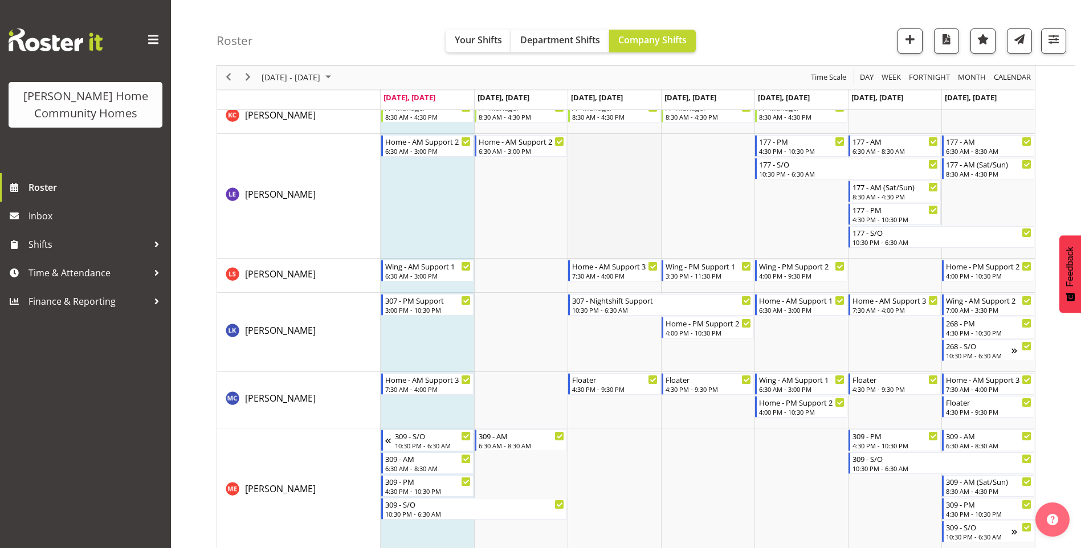
scroll to position [1140, 0]
click at [123, 401] on div "[PERSON_NAME] Home Community Homes Roster Inbox Shifts Time & Attendance Financ…" at bounding box center [85, 274] width 171 height 548
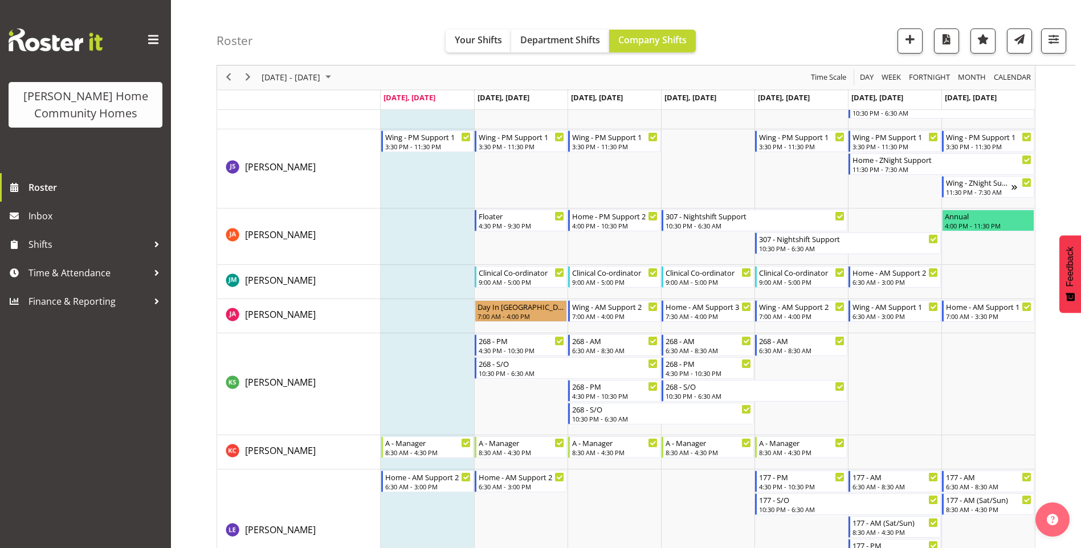
scroll to position [798, 0]
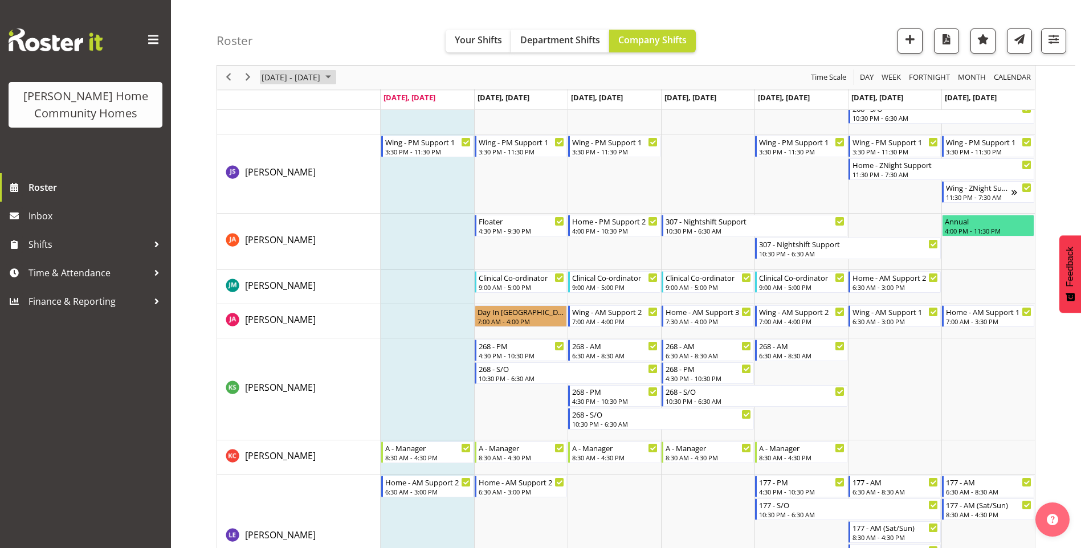
click at [335, 77] on span "August 2025" at bounding box center [328, 78] width 14 height 14
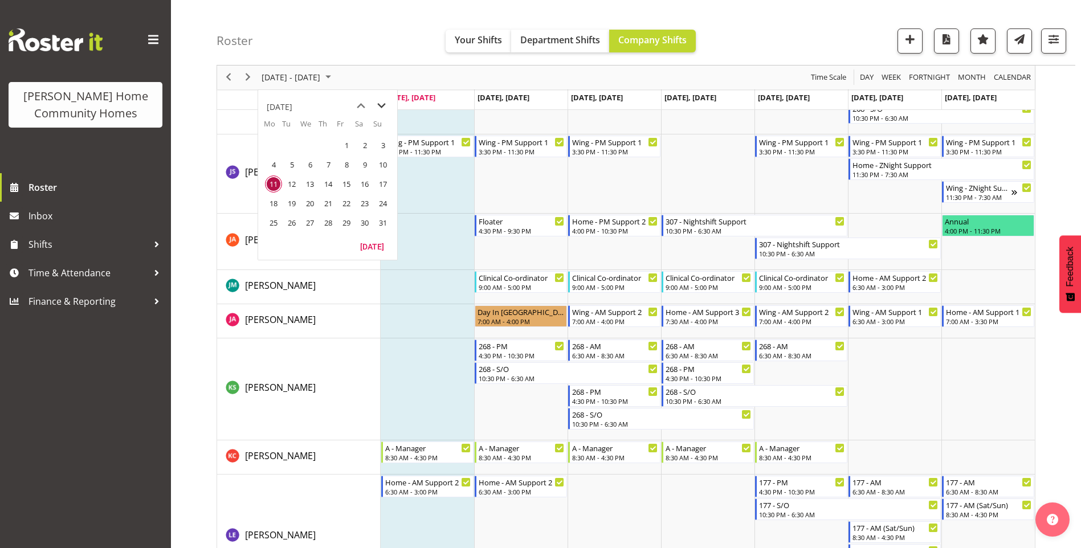
click at [383, 103] on span "next month" at bounding box center [382, 106] width 20 height 21
click at [268, 144] on span "1" at bounding box center [273, 145] width 17 height 17
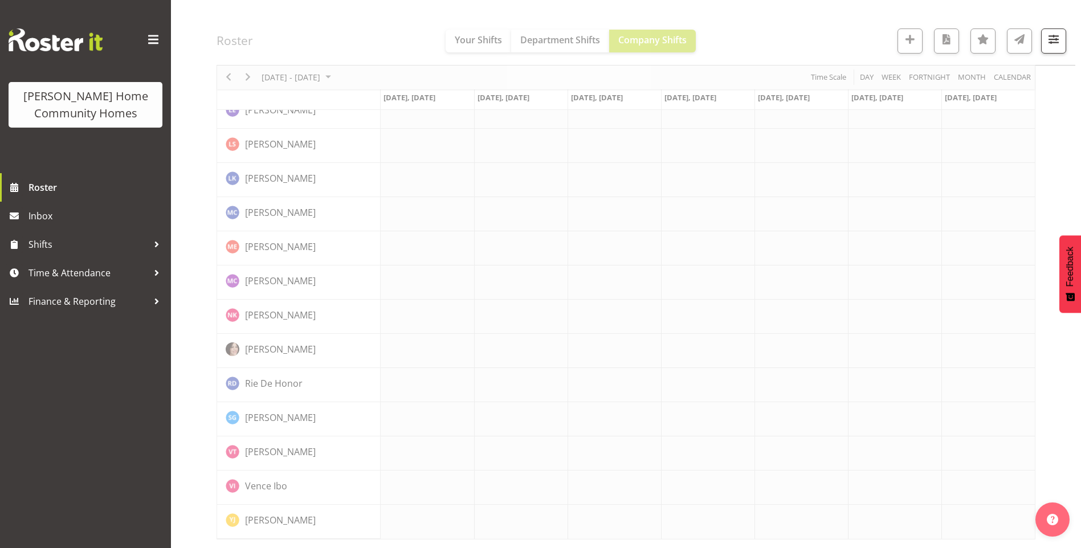
scroll to position [750, 0]
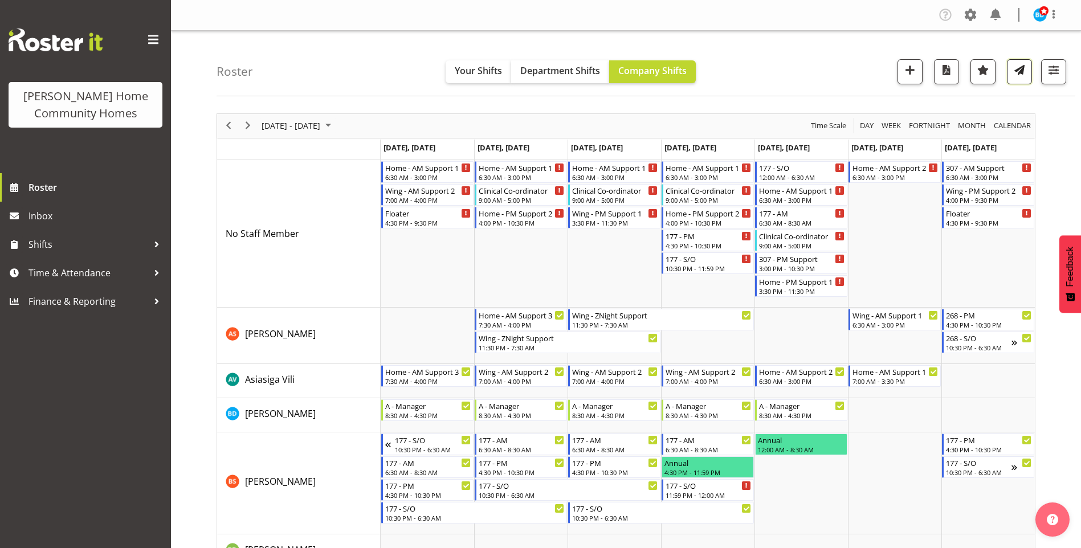
click at [1020, 65] on span "button" at bounding box center [1019, 70] width 15 height 15
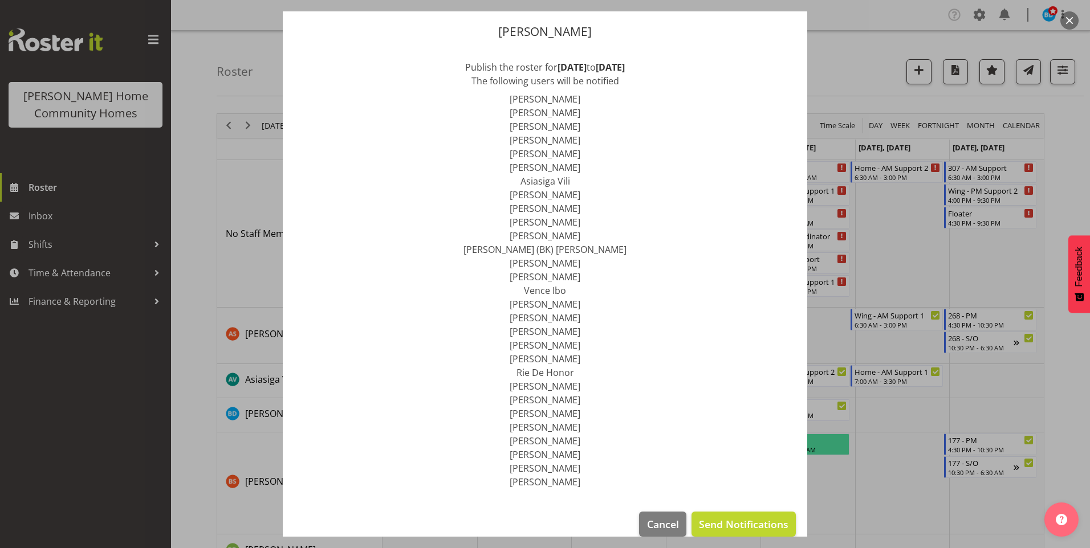
scroll to position [48, 0]
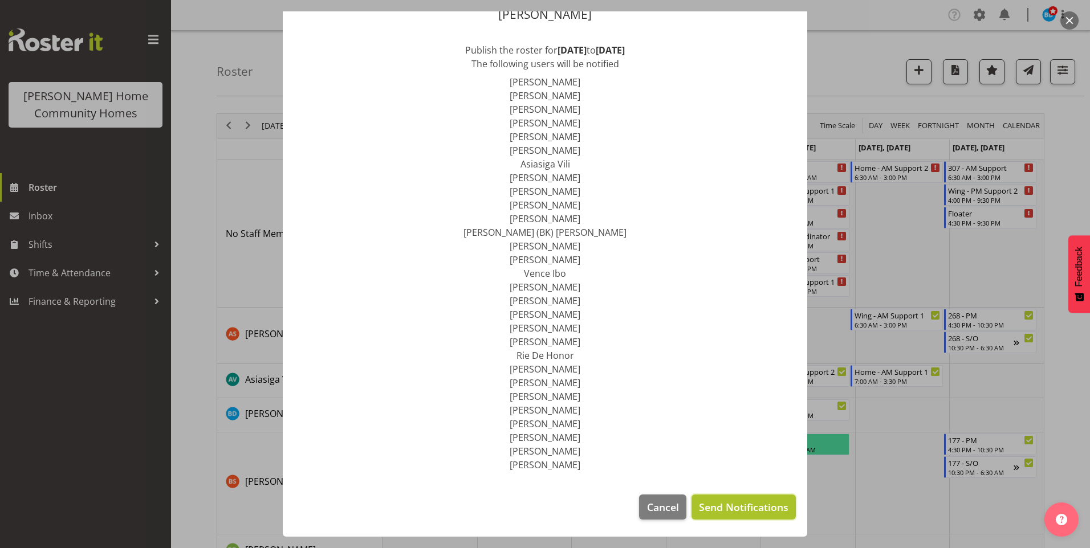
click at [743, 511] on span "Send Notifications" at bounding box center [743, 507] width 89 height 15
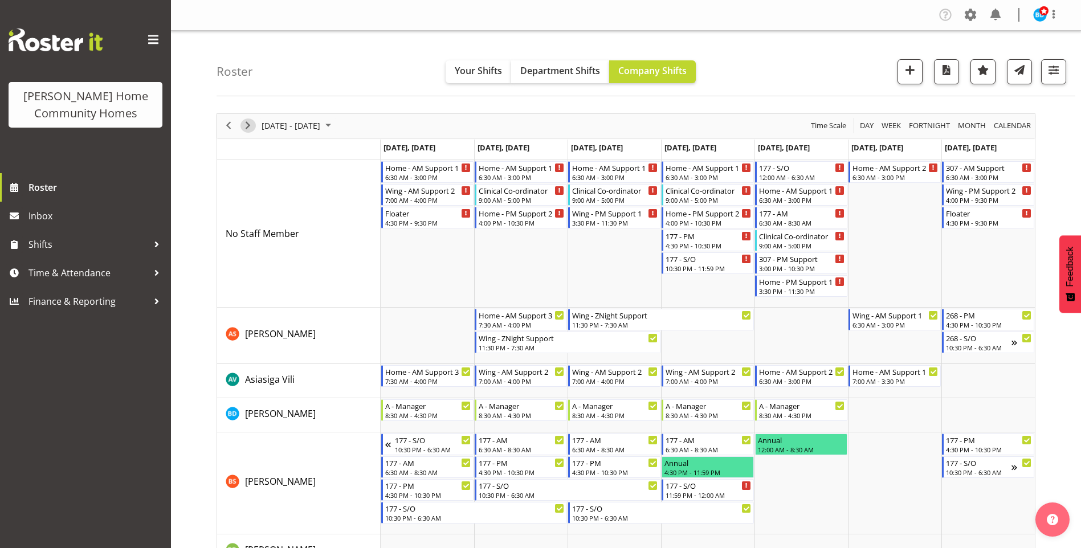
click at [249, 123] on span "Next" at bounding box center [248, 126] width 14 height 14
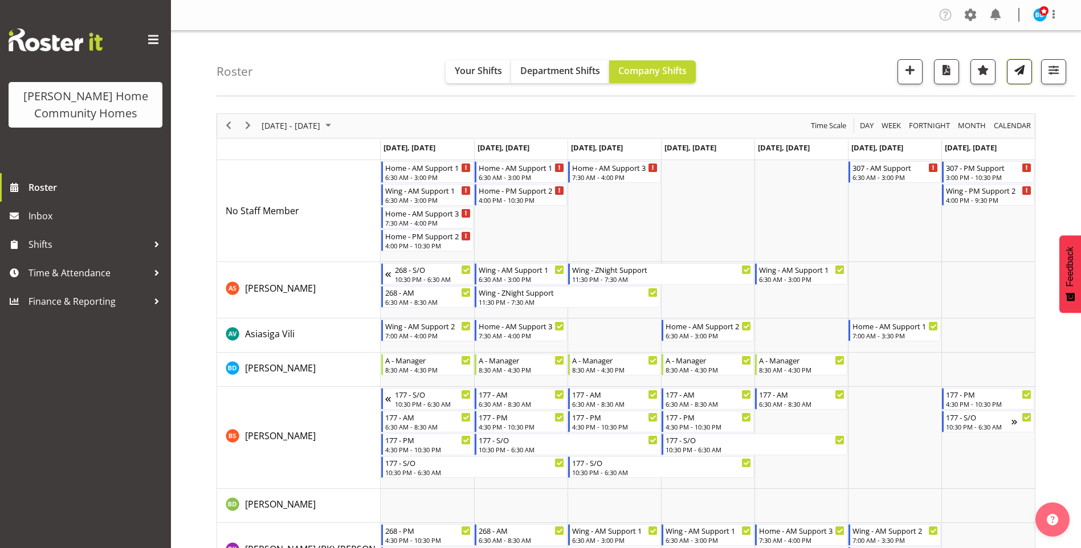
click at [1019, 72] on span "button" at bounding box center [1019, 70] width 15 height 15
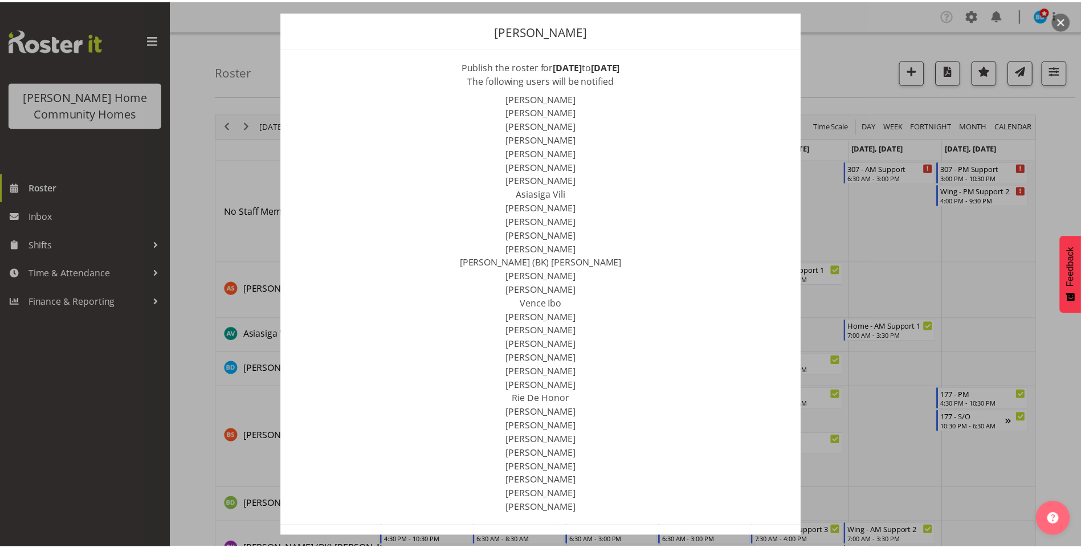
scroll to position [76, 0]
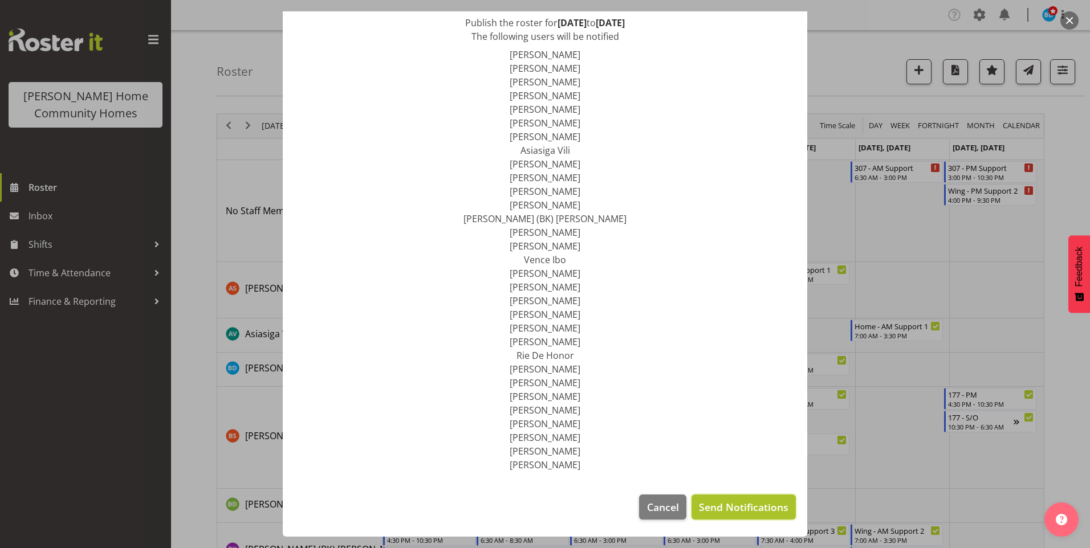
click at [749, 516] on button "Send Notifications" at bounding box center [743, 507] width 104 height 25
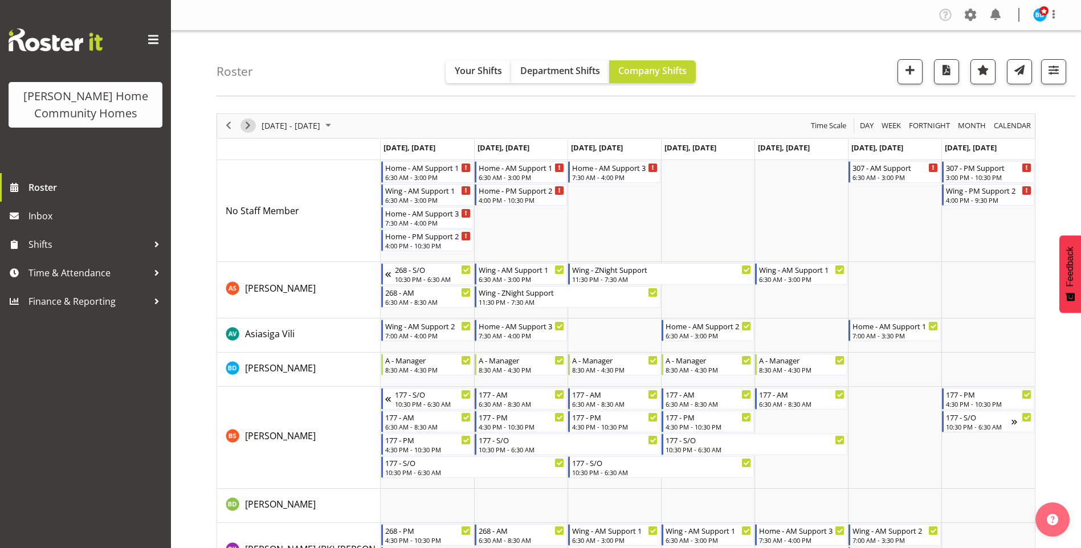
click at [250, 125] on span "Next" at bounding box center [248, 126] width 14 height 14
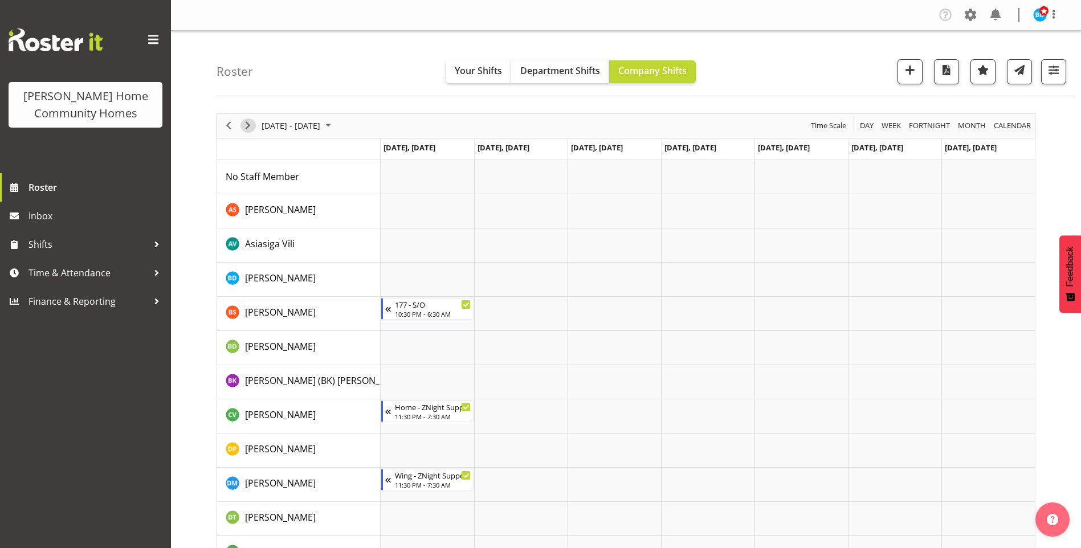
click at [251, 132] on span "Next" at bounding box center [248, 126] width 14 height 14
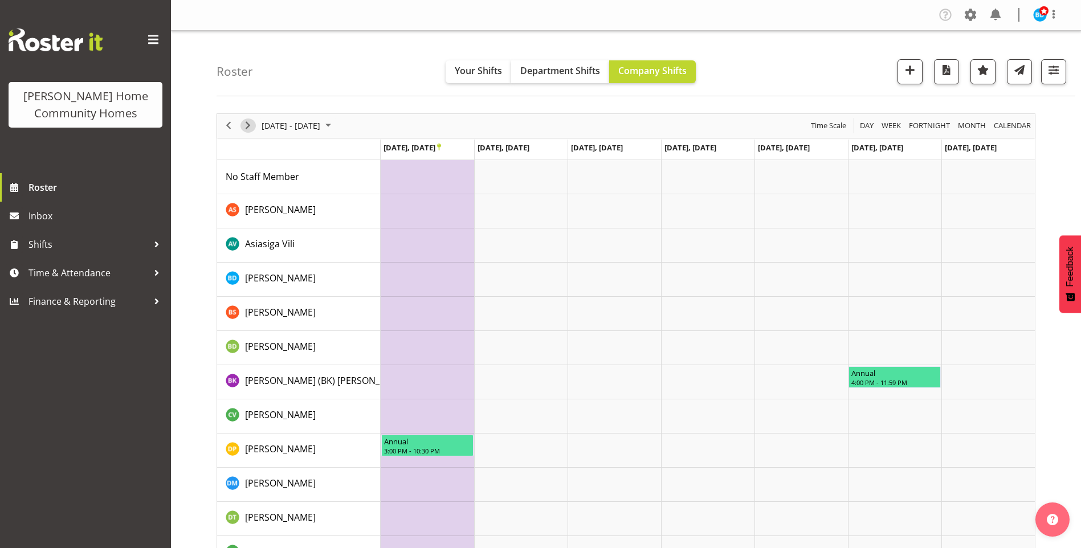
click at [249, 121] on span "Next" at bounding box center [248, 126] width 14 height 14
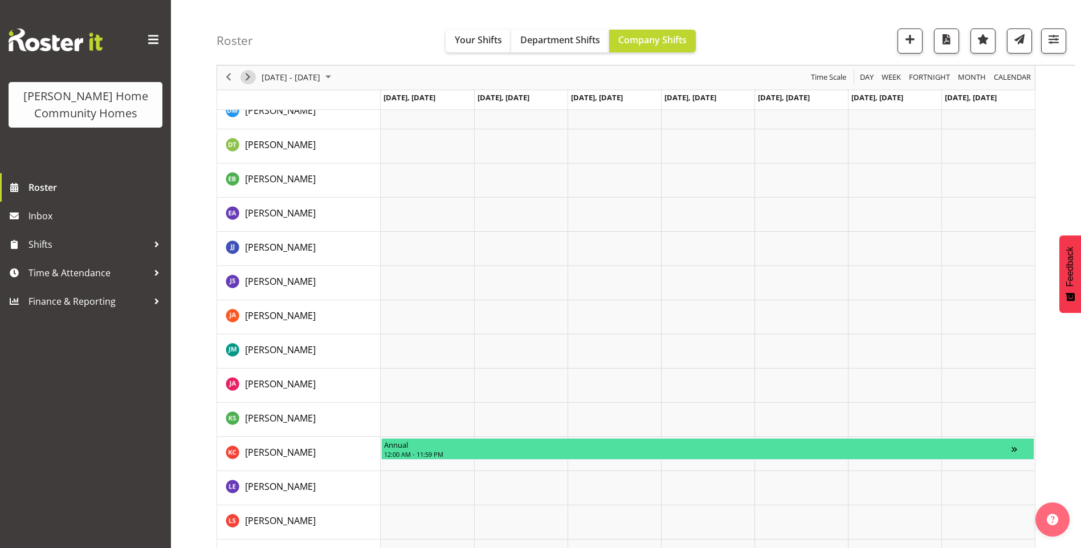
scroll to position [399, 0]
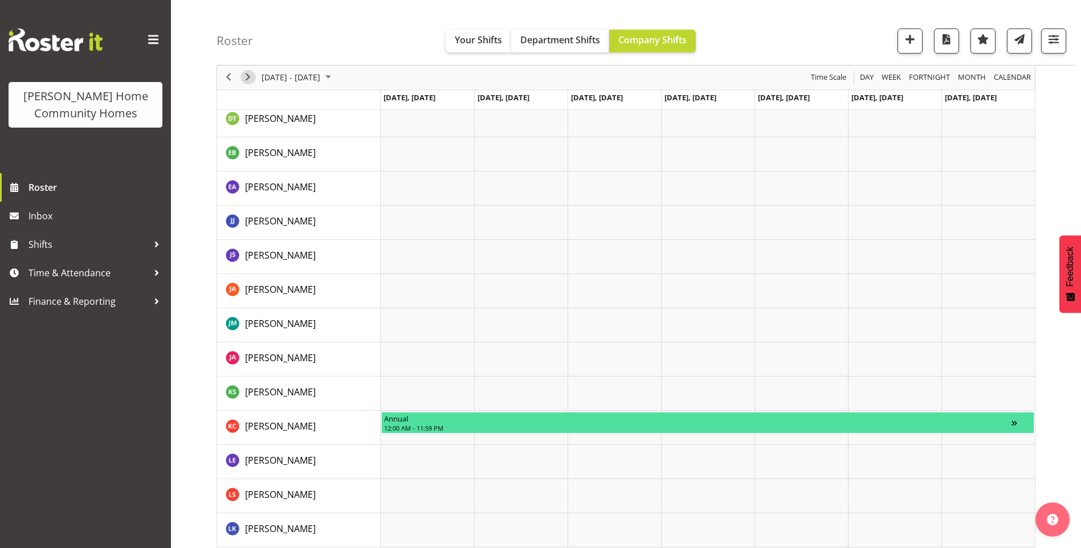
click at [250, 76] on span "Next" at bounding box center [248, 78] width 14 height 14
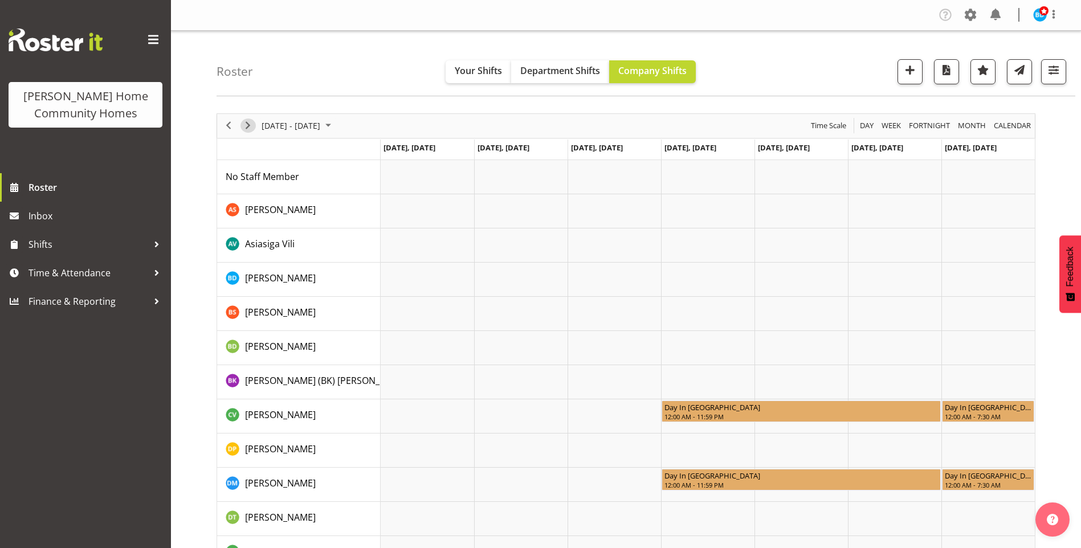
click at [245, 128] on span "Next" at bounding box center [248, 126] width 14 height 14
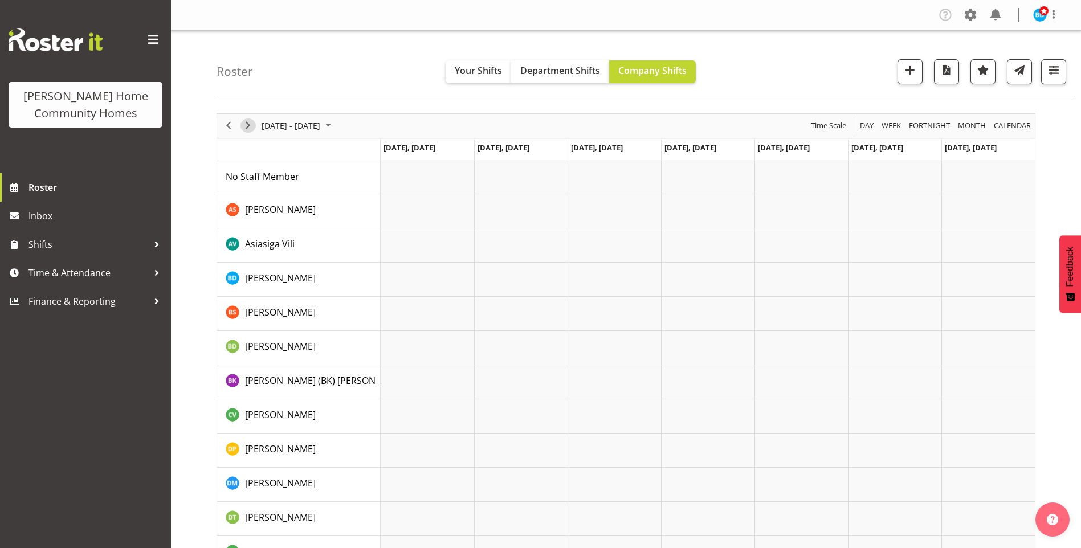
click at [248, 125] on span "Next" at bounding box center [248, 126] width 14 height 14
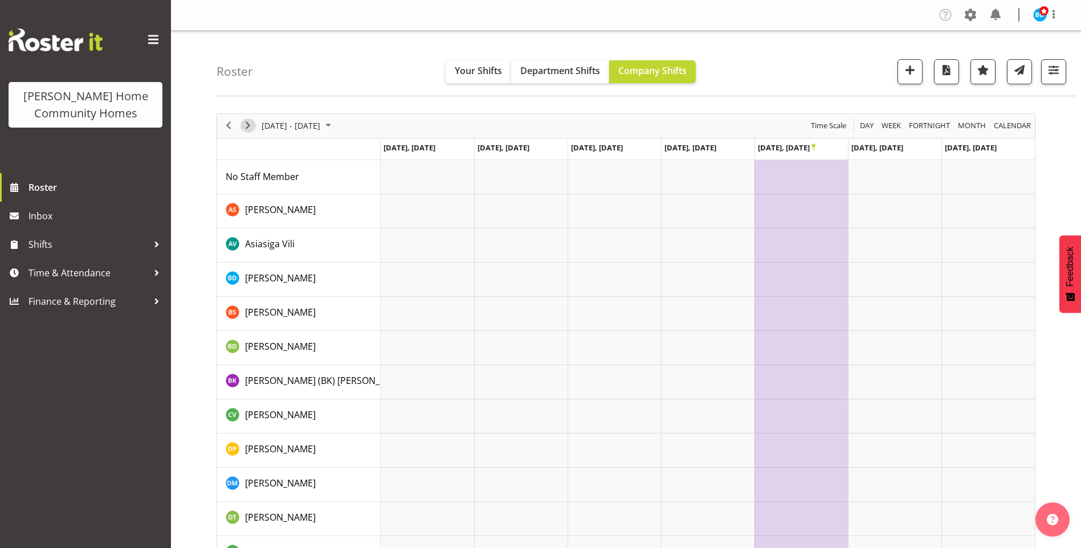
click at [248, 126] on span "Next" at bounding box center [248, 126] width 14 height 14
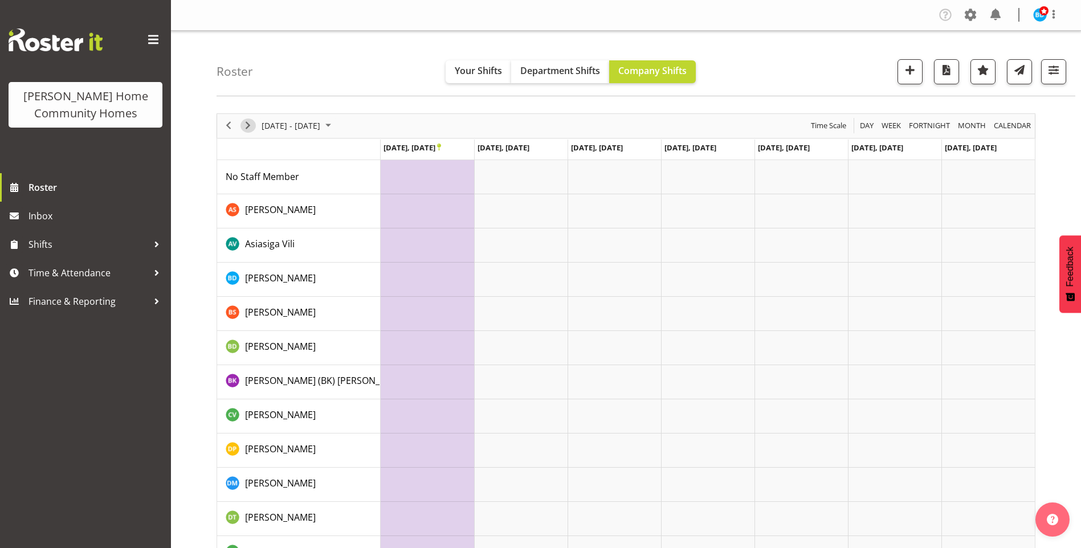
click at [247, 126] on span "Next" at bounding box center [248, 126] width 14 height 14
click at [246, 125] on span "Next" at bounding box center [248, 126] width 14 height 14
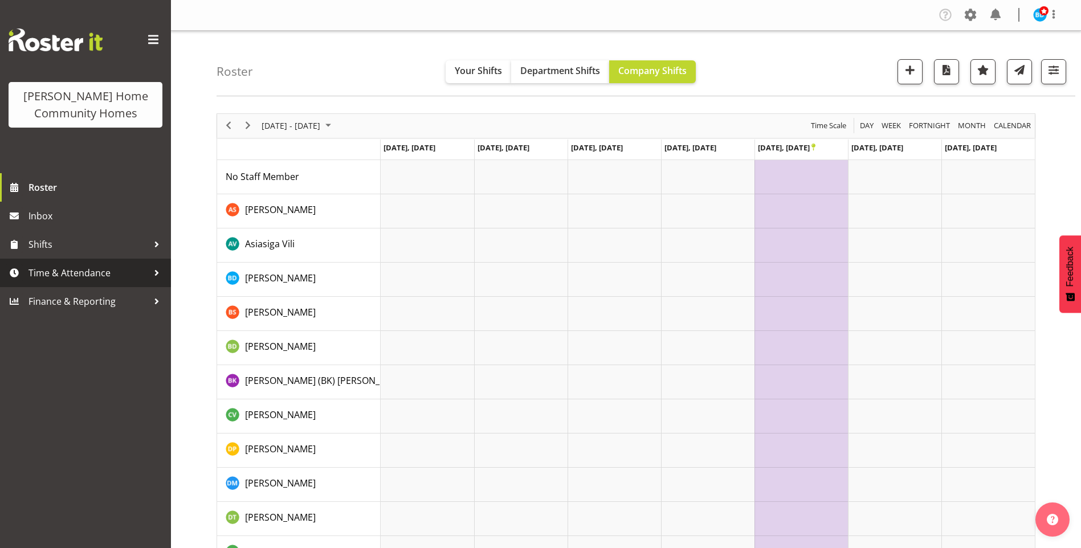
click at [93, 268] on span "Time & Attendance" at bounding box center [89, 272] width 120 height 17
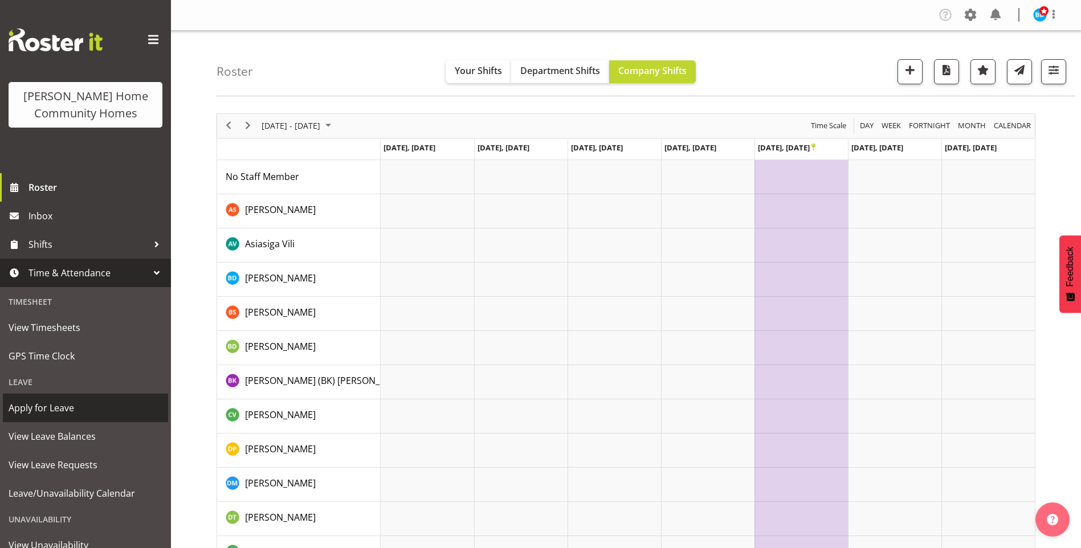
click at [78, 409] on span "Apply for Leave" at bounding box center [86, 408] width 154 height 17
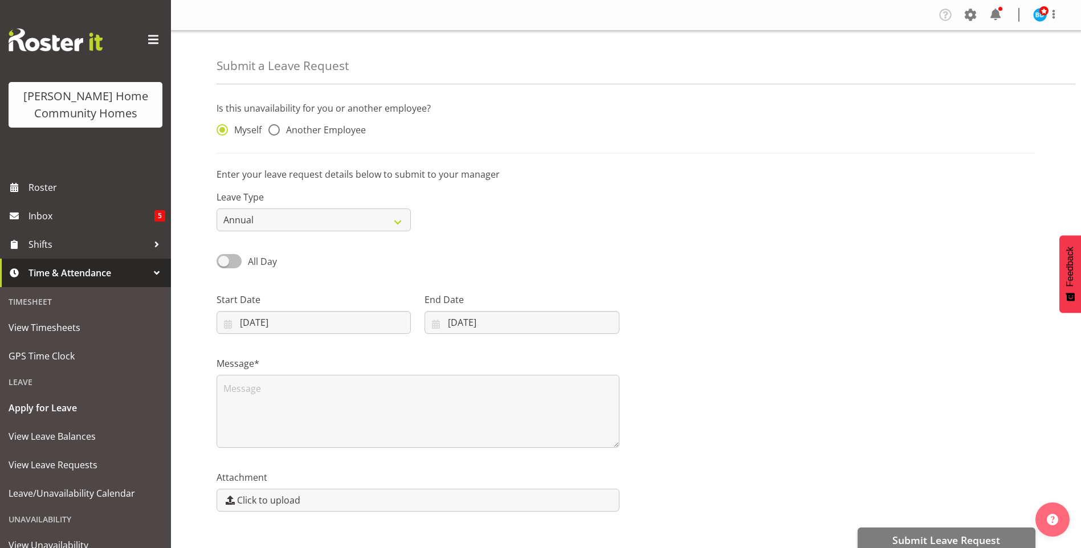
click at [262, 262] on span "All Day" at bounding box center [262, 261] width 29 height 13
click at [224, 262] on input "All Day" at bounding box center [220, 261] width 7 height 7
click at [238, 263] on span at bounding box center [229, 261] width 25 height 14
click at [224, 263] on input "Part Day" at bounding box center [220, 261] width 7 height 7
checkbox input "false"
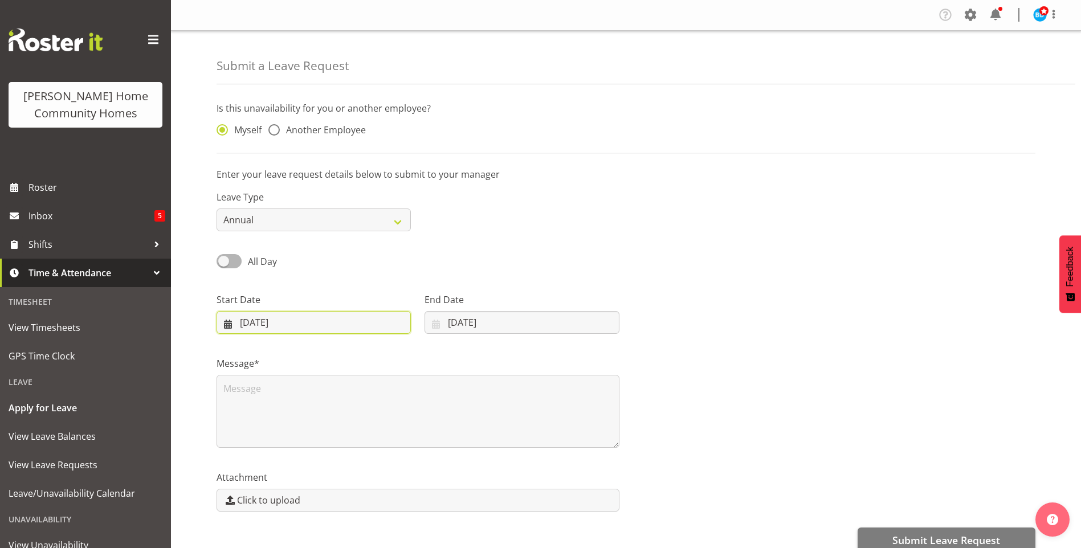
click at [292, 325] on input "11/08/2025" at bounding box center [314, 322] width 194 height 23
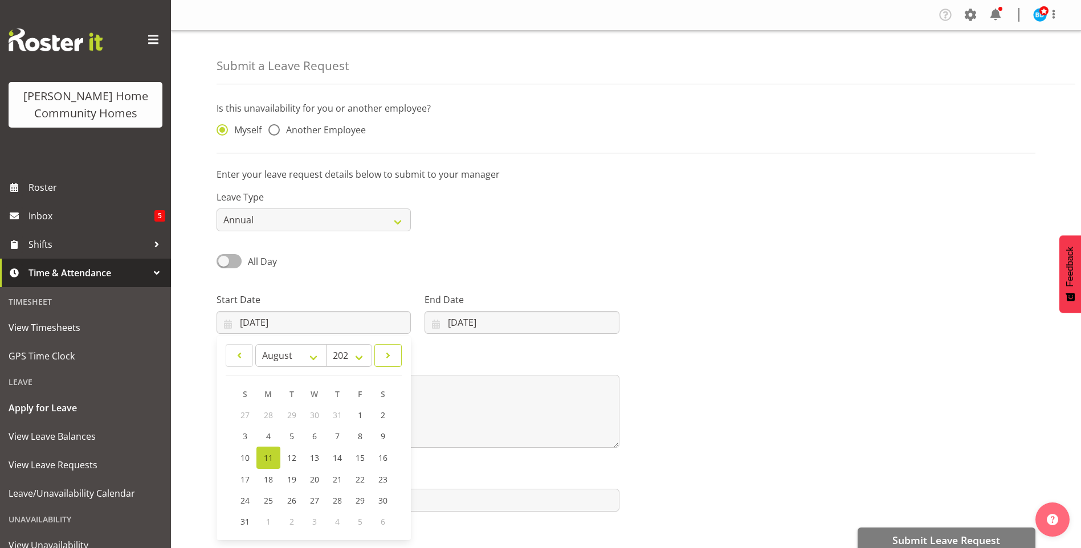
click at [390, 359] on span at bounding box center [388, 356] width 13 height 14
select select "10"
click at [291, 457] on span "11" at bounding box center [291, 457] width 9 height 11
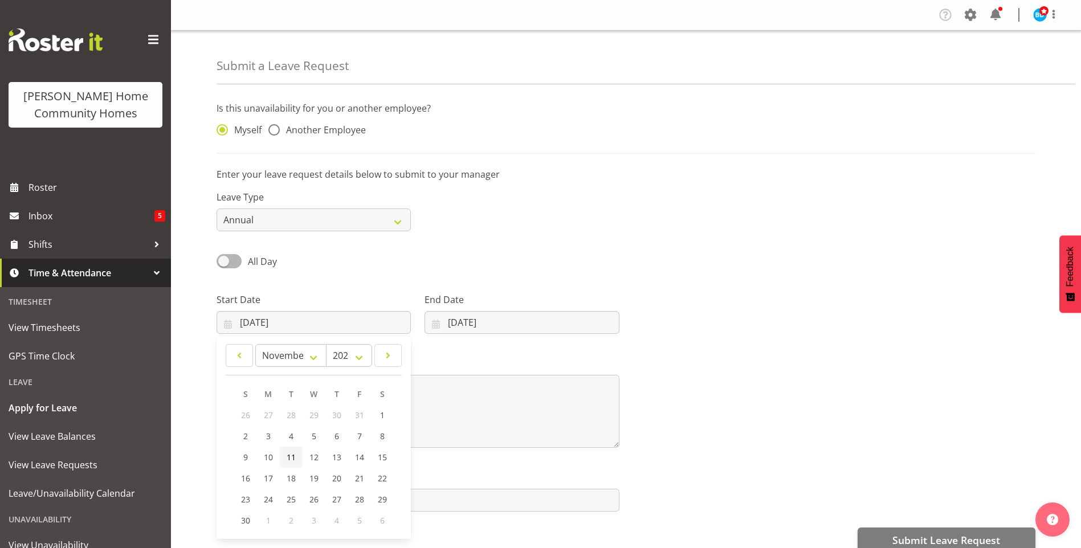
type input "11/11/2025"
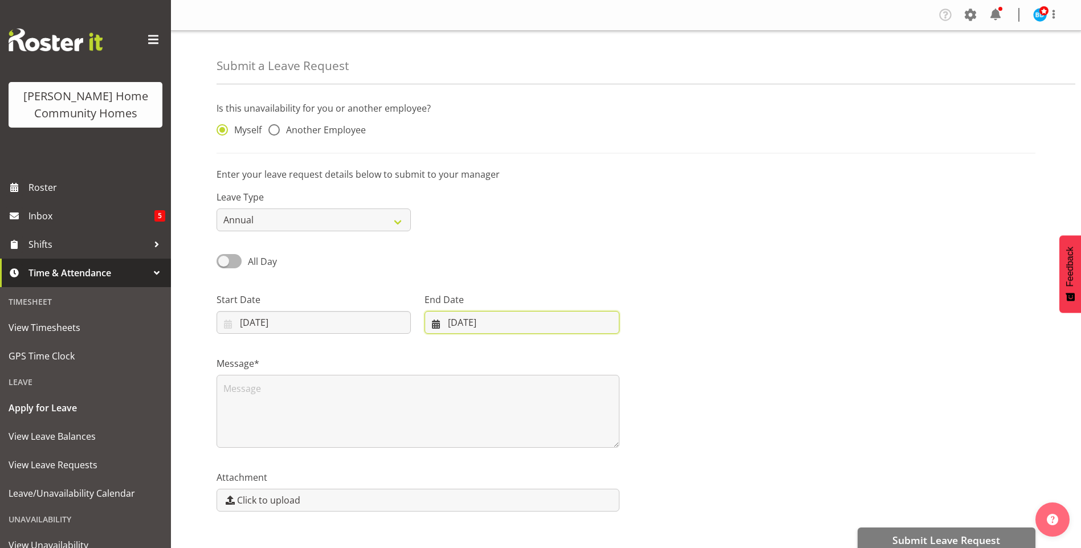
click at [459, 323] on input "11/08/2025" at bounding box center [522, 322] width 194 height 23
click at [585, 359] on span at bounding box center [584, 356] width 14 height 14
select select "10"
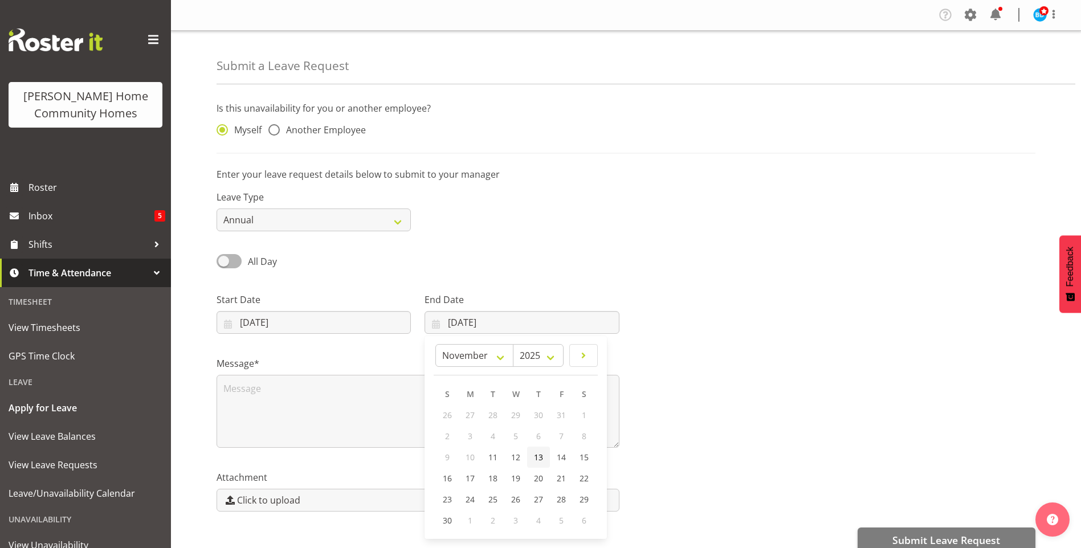
click at [542, 455] on span "13" at bounding box center [538, 457] width 9 height 11
type input "13/11/2025"
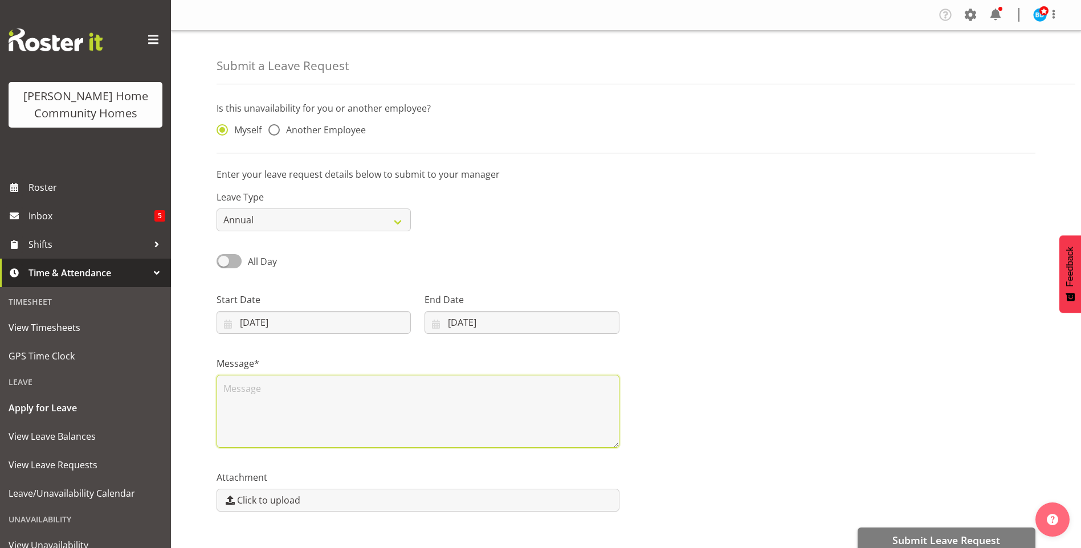
click at [371, 391] on textarea at bounding box center [418, 411] width 403 height 73
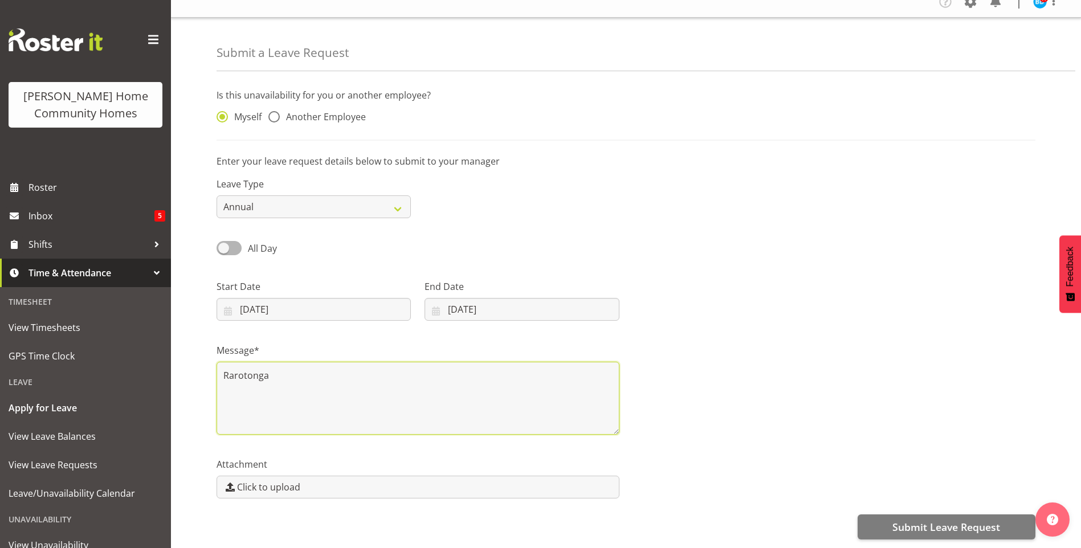
scroll to position [22, 0]
type textarea "Rarotonga"
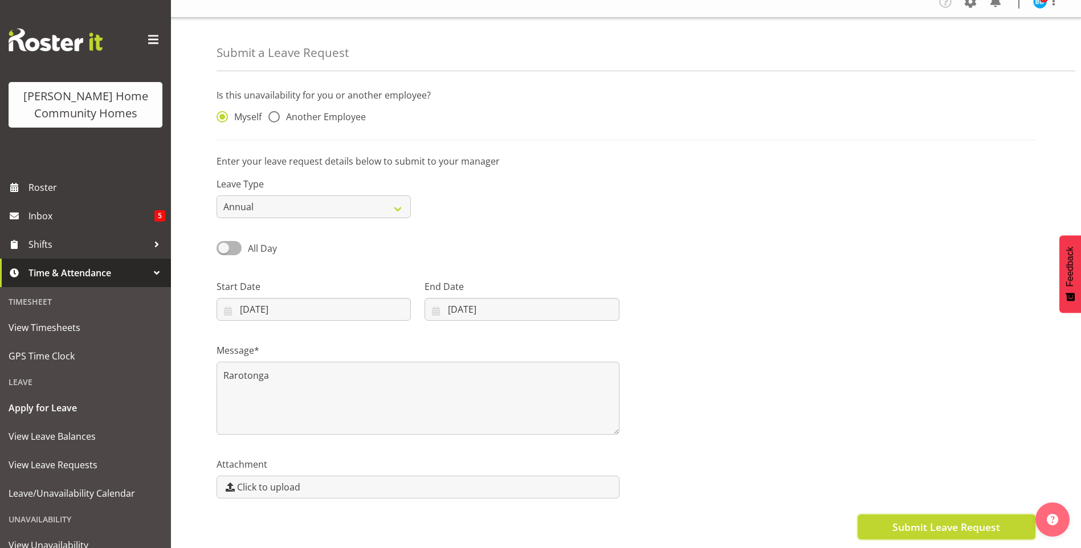
click at [934, 520] on span "Submit Leave Request" at bounding box center [947, 527] width 108 height 15
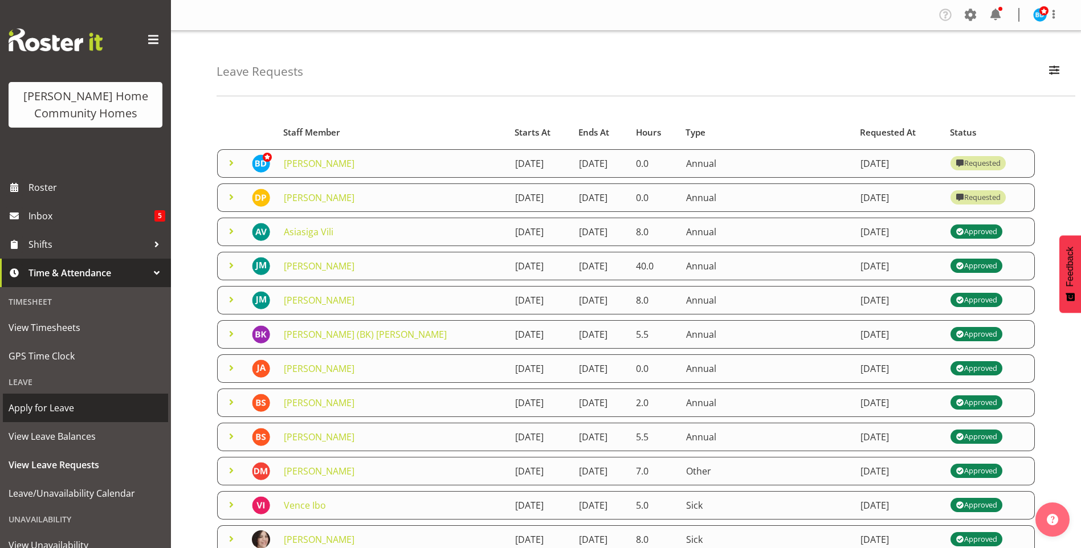
click at [54, 406] on span "Apply for Leave" at bounding box center [86, 408] width 154 height 17
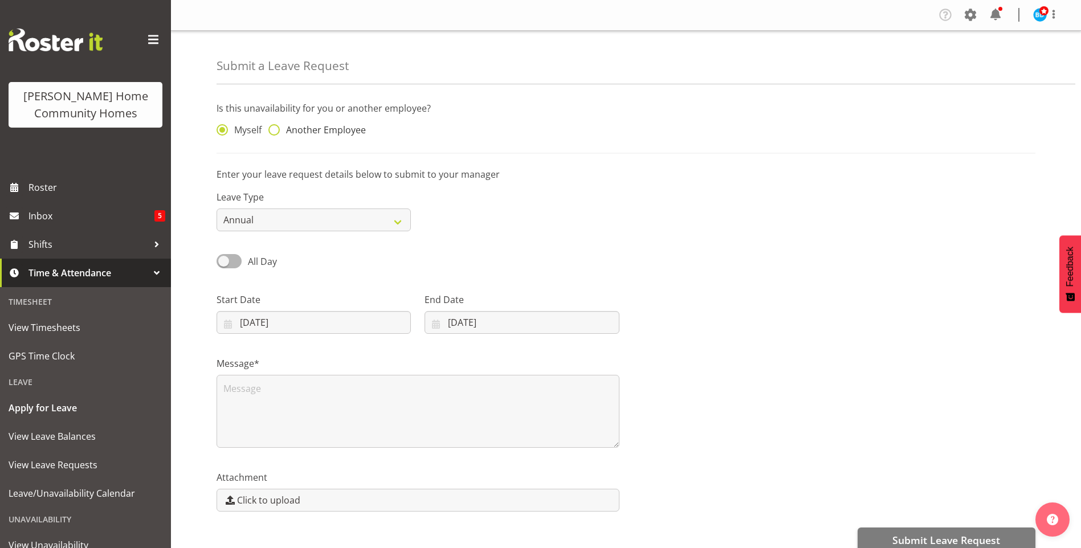
click at [321, 136] on span "Another Employee" at bounding box center [323, 129] width 86 height 11
click at [276, 134] on input "Another Employee" at bounding box center [271, 130] width 7 height 7
radio input "true"
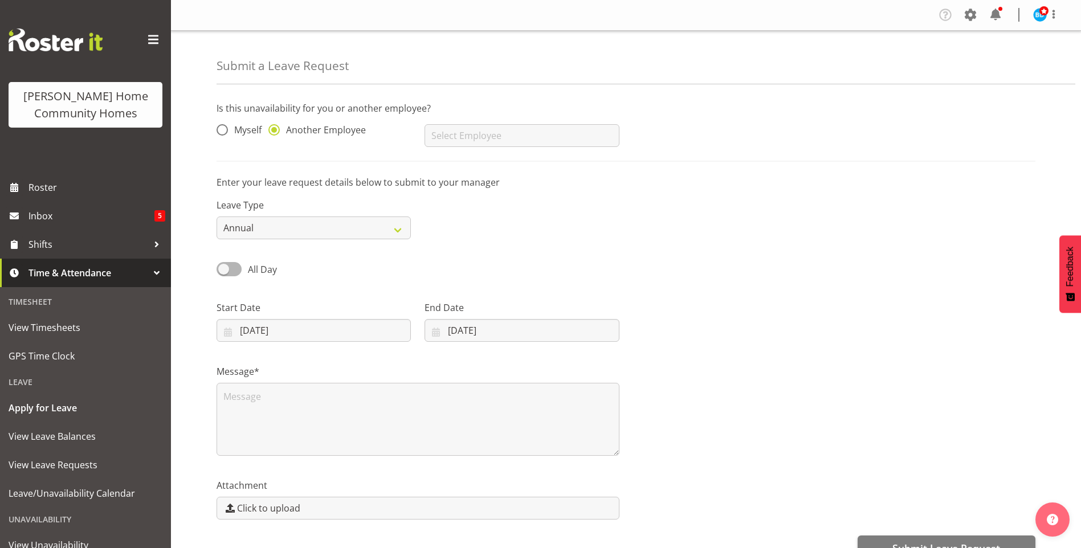
click at [221, 124] on div "Myself Another Employee" at bounding box center [314, 131] width 208 height 46
click at [222, 133] on span at bounding box center [222, 129] width 11 height 11
click at [222, 133] on input "Myself" at bounding box center [220, 130] width 7 height 7
radio input "true"
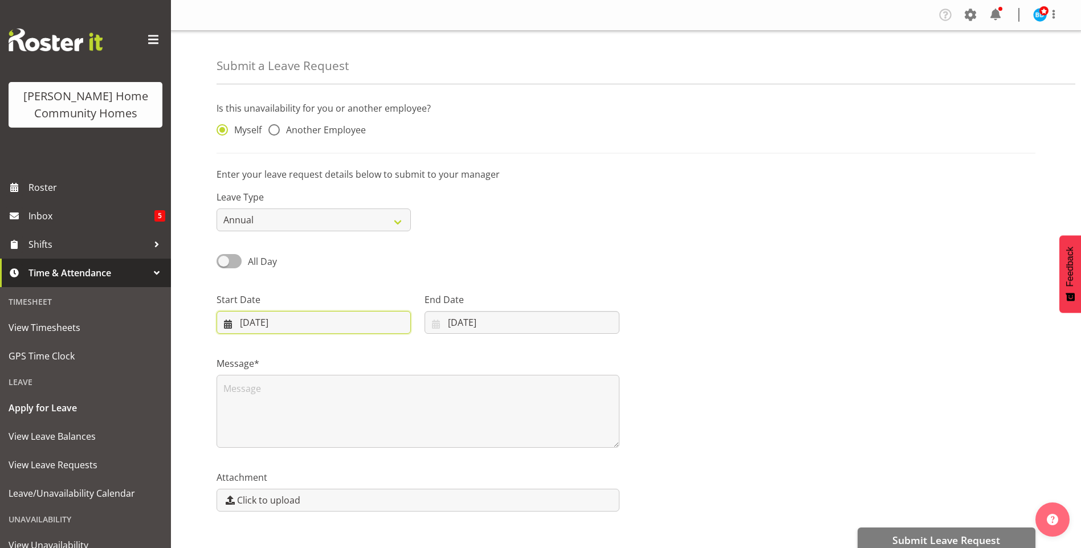
click at [265, 319] on input "11/08/2025" at bounding box center [314, 322] width 194 height 23
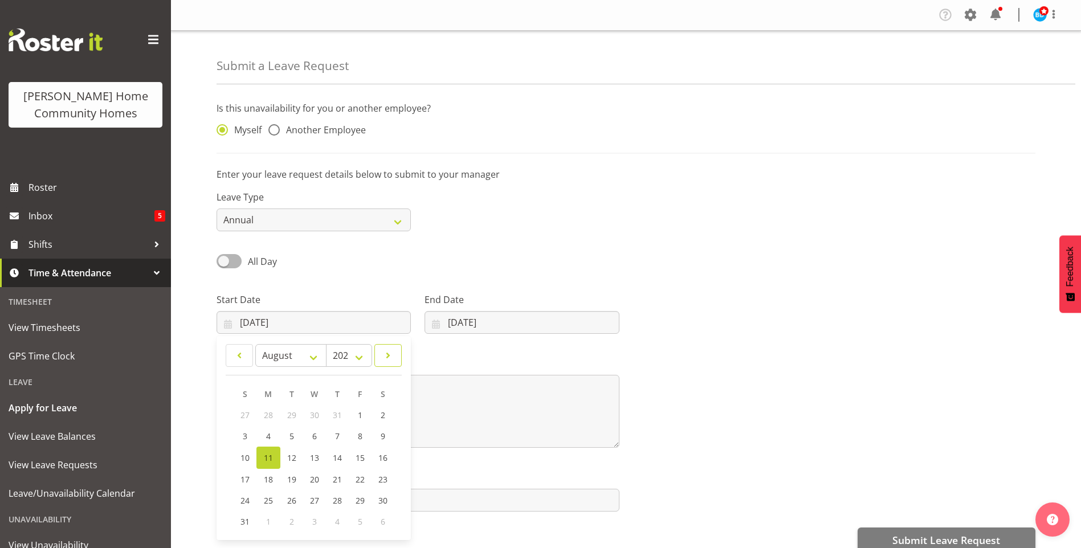
click at [391, 360] on span at bounding box center [388, 356] width 13 height 14
select select "10"
click at [269, 475] on span "17" at bounding box center [268, 478] width 9 height 11
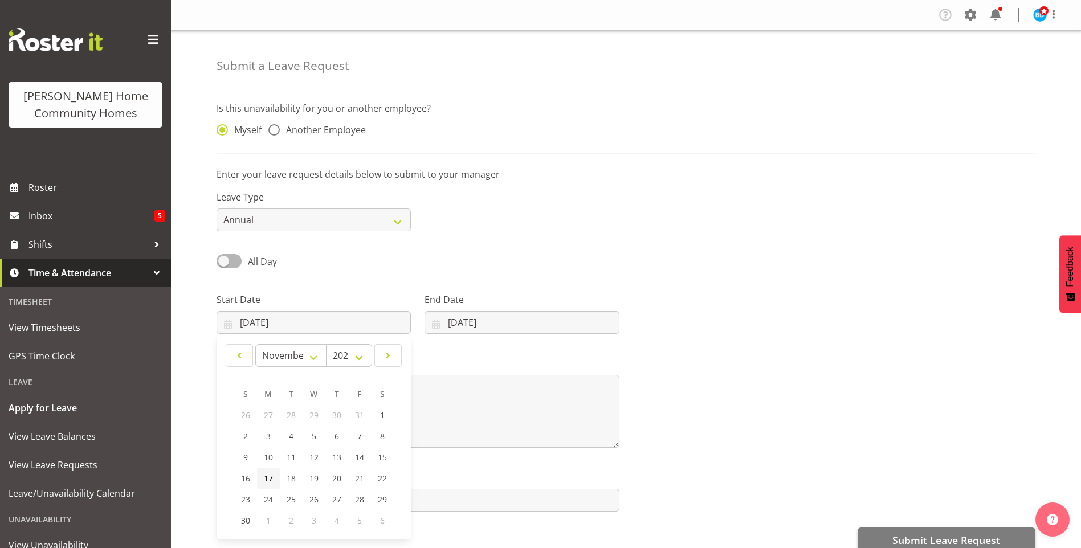
type input "17/11/2025"
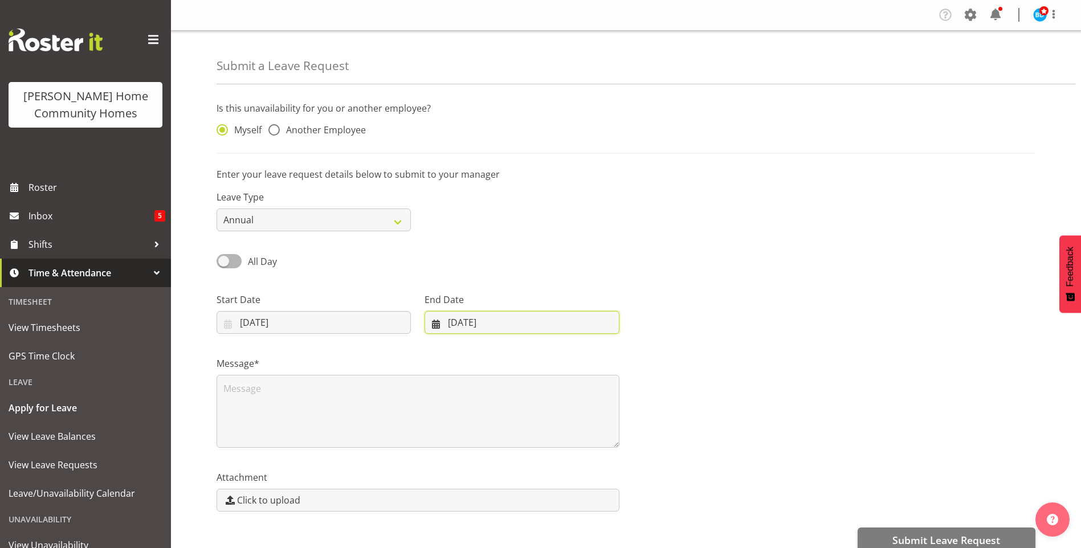
click at [465, 323] on input "11/08/2025" at bounding box center [522, 322] width 194 height 23
drag, startPoint x: 465, startPoint y: 323, endPoint x: 588, endPoint y: 359, distance: 128.4
click at [588, 359] on span at bounding box center [584, 356] width 14 height 14
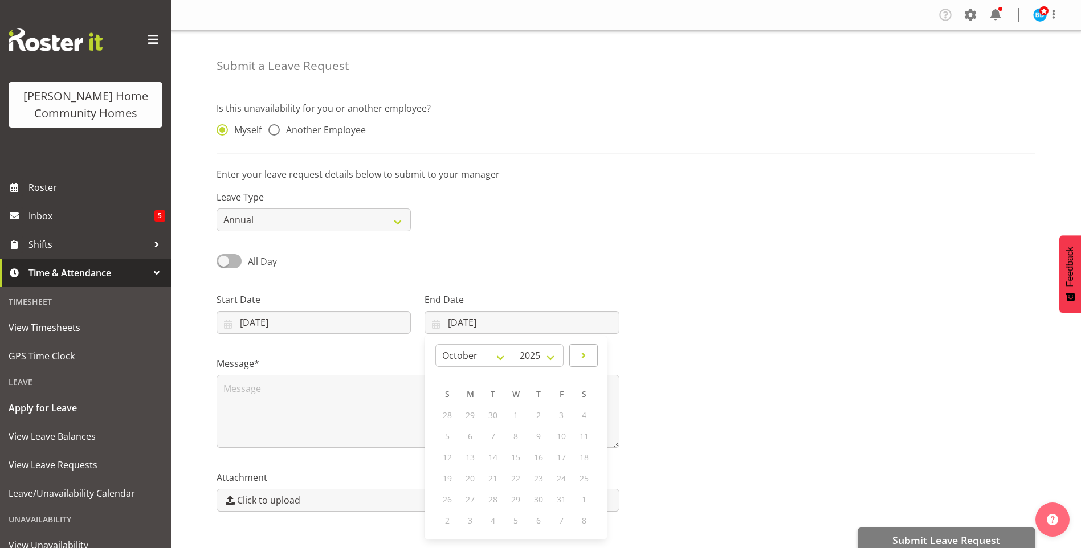
select select "10"
click at [492, 479] on span "18" at bounding box center [492, 478] width 9 height 11
type input "18/11/2025"
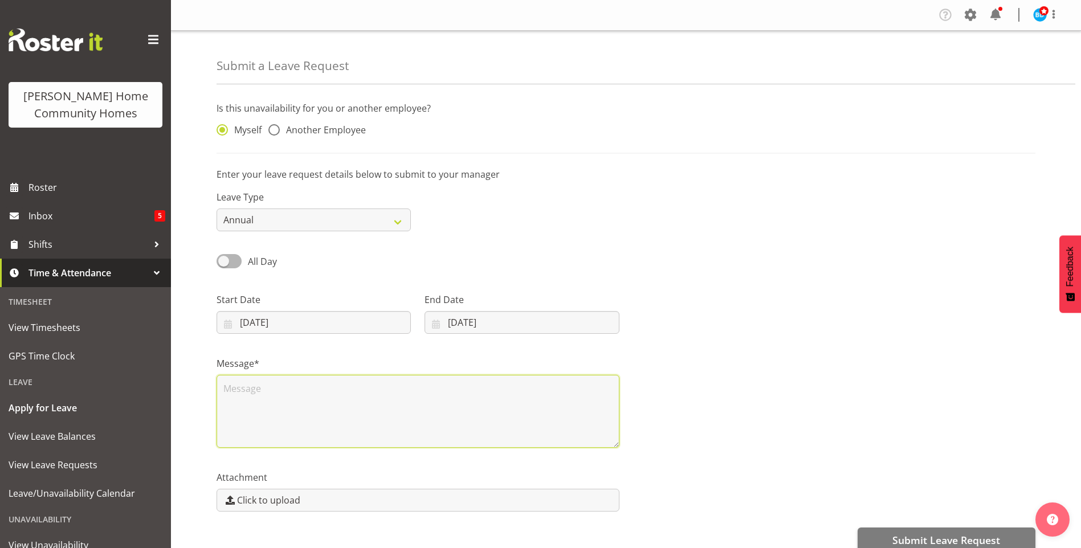
click at [312, 392] on textarea at bounding box center [418, 411] width 403 height 73
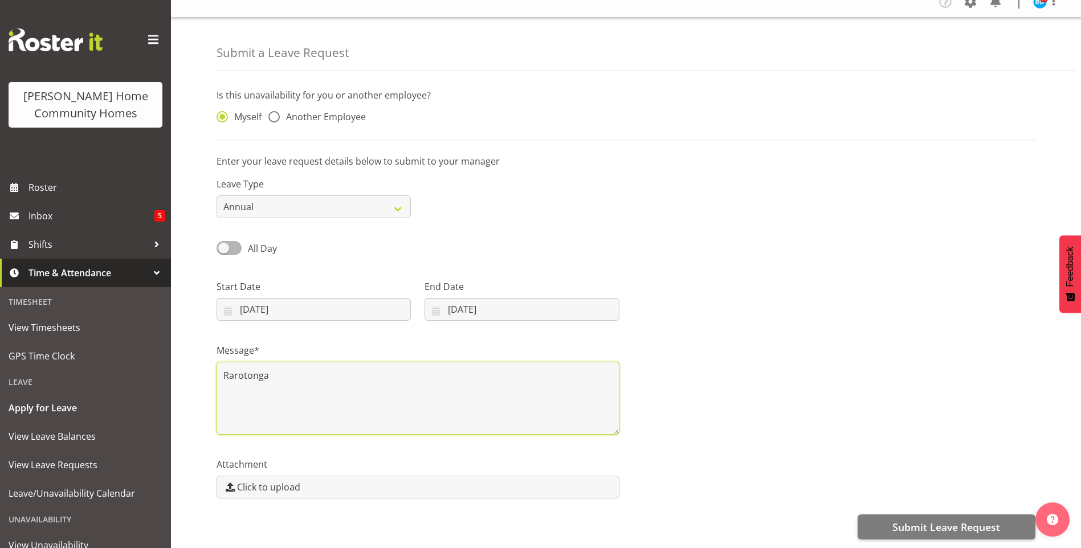
scroll to position [22, 0]
type textarea "Rarotonga"
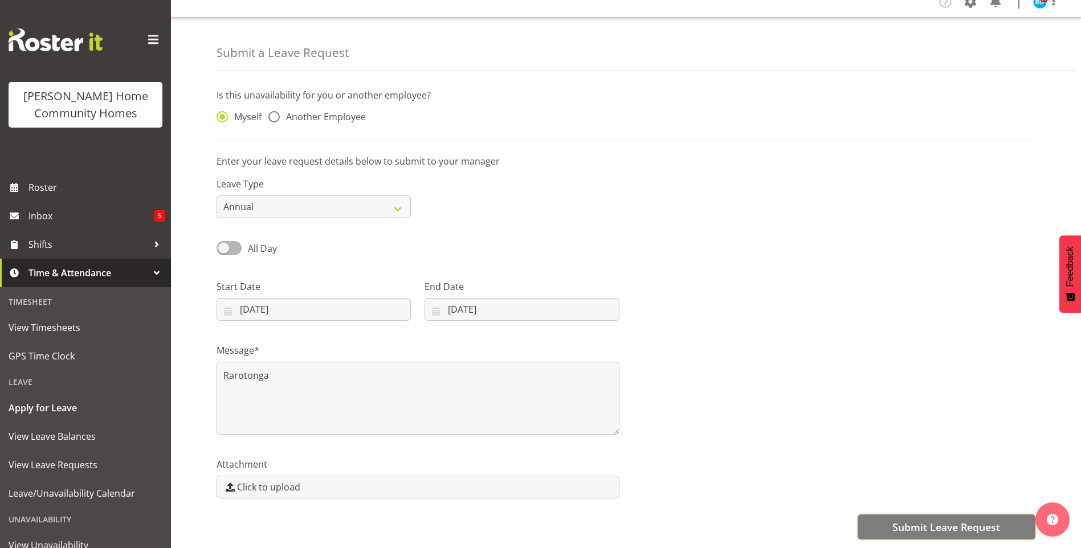
drag, startPoint x: 972, startPoint y: 523, endPoint x: 960, endPoint y: 520, distance: 12.7
click at [972, 522] on span "Submit Leave Request" at bounding box center [947, 527] width 108 height 15
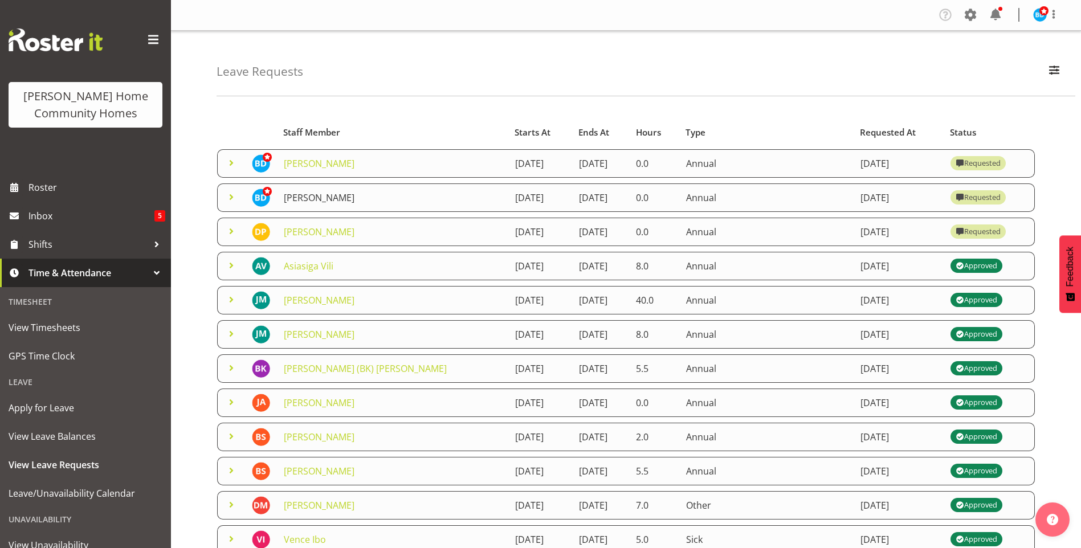
click at [328, 197] on link "[PERSON_NAME]" at bounding box center [319, 198] width 71 height 13
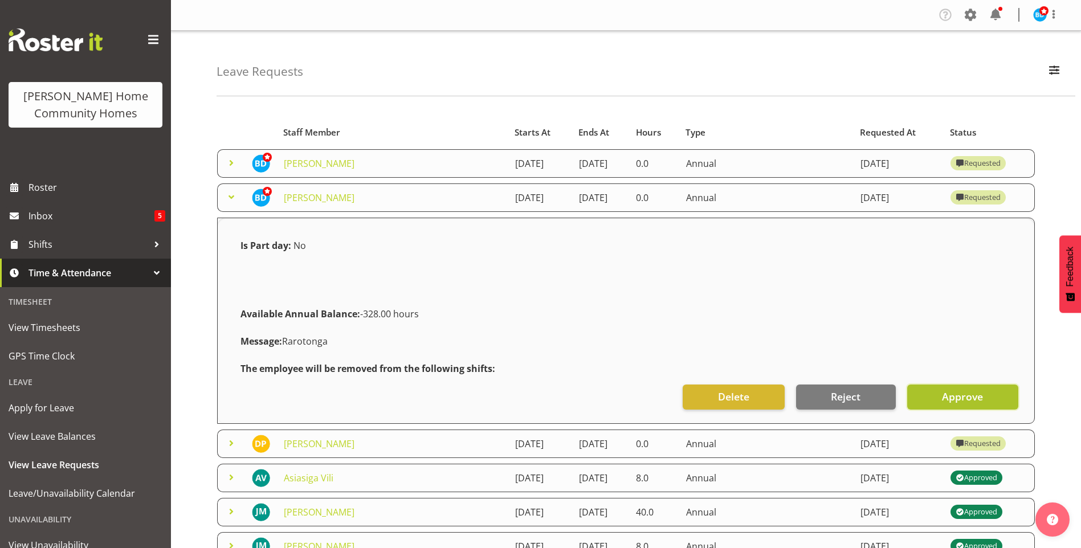
click at [942, 398] on button "Approve" at bounding box center [962, 397] width 111 height 25
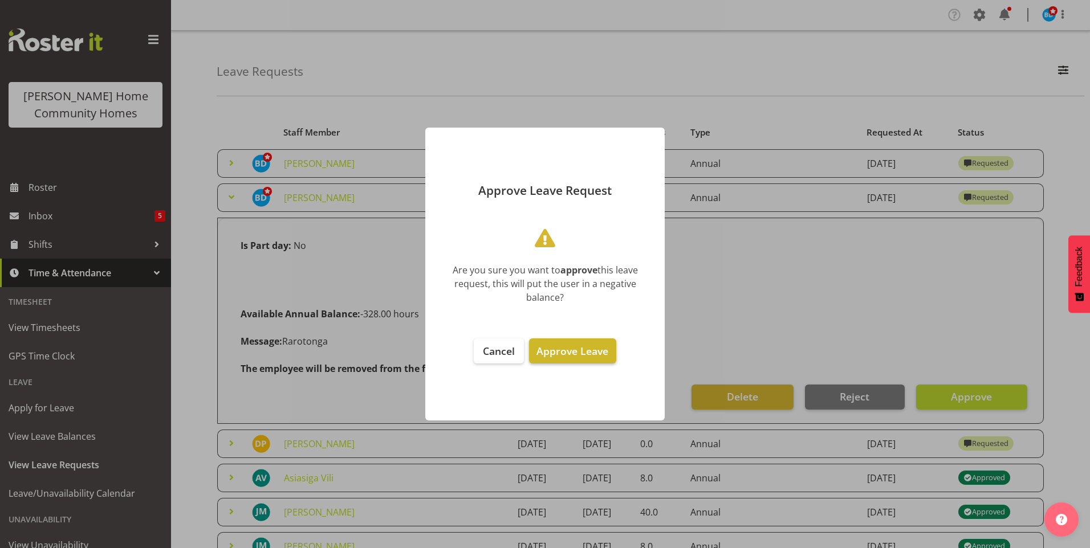
click at [583, 351] on span "Approve Leave" at bounding box center [572, 351] width 72 height 14
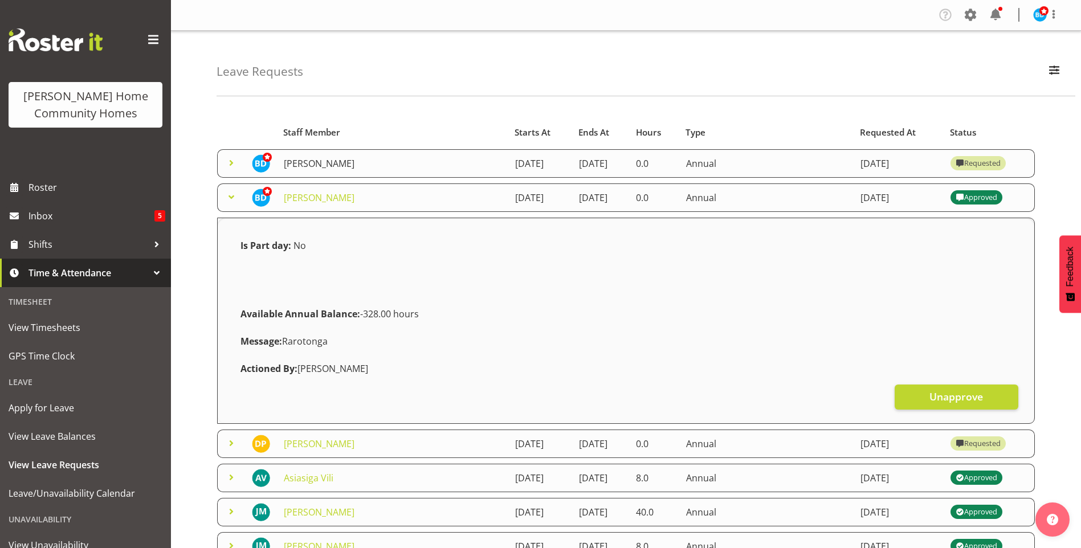
click at [299, 162] on link "[PERSON_NAME]" at bounding box center [319, 163] width 71 height 13
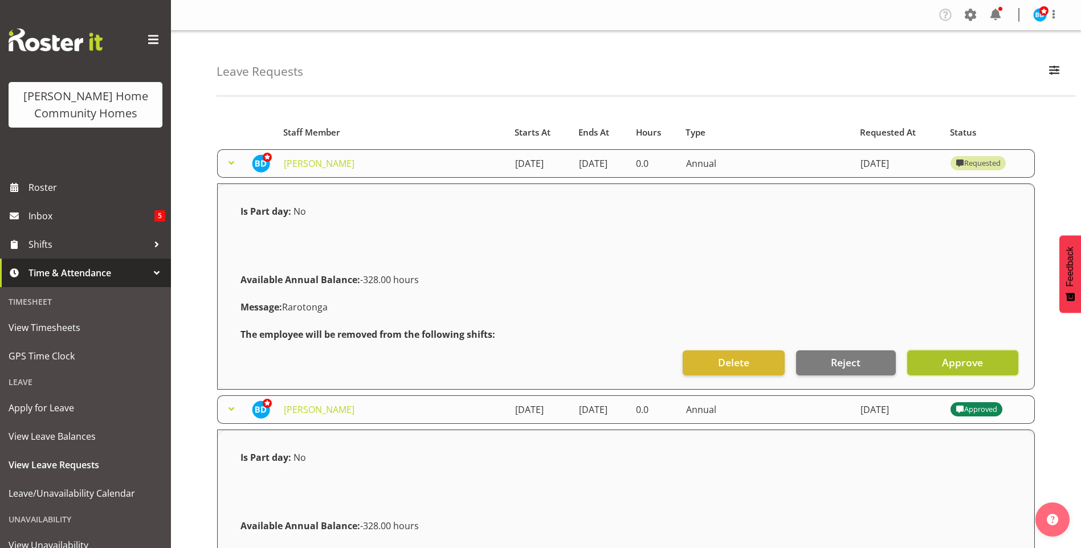
click at [948, 367] on span "Approve" at bounding box center [962, 362] width 41 height 15
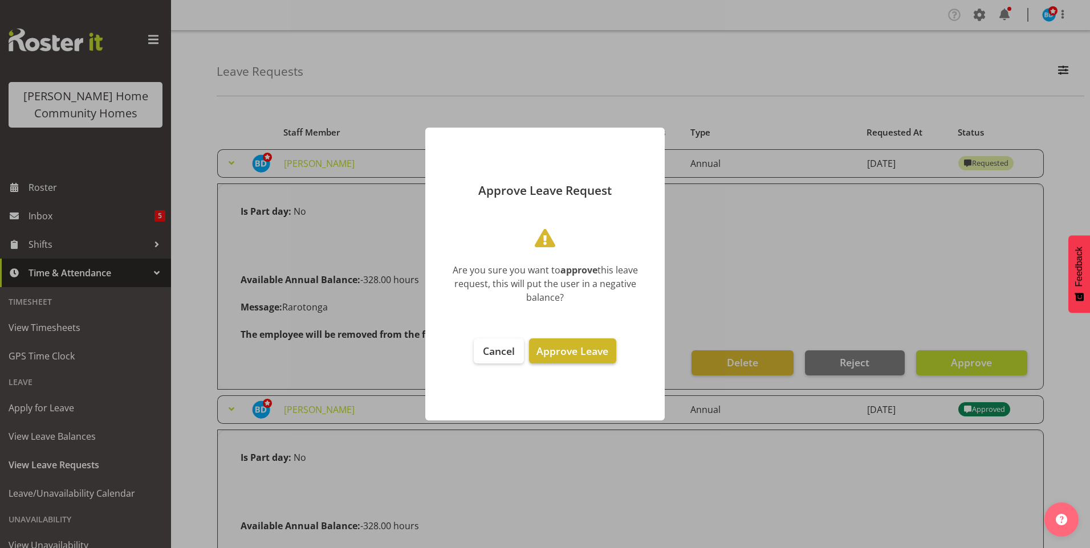
click at [591, 351] on span "Approve Leave" at bounding box center [572, 351] width 72 height 14
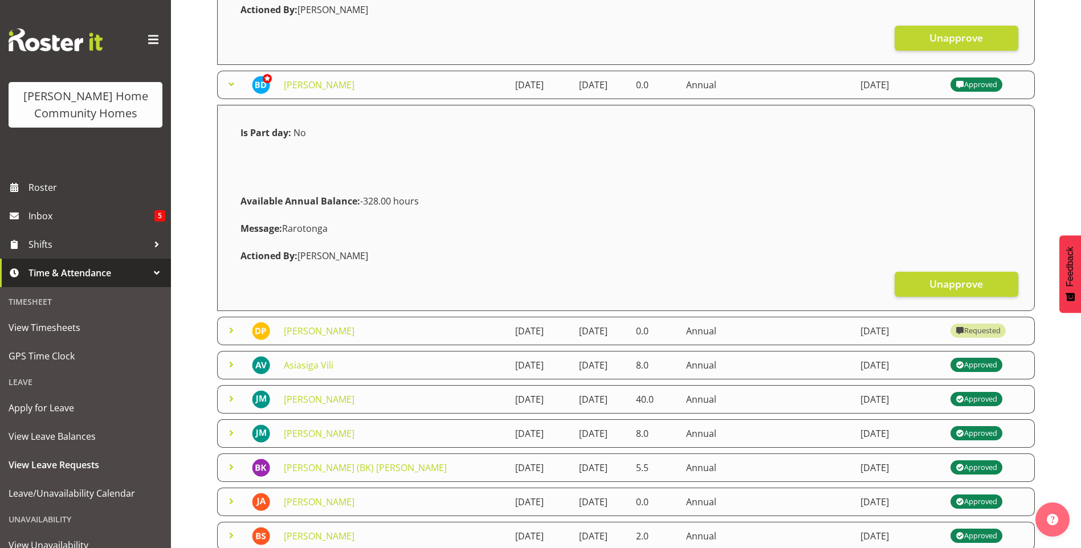
scroll to position [342, 0]
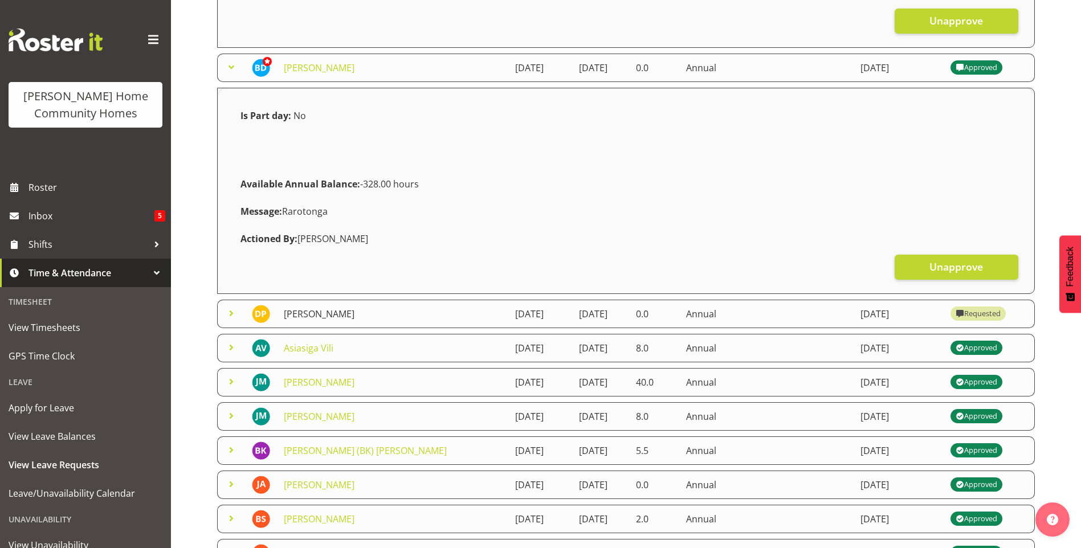
click at [317, 316] on link "[PERSON_NAME]" at bounding box center [319, 314] width 71 height 13
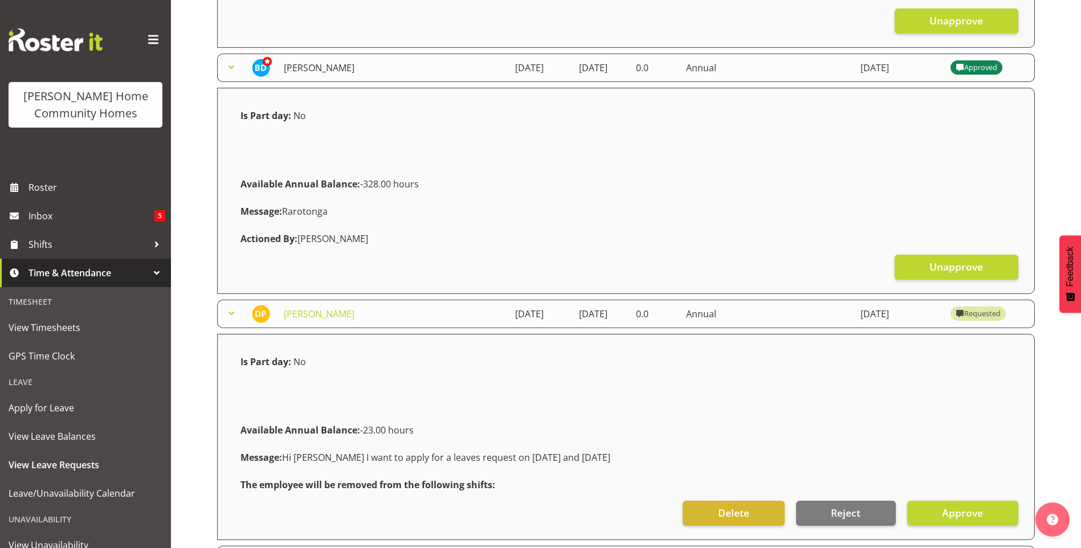
click at [310, 68] on link "[PERSON_NAME]" at bounding box center [319, 68] width 71 height 13
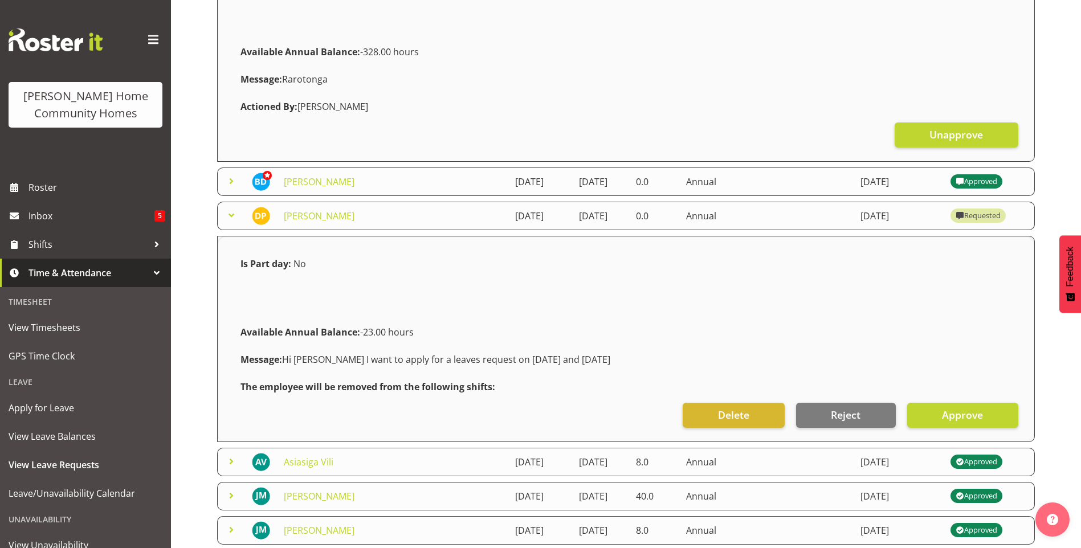
scroll to position [114, 0]
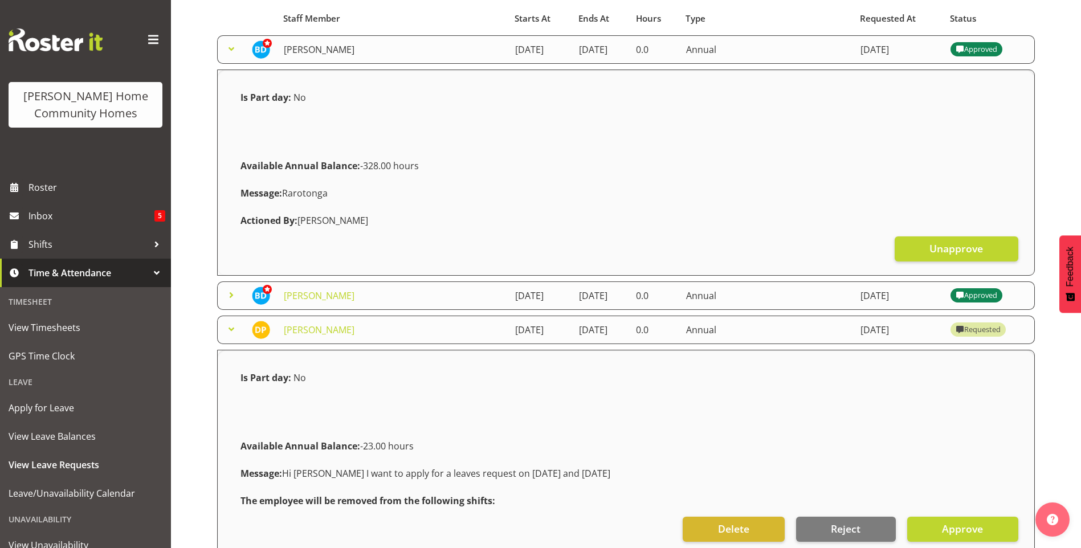
click at [317, 48] on link "[PERSON_NAME]" at bounding box center [319, 49] width 71 height 13
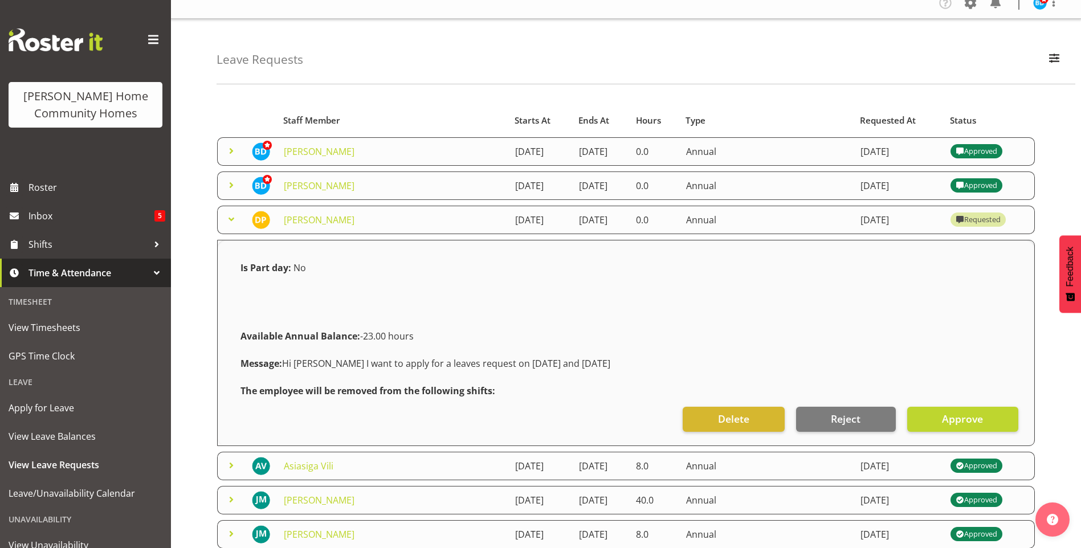
scroll to position [0, 0]
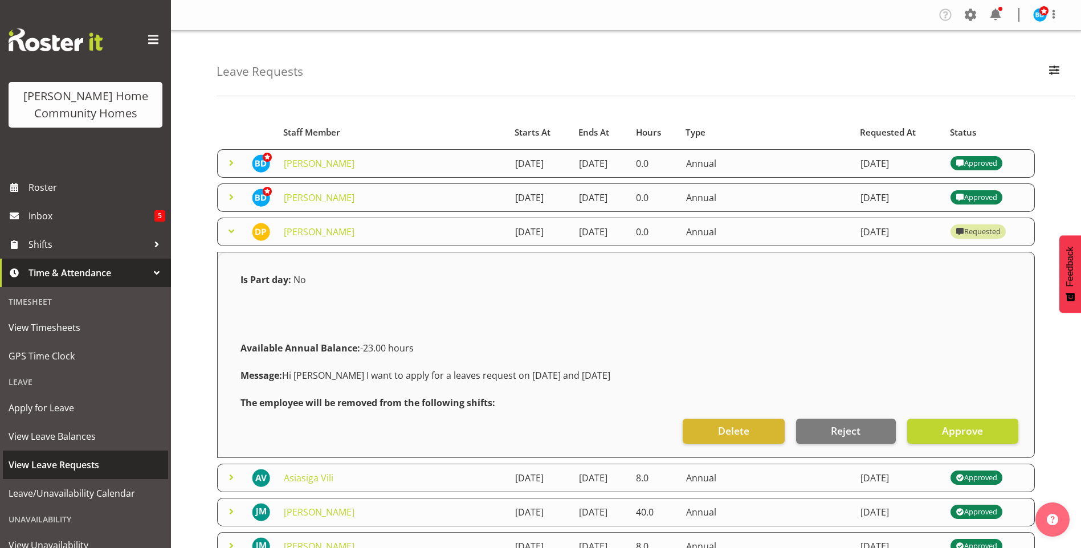
click at [74, 465] on span "View Leave Requests" at bounding box center [86, 465] width 154 height 17
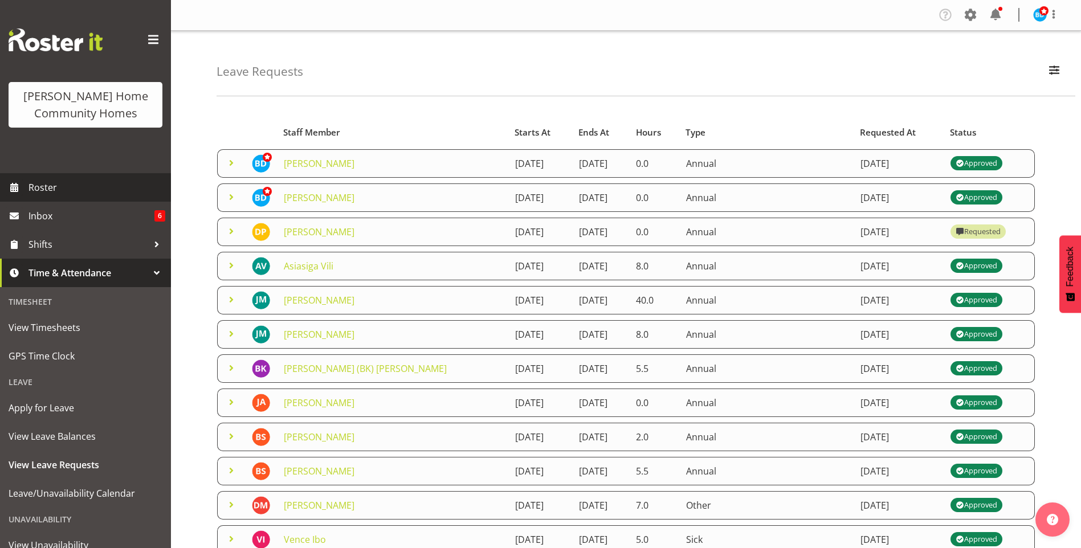
click at [80, 184] on span "Roster" at bounding box center [97, 187] width 137 height 17
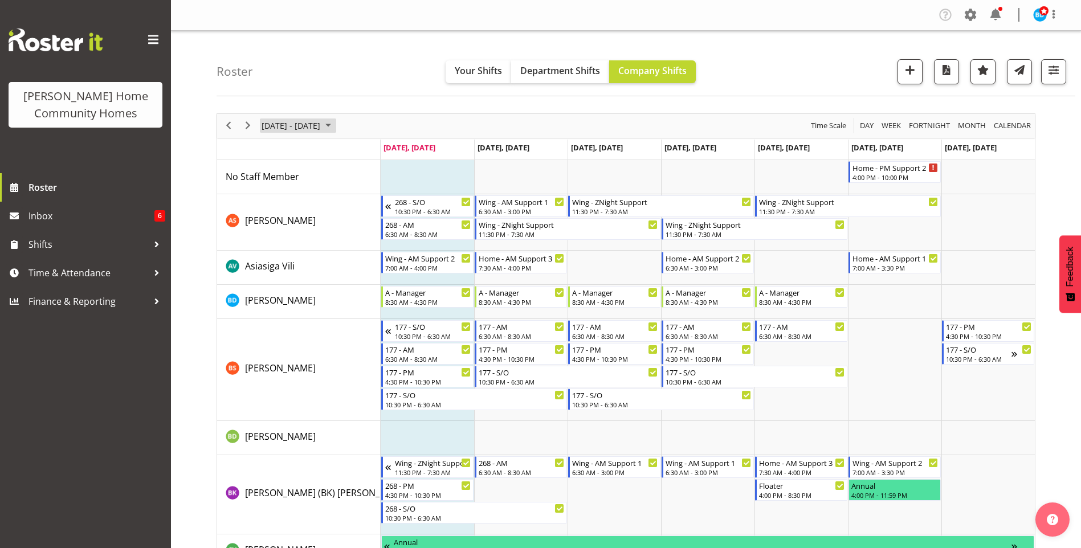
click at [335, 125] on span "August 2025" at bounding box center [328, 126] width 14 height 14
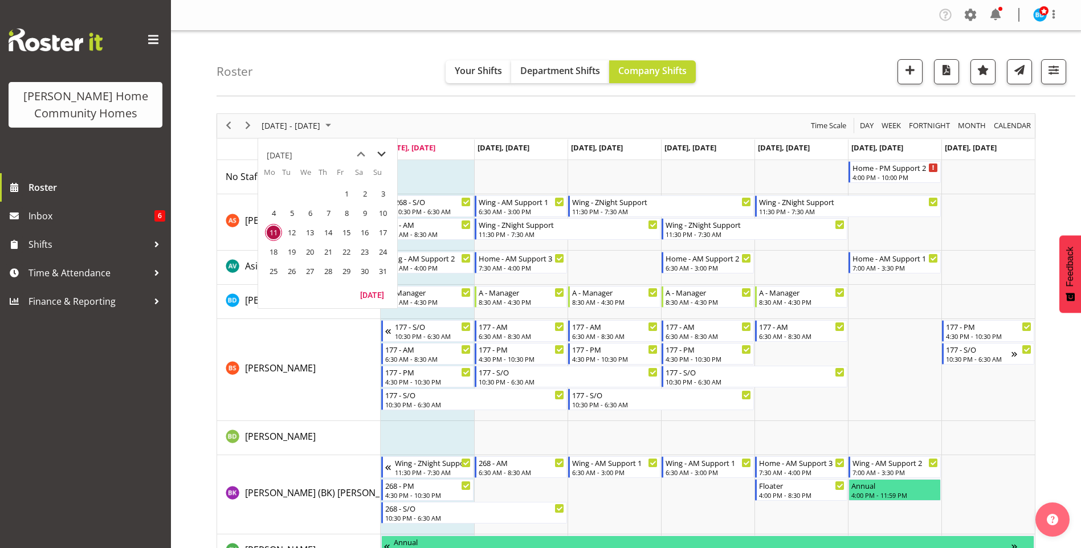
click at [384, 154] on span "next month" at bounding box center [382, 154] width 20 height 21
click at [270, 233] on span "15" at bounding box center [273, 232] width 17 height 17
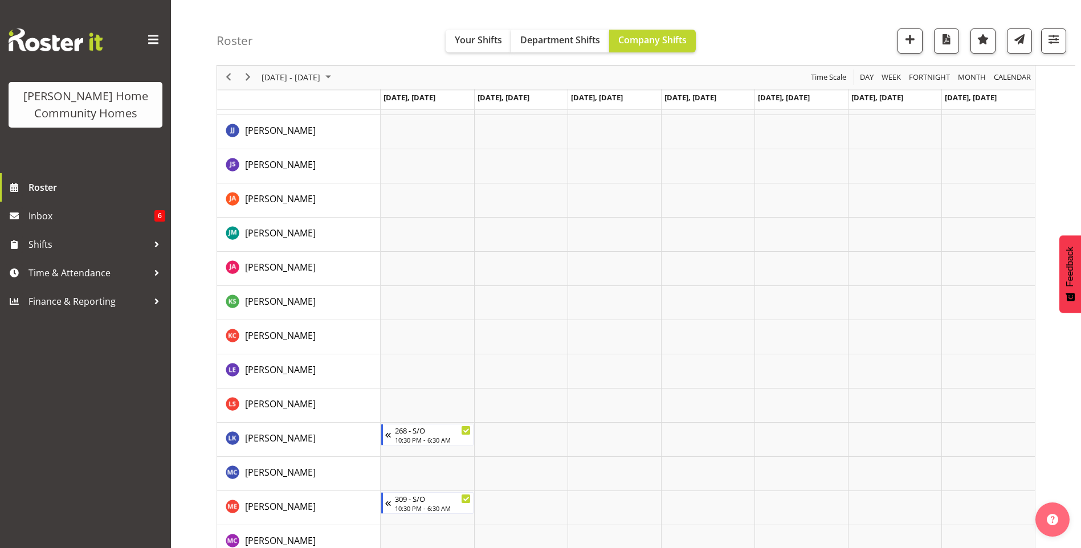
scroll to position [408, 0]
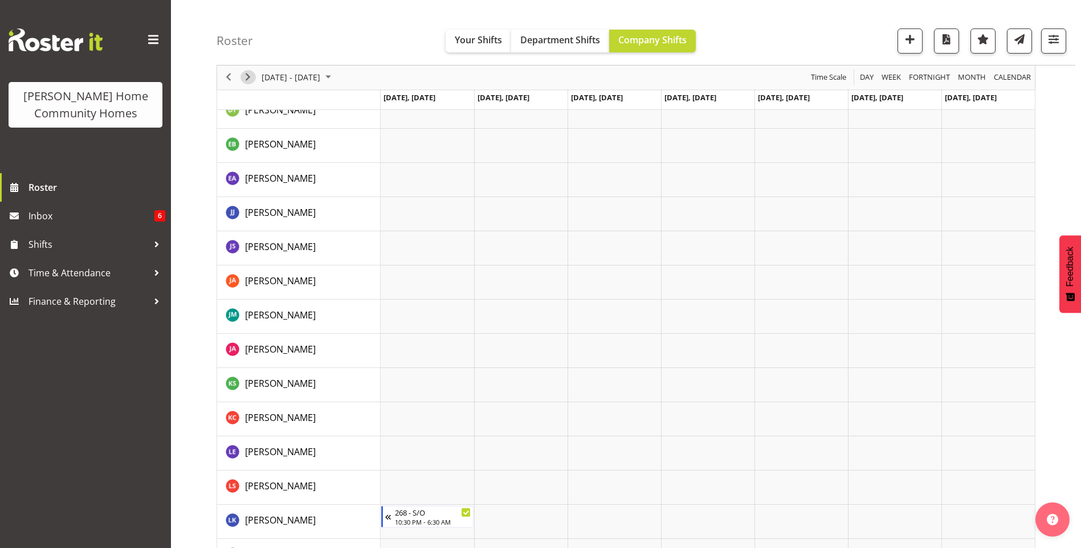
click at [249, 78] on span "Next" at bounding box center [248, 78] width 14 height 14
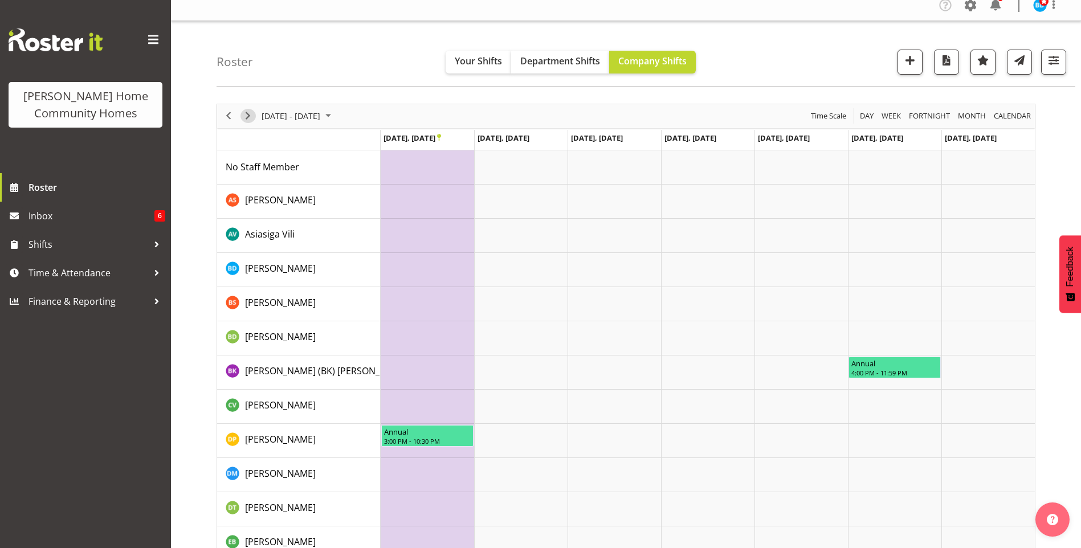
scroll to position [9, 0]
click at [229, 117] on span "Previous" at bounding box center [229, 117] width 14 height 14
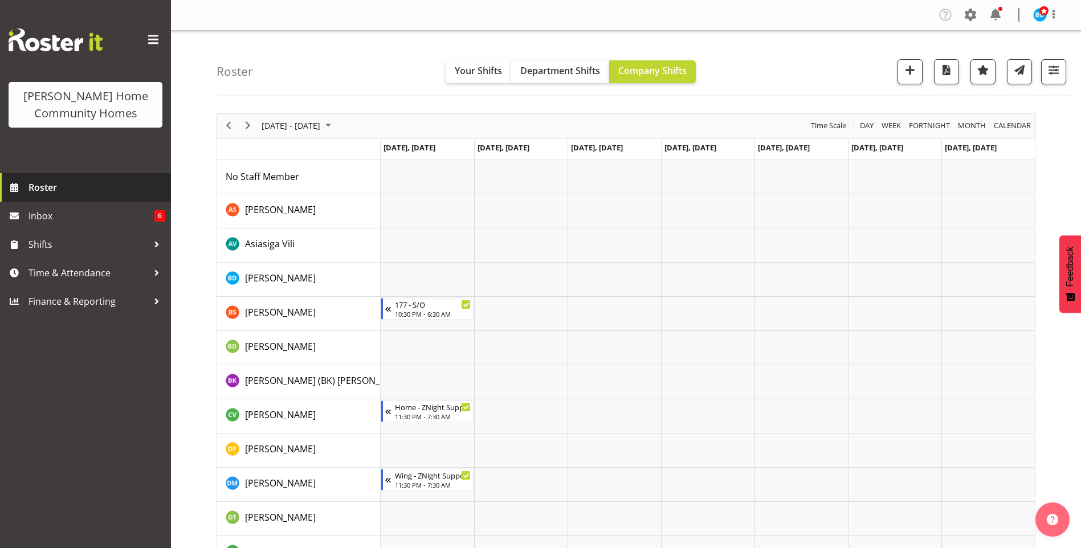
click at [66, 189] on span "Roster" at bounding box center [97, 187] width 137 height 17
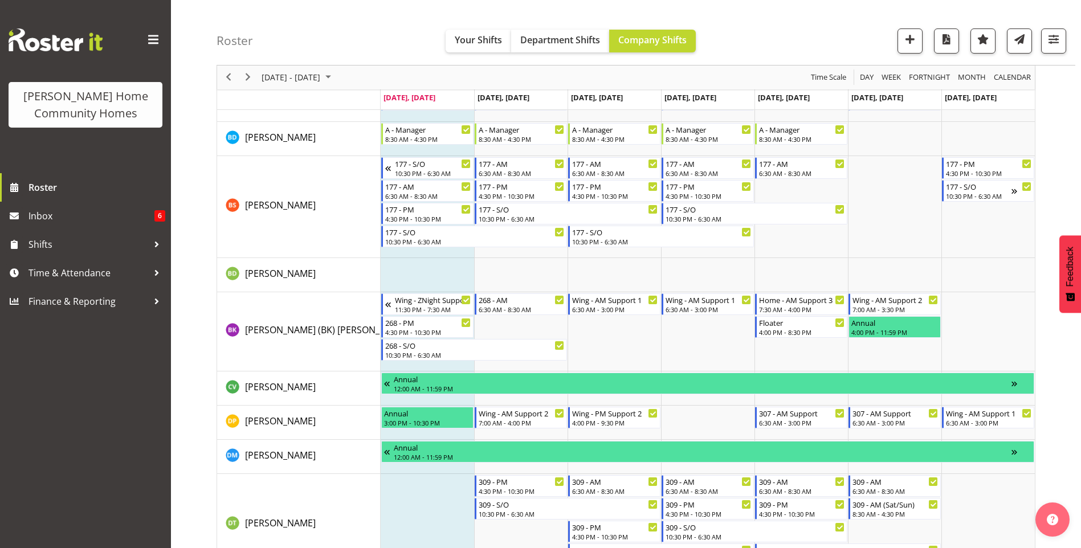
scroll to position [228, 0]
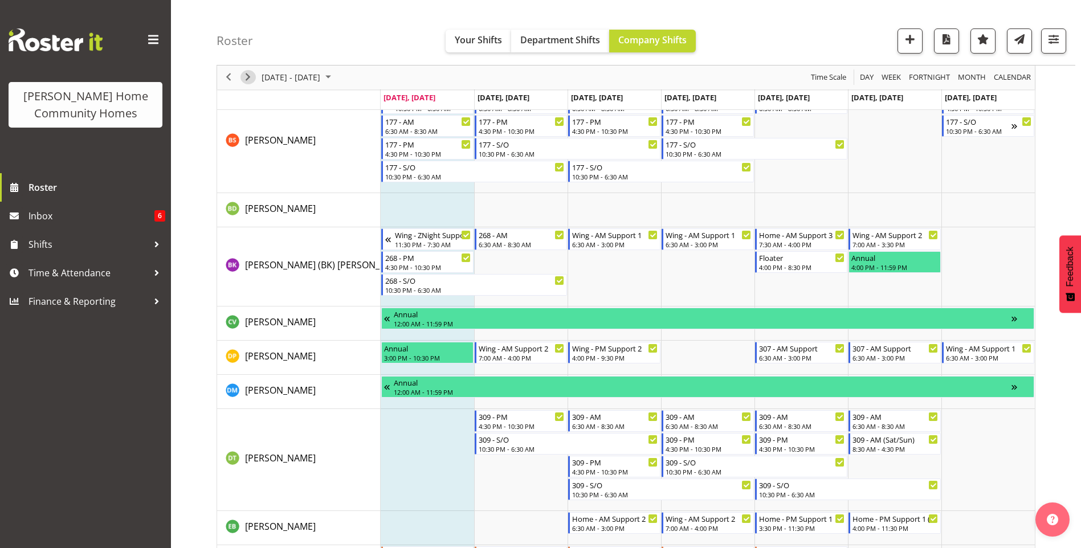
click at [250, 78] on span "Next" at bounding box center [248, 78] width 14 height 14
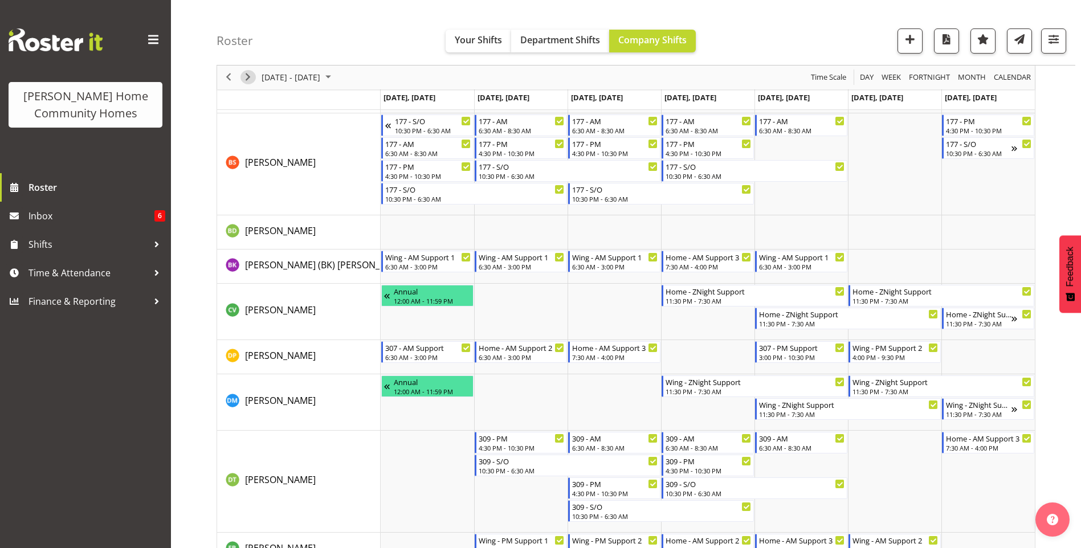
click at [251, 76] on span "Next" at bounding box center [248, 78] width 14 height 14
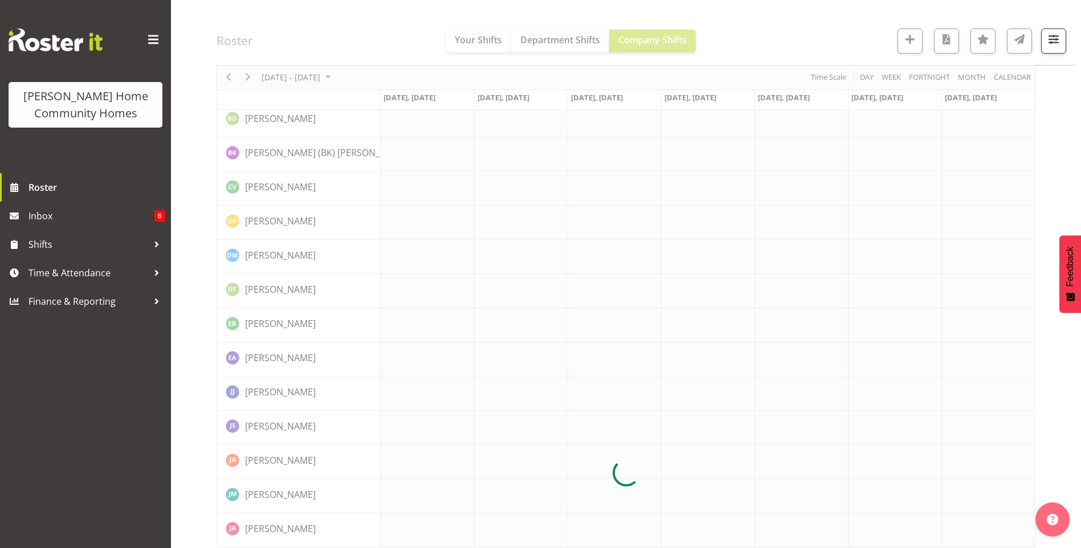
click at [251, 78] on div at bounding box center [626, 473] width 819 height 1176
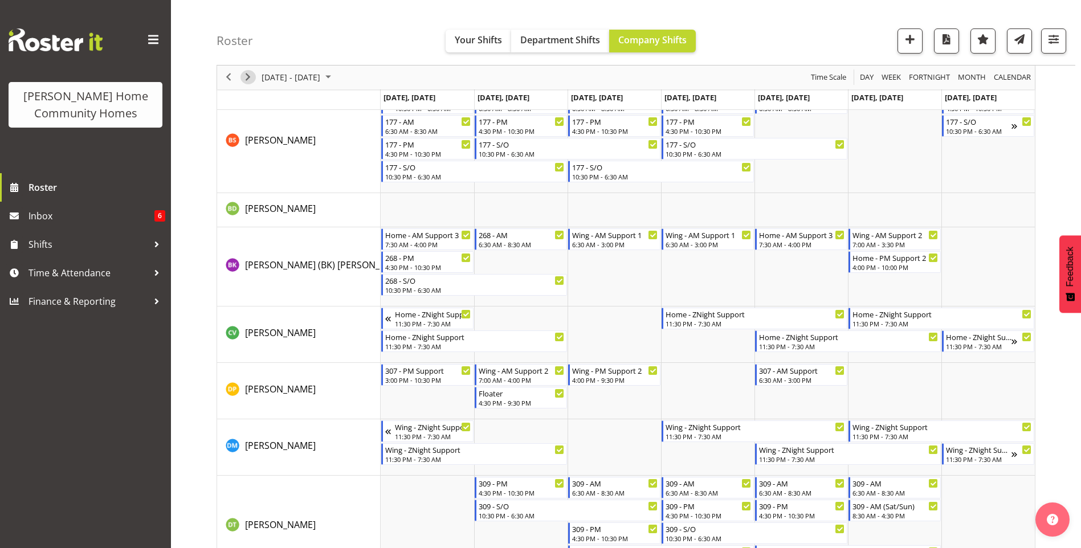
click at [253, 78] on span "Next" at bounding box center [248, 78] width 14 height 14
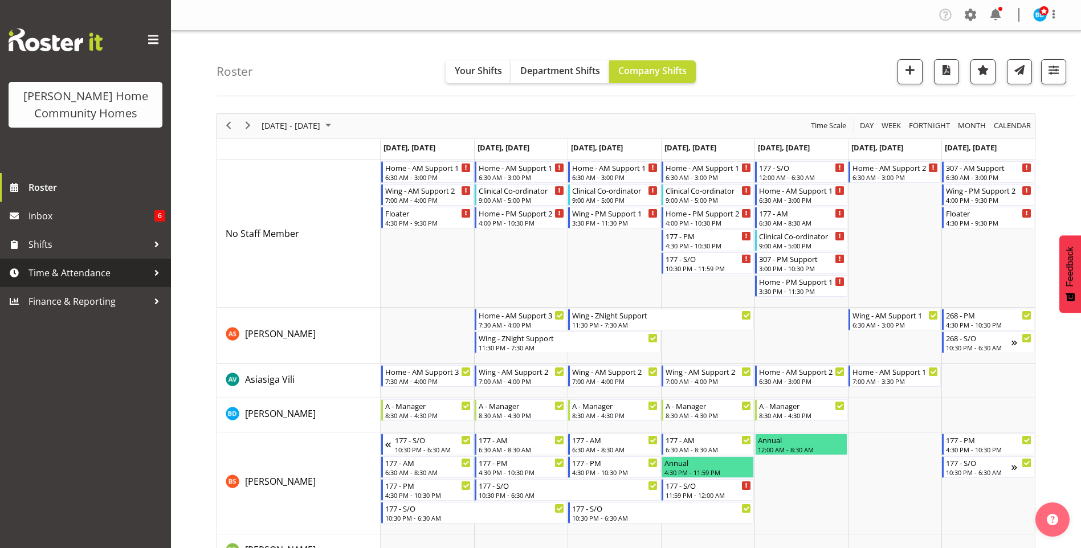
click at [80, 267] on span "Time & Attendance" at bounding box center [89, 272] width 120 height 17
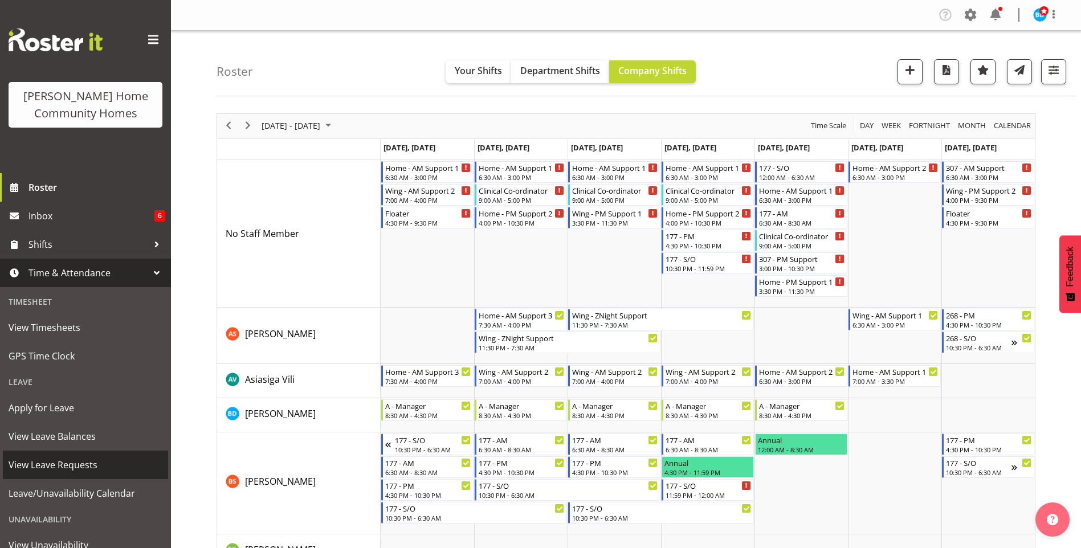
click at [68, 461] on span "View Leave Requests" at bounding box center [86, 465] width 154 height 17
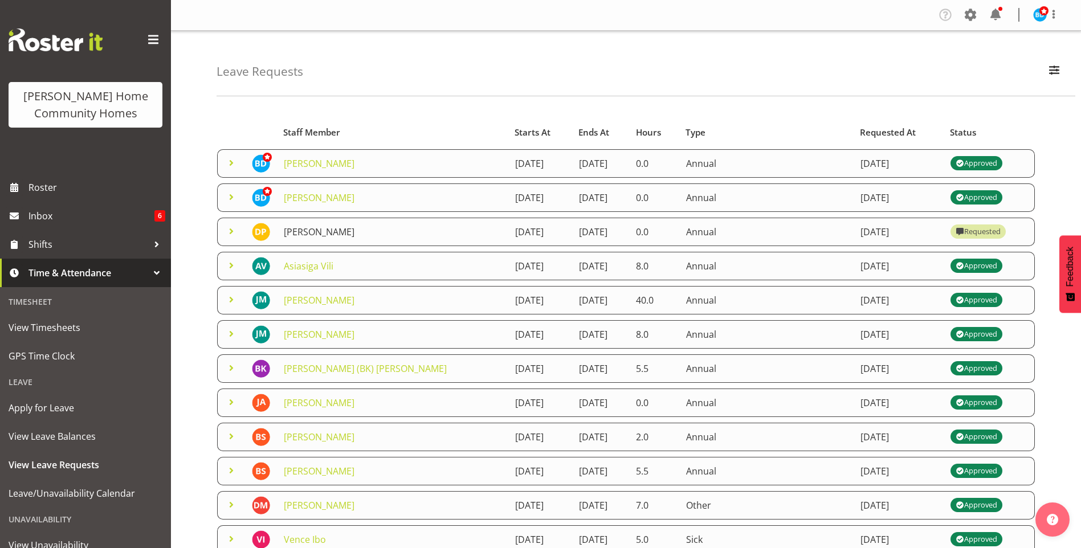
click at [310, 228] on link "[PERSON_NAME]" at bounding box center [319, 232] width 71 height 13
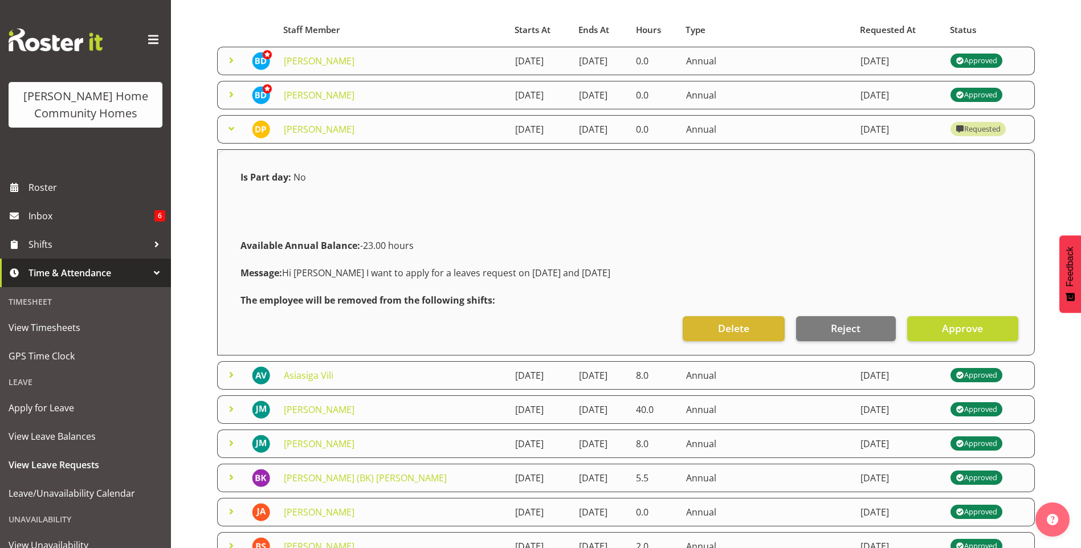
scroll to position [114, 0]
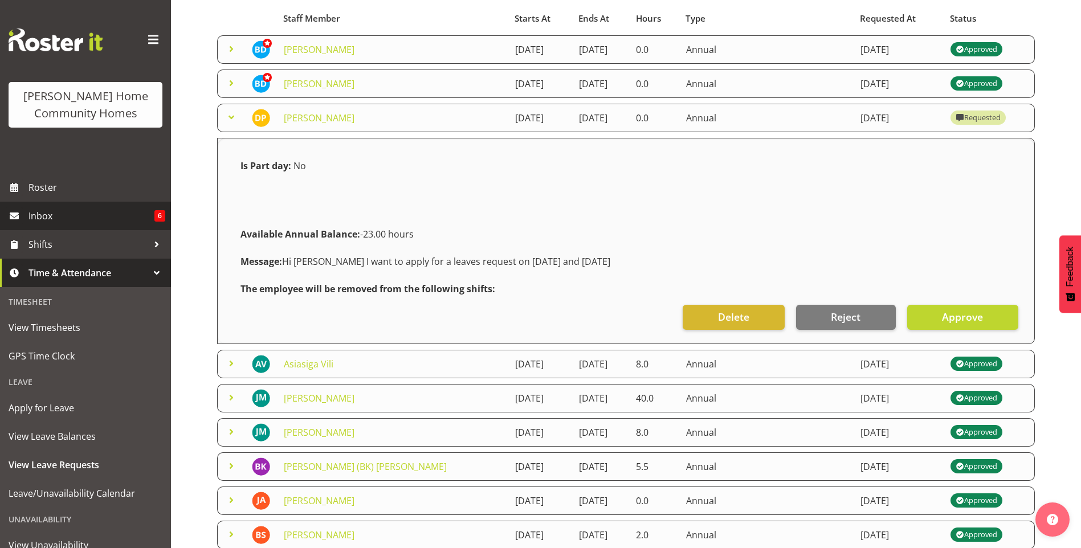
click at [57, 217] on span "Inbox" at bounding box center [92, 215] width 126 height 17
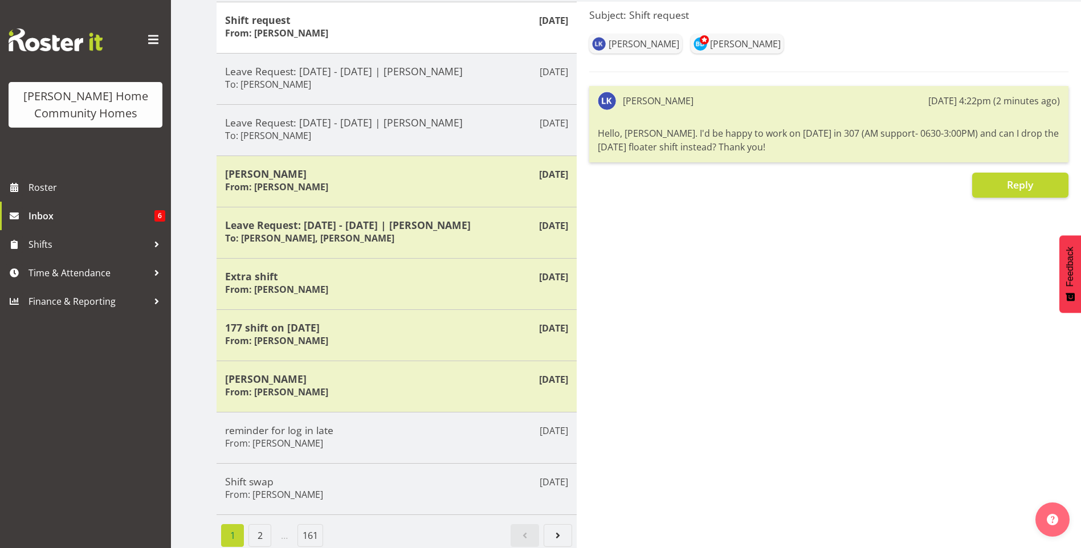
scroll to position [165, 0]
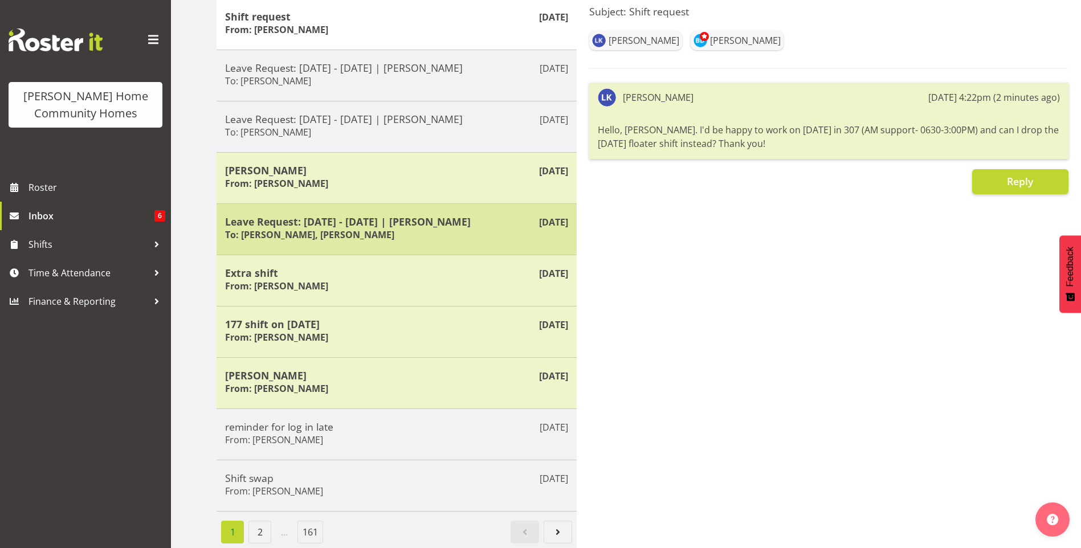
click at [400, 217] on h5 "Leave Request: [DATE] - [DATE] | [PERSON_NAME]" at bounding box center [396, 221] width 343 height 13
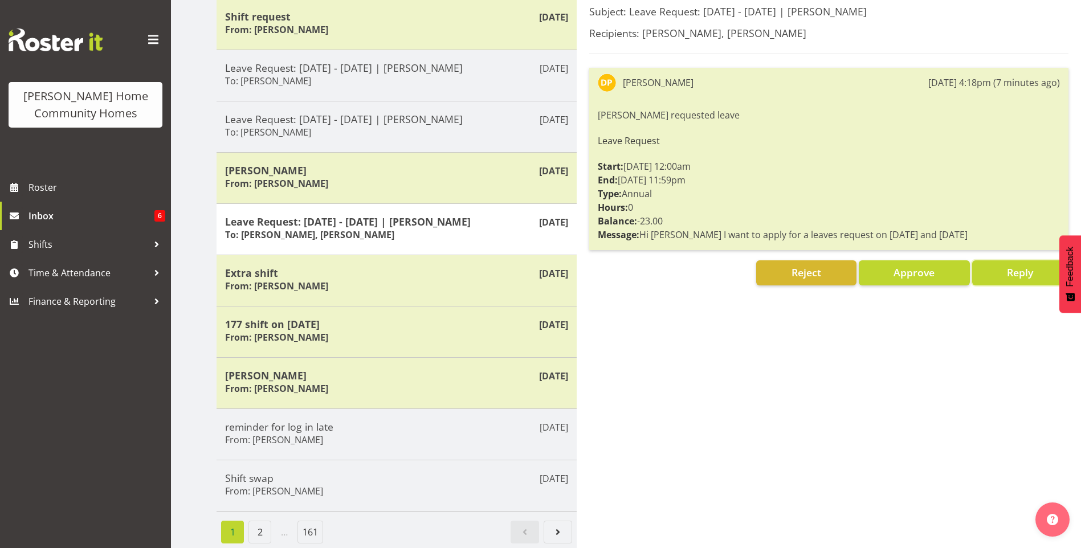
click at [992, 260] on button "Reply" at bounding box center [1020, 272] width 96 height 25
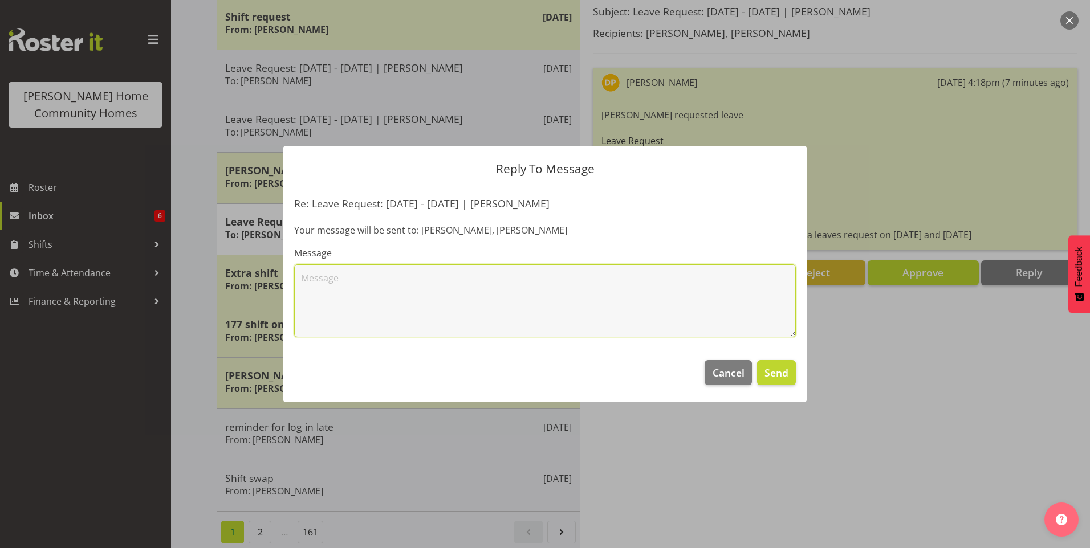
click at [548, 276] on textarea at bounding box center [545, 300] width 502 height 73
drag, startPoint x: 552, startPoint y: 279, endPoint x: 626, endPoint y: 274, distance: 74.3
click at [557, 278] on textarea "Hi [PERSON_NAME], you already have leave approved for [DATE] so will reject thi…" at bounding box center [545, 300] width 502 height 73
type textarea "Hi [PERSON_NAME], you already have leave approved for [DATE] so will reject thi…"
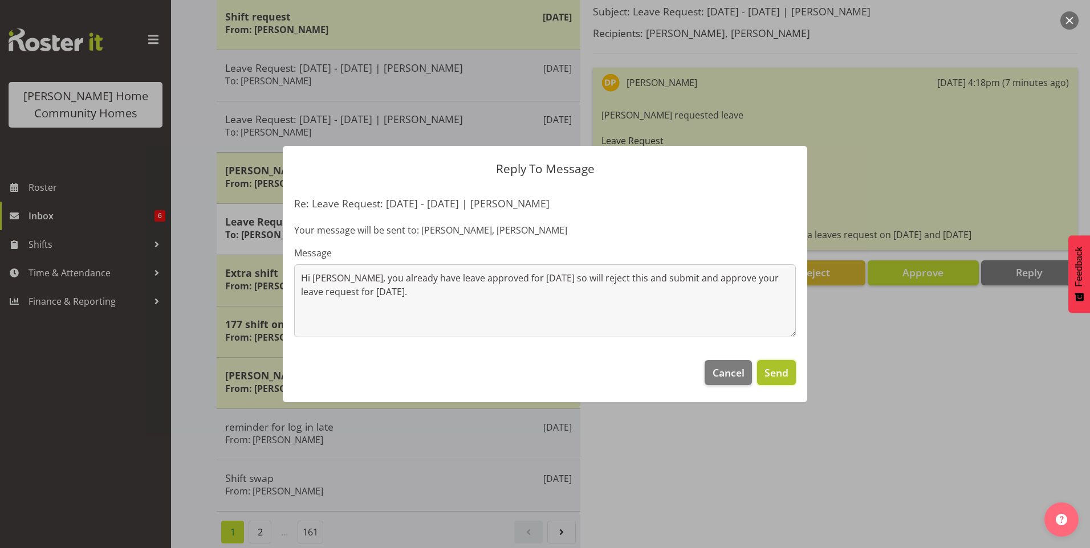
click at [771, 370] on span "Send" at bounding box center [776, 372] width 24 height 15
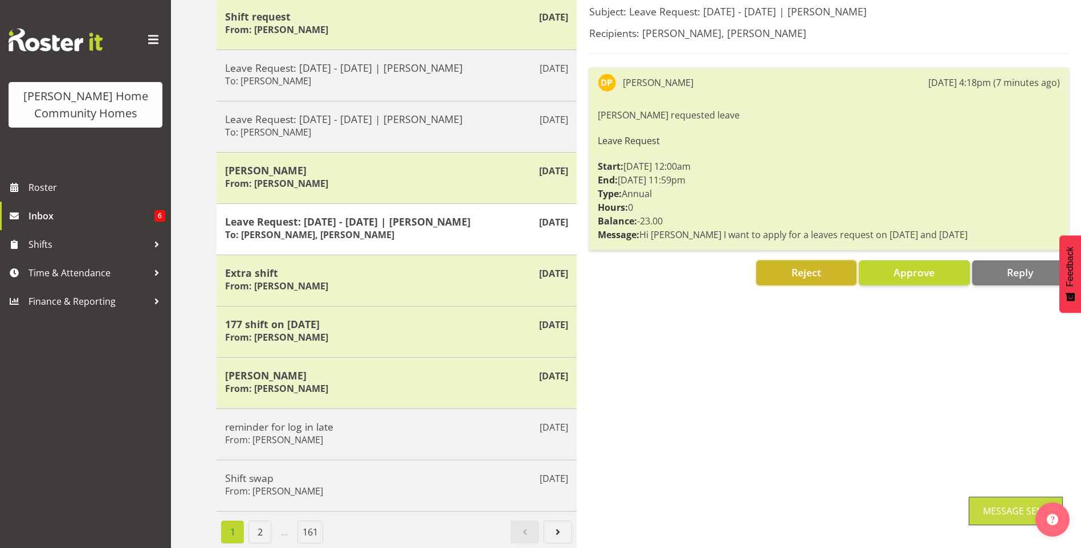
click at [816, 266] on span "Reject" at bounding box center [807, 273] width 30 height 14
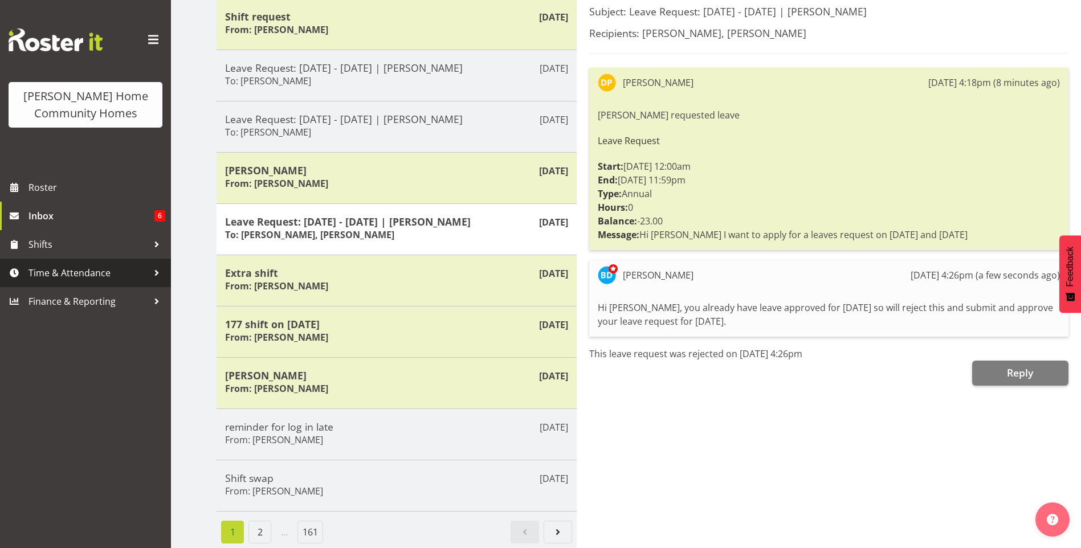
click at [67, 276] on span "Time & Attendance" at bounding box center [89, 272] width 120 height 17
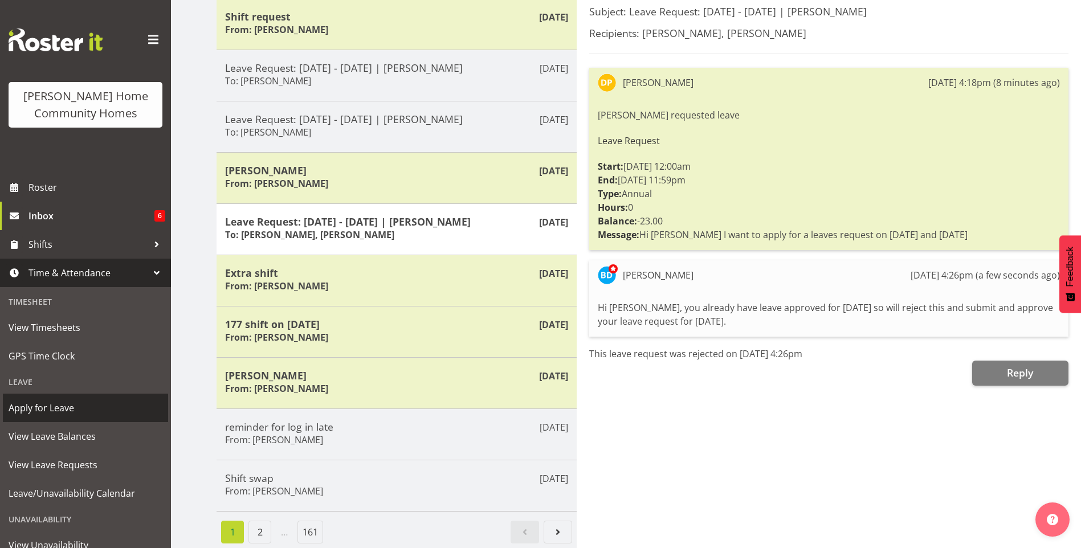
click at [65, 400] on span "Apply for Leave" at bounding box center [86, 408] width 154 height 17
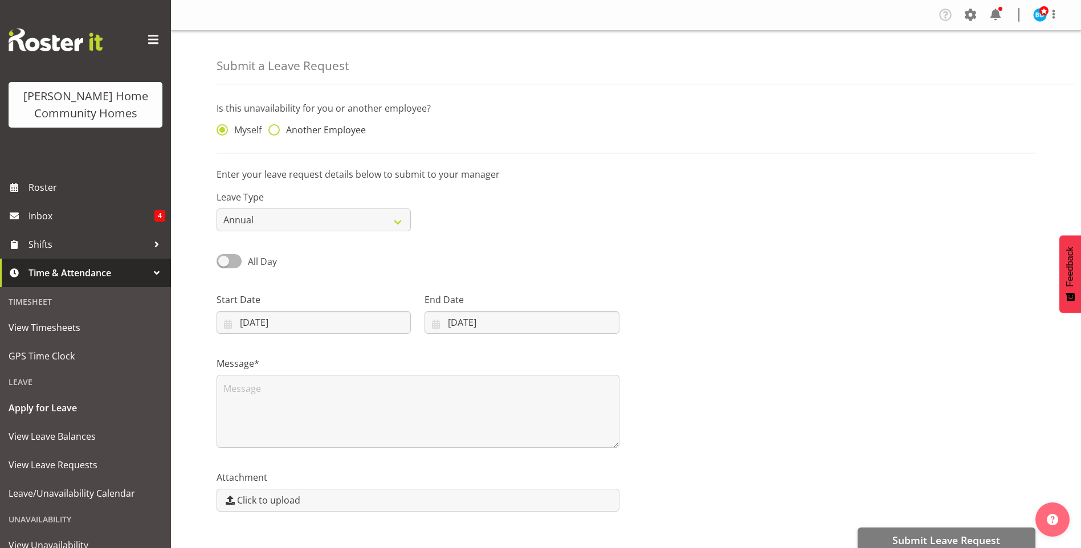
click at [301, 133] on span "Another Employee" at bounding box center [323, 129] width 86 height 11
click at [276, 133] on input "Another Employee" at bounding box center [271, 130] width 7 height 7
radio input "true"
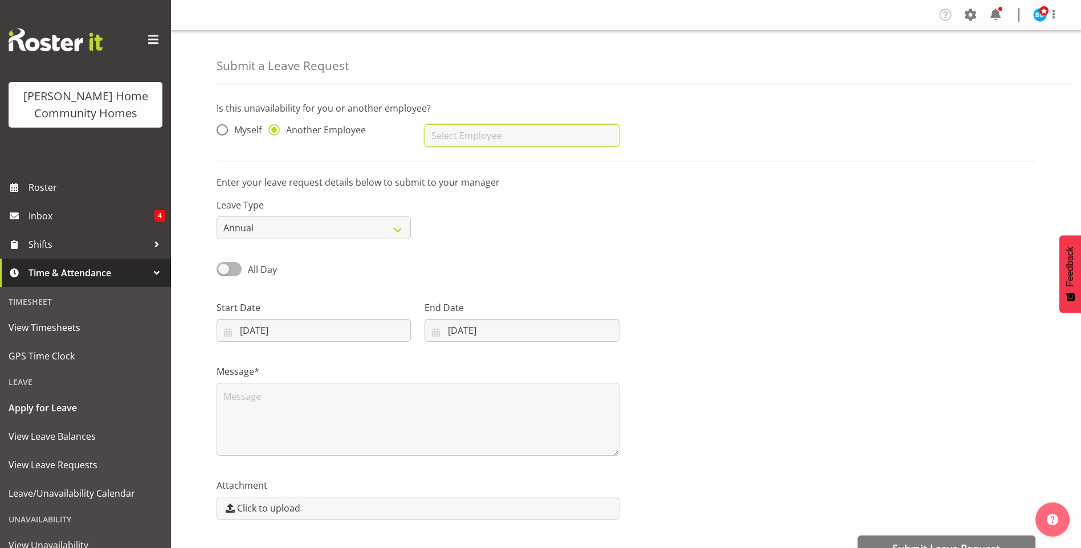
click at [447, 132] on input "text" at bounding box center [522, 135] width 194 height 23
click at [459, 158] on span "[PERSON_NAME]" at bounding box center [469, 164] width 71 height 13
type input "[PERSON_NAME]"
click at [272, 269] on span "All Day" at bounding box center [262, 269] width 29 height 13
click at [224, 269] on input "All Day" at bounding box center [220, 269] width 7 height 7
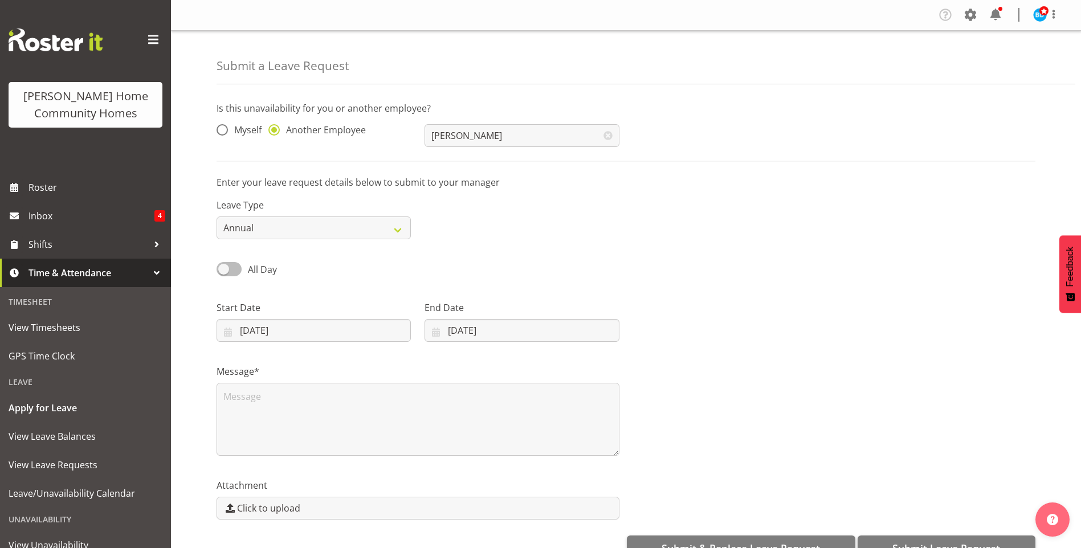
checkbox input "true"
click at [271, 337] on input "11/08/2025" at bounding box center [314, 330] width 194 height 23
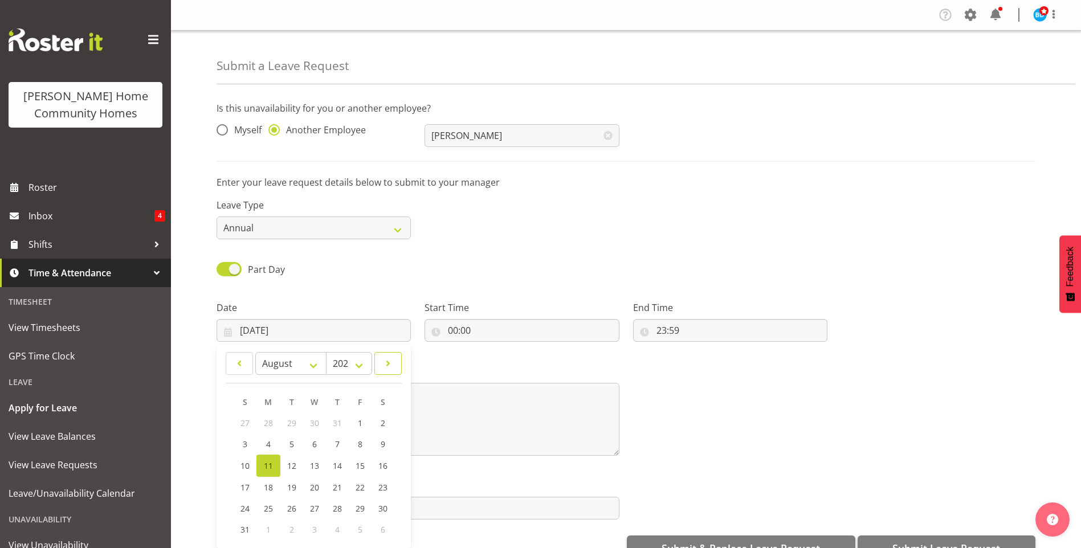
click at [385, 367] on span at bounding box center [388, 364] width 13 height 14
select select "8"
click at [314, 465] on span "17" at bounding box center [314, 465] width 9 height 11
type input "17/09/2025"
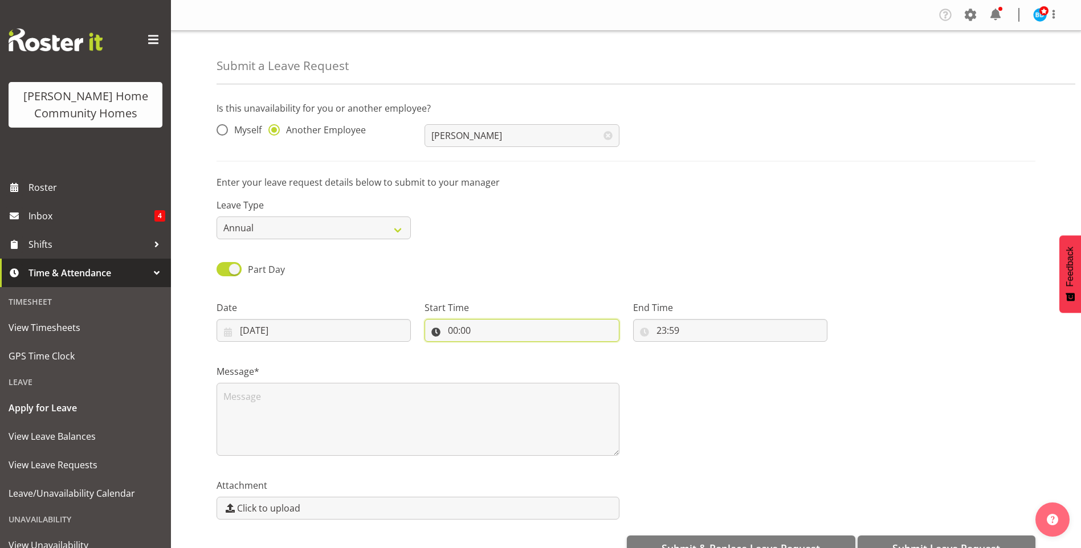
click at [449, 331] on input "00:00" at bounding box center [522, 330] width 194 height 23
click at [496, 359] on select "00 01 02 03 04 05 06 07 08 09 10 11 12 13 14 15 16 17 18 19 20 21 22 23" at bounding box center [503, 360] width 26 height 23
select select "7"
click at [490, 349] on select "00 01 02 03 04 05 06 07 08 09 10 11 12 13 14 15 16 17 18 19 20 21 22 23" at bounding box center [503, 360] width 26 height 23
type input "07:00"
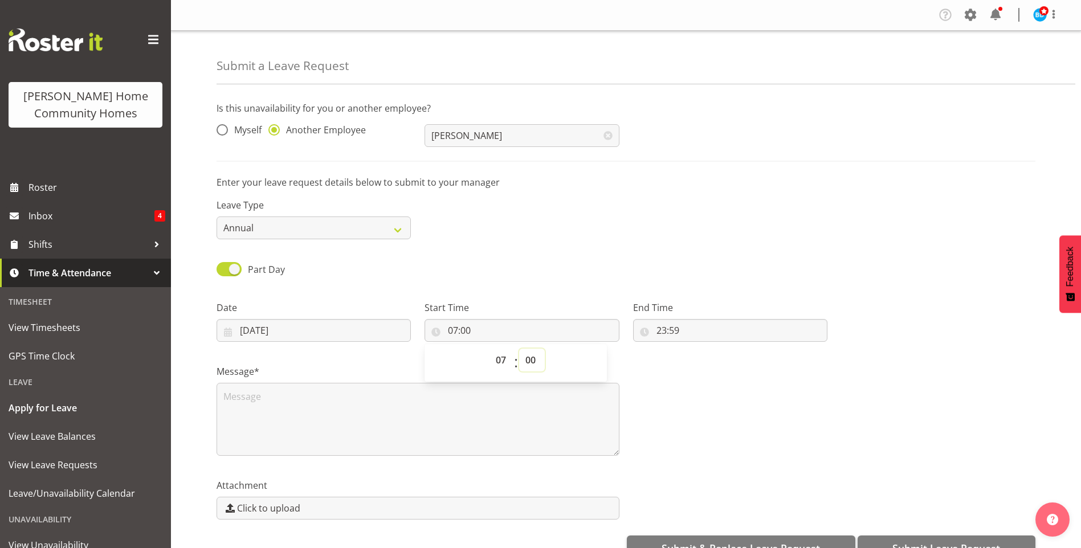
click at [534, 366] on select "00 01 02 03 04 05 06 07 08 09 10 11 12 13 14 15 16 17 18 19 20 21 22 23 24 25 2…" at bounding box center [532, 360] width 26 height 23
select select "30"
click at [519, 349] on select "00 01 02 03 04 05 06 07 08 09 10 11 12 13 14 15 16 17 18 19 20 21 22 23 24 25 2…" at bounding box center [532, 360] width 26 height 23
type input "07:30"
click at [663, 330] on input "23:59" at bounding box center [730, 330] width 194 height 23
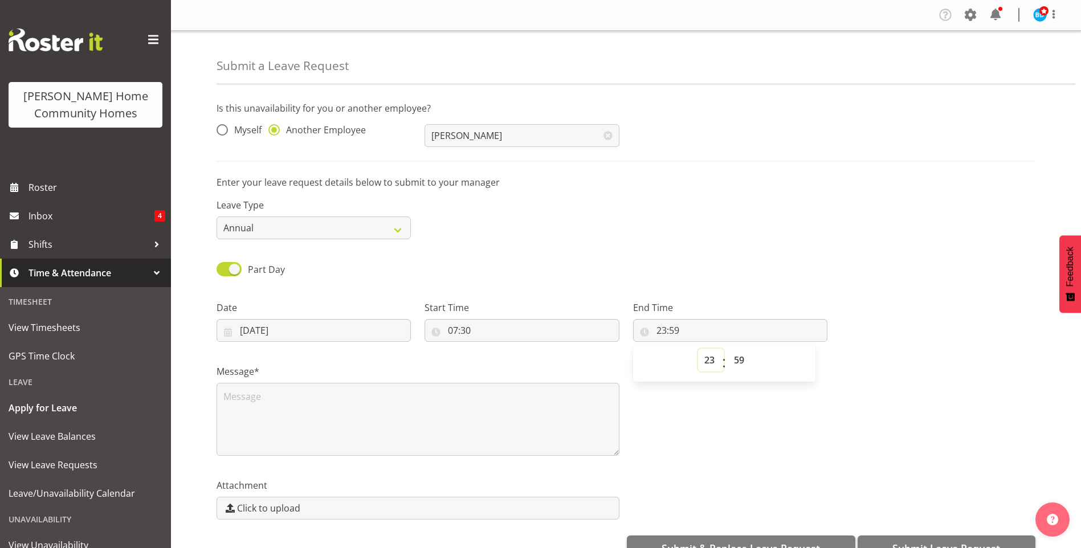
drag, startPoint x: 710, startPoint y: 364, endPoint x: 710, endPoint y: 353, distance: 10.8
click at [710, 364] on select "00 01 02 03 04 05 06 07 08 09 10 11 12 13 14 15 16 17 18 19 20 21 22 23" at bounding box center [711, 360] width 26 height 23
select select "16"
click at [698, 349] on select "00 01 02 03 04 05 06 07 08 09 10 11 12 13 14 15 16 17 18 19 20 21 22 23" at bounding box center [711, 360] width 26 height 23
type input "16:59"
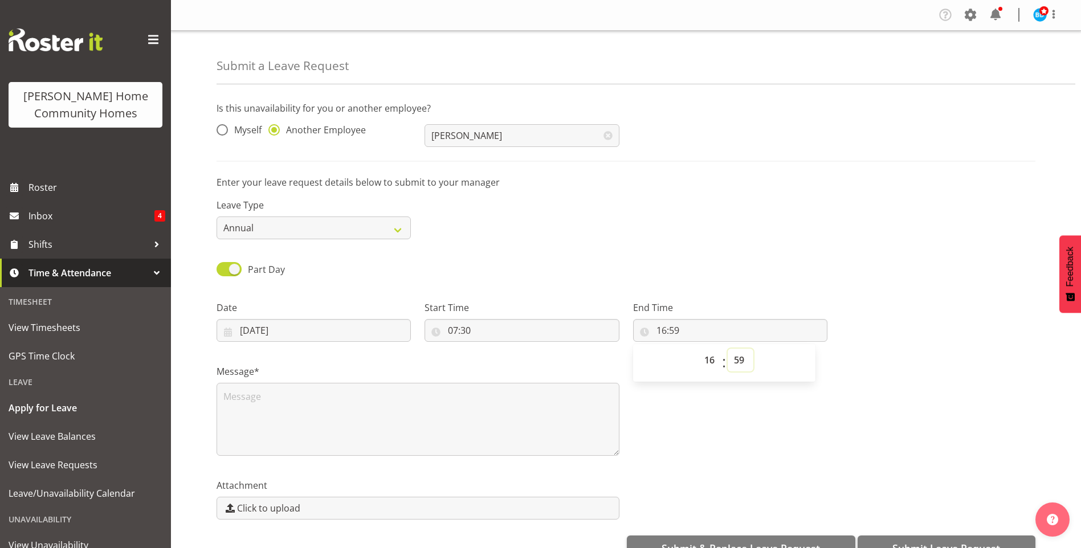
click at [743, 353] on select "00 01 02 03 04 05 06 07 08 09 10 11 12 13 14 15 16 17 18 19 20 21 22 23 24 25 2…" at bounding box center [741, 360] width 26 height 23
select select "0"
click at [728, 349] on select "00 01 02 03 04 05 06 07 08 09 10 11 12 13 14 15 16 17 18 19 20 21 22 23 24 25 2…" at bounding box center [741, 360] width 26 height 23
type input "16:00"
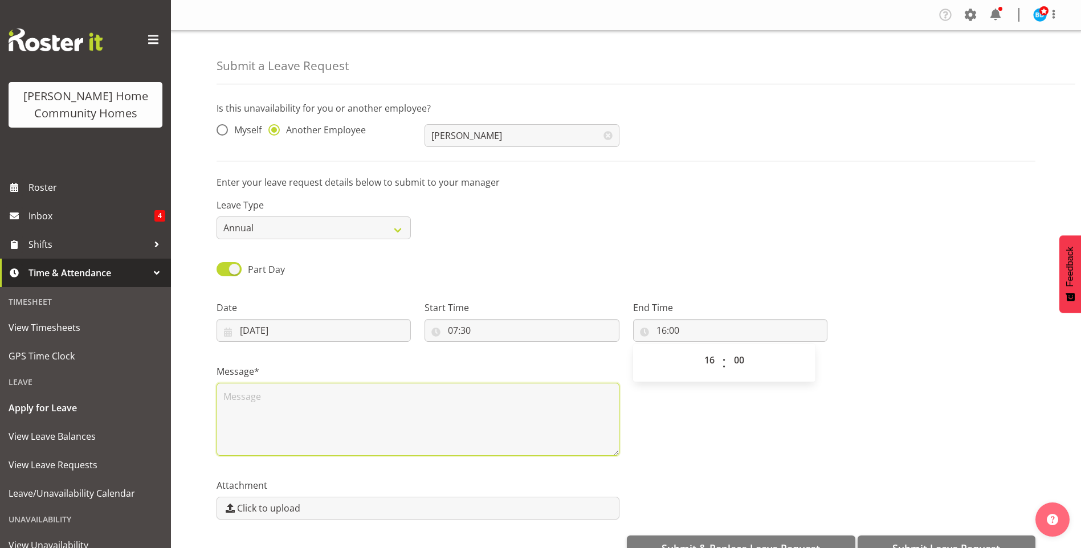
click at [409, 407] on textarea at bounding box center [418, 419] width 403 height 73
type textarea "e"
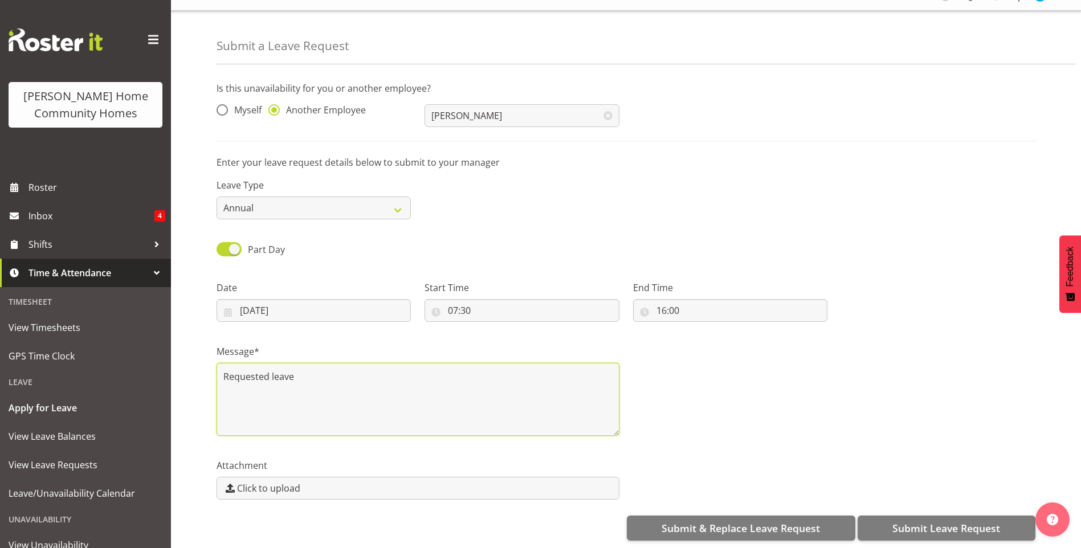
scroll to position [30, 0]
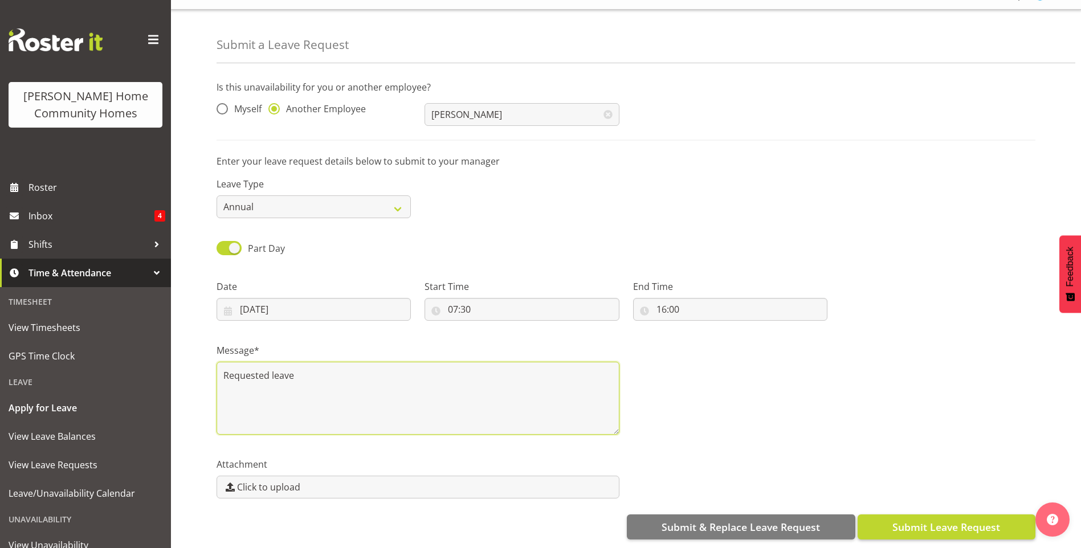
type textarea "Requested leave"
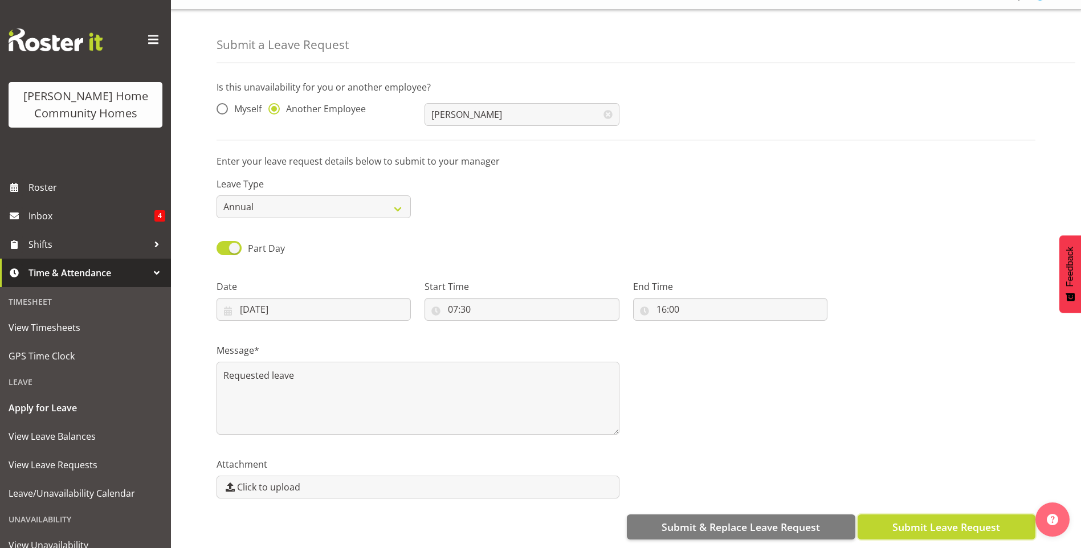
click at [999, 520] on span "Submit Leave Request" at bounding box center [947, 527] width 108 height 15
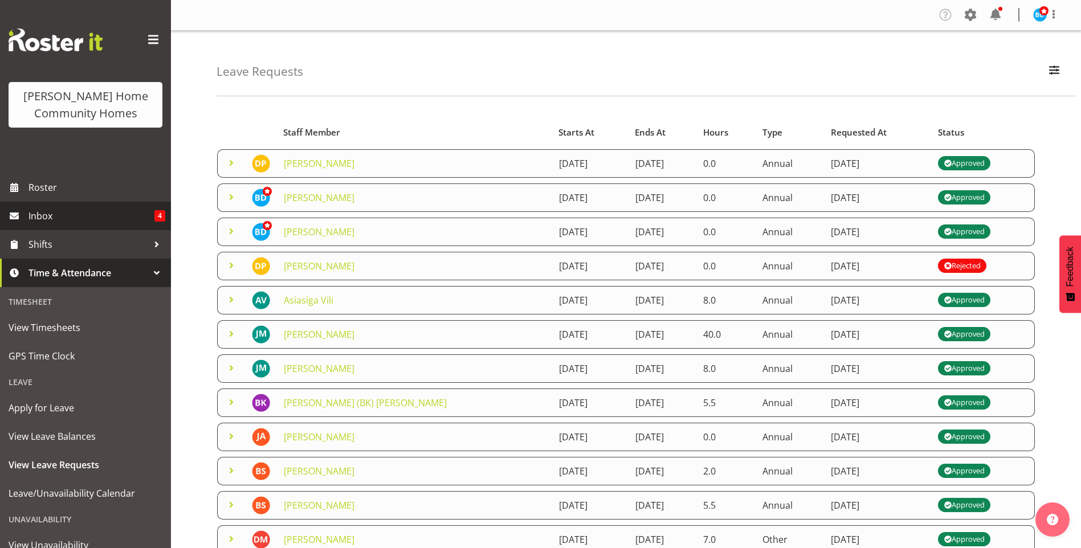
click at [117, 222] on span "Inbox" at bounding box center [92, 215] width 126 height 17
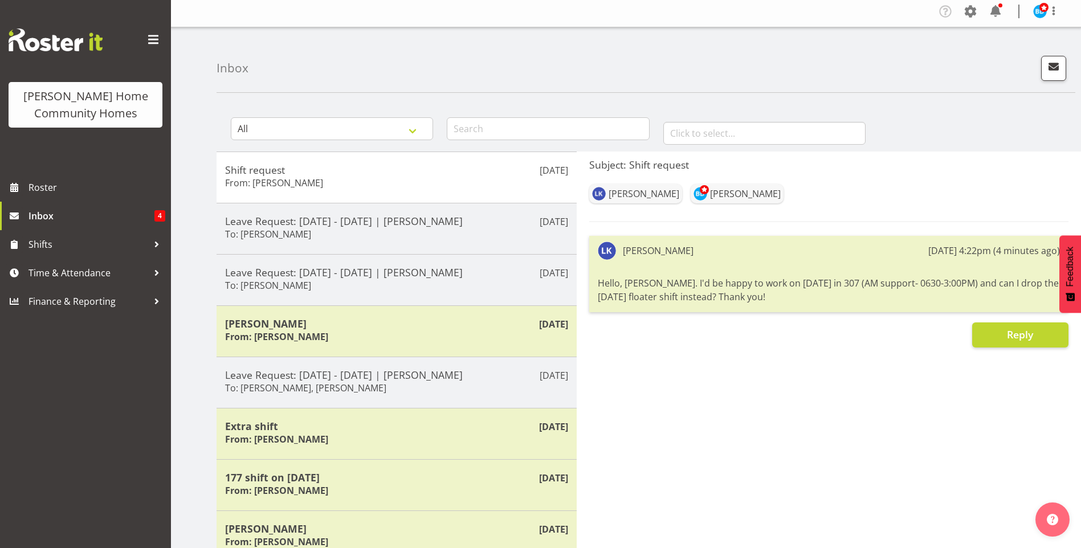
scroll to position [114, 0]
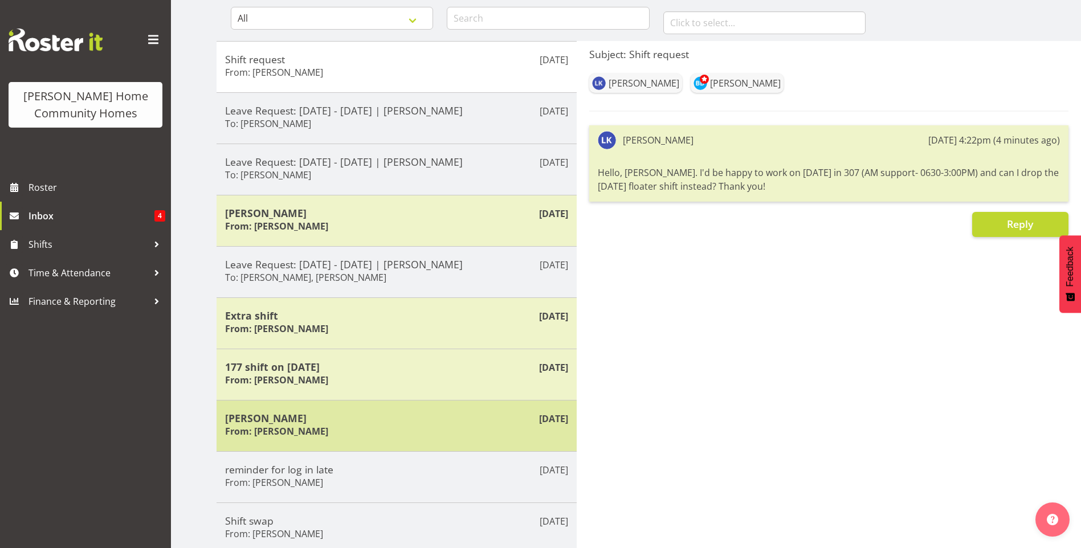
click at [328, 435] on div "[PERSON_NAME] From: [PERSON_NAME]" at bounding box center [396, 426] width 343 height 28
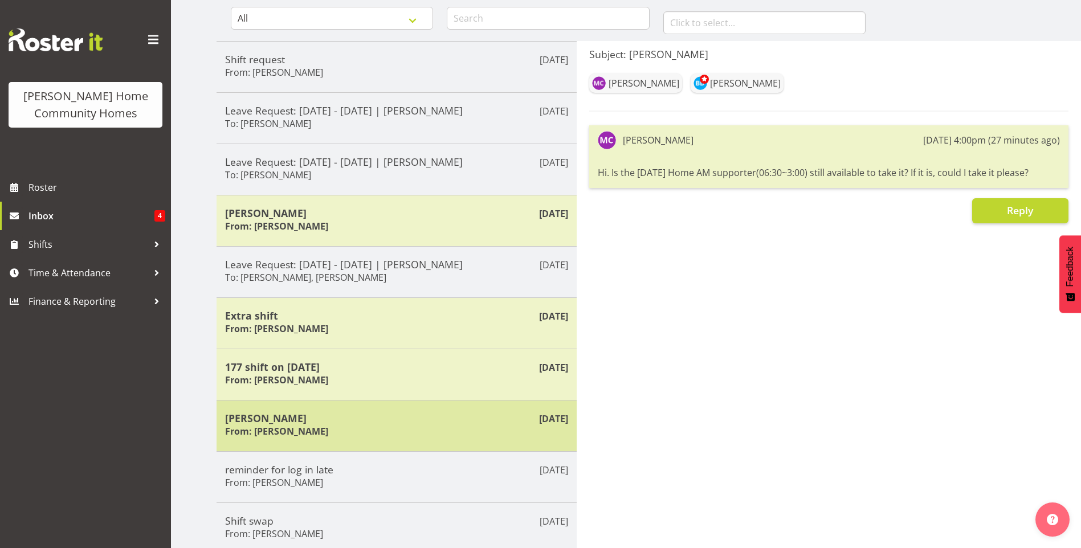
click at [340, 431] on div "[PERSON_NAME] From: [PERSON_NAME]" at bounding box center [396, 426] width 343 height 28
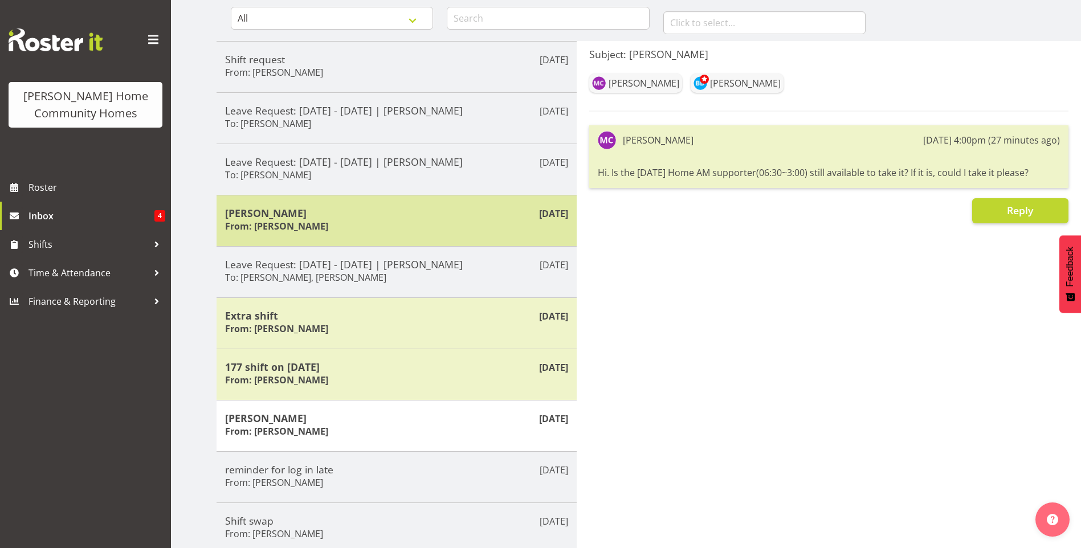
click at [339, 225] on div "[PERSON_NAME] From: [PERSON_NAME]" at bounding box center [396, 221] width 343 height 28
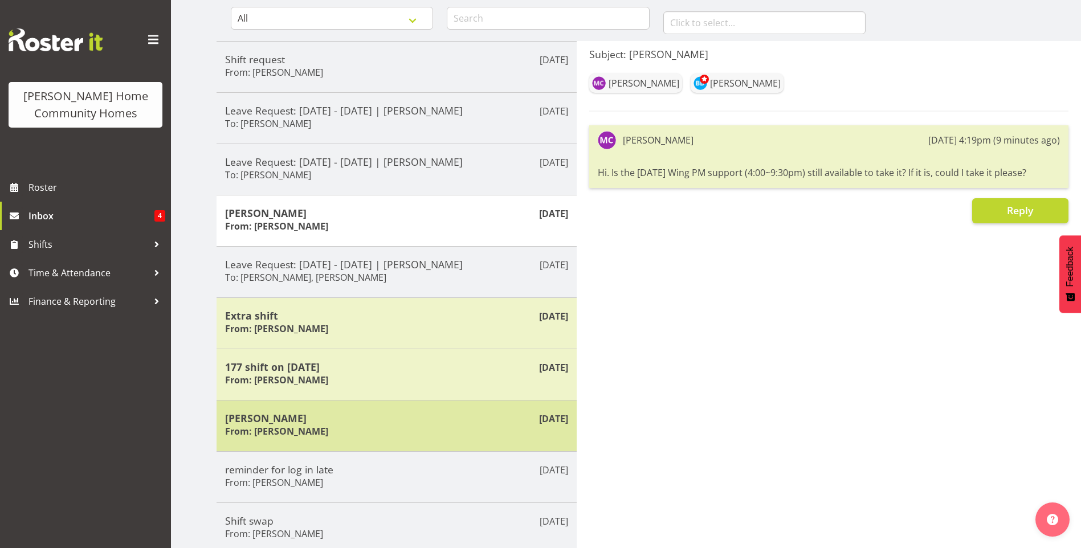
click at [350, 416] on h5 "[PERSON_NAME]" at bounding box center [396, 418] width 343 height 13
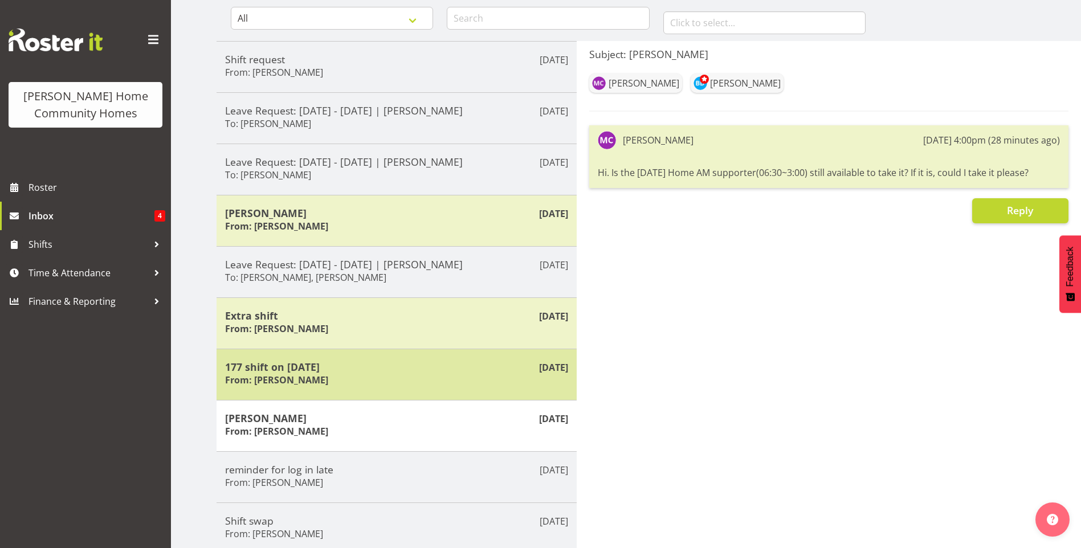
click at [363, 367] on h5 "177 shift on [DATE]" at bounding box center [396, 367] width 343 height 13
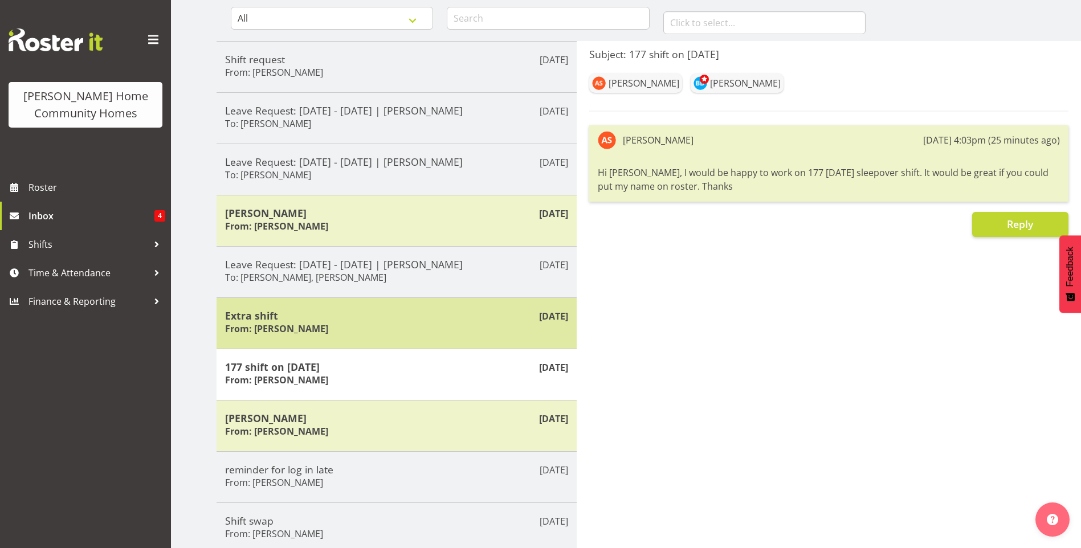
click at [362, 320] on h5 "Extra shift" at bounding box center [396, 316] width 343 height 13
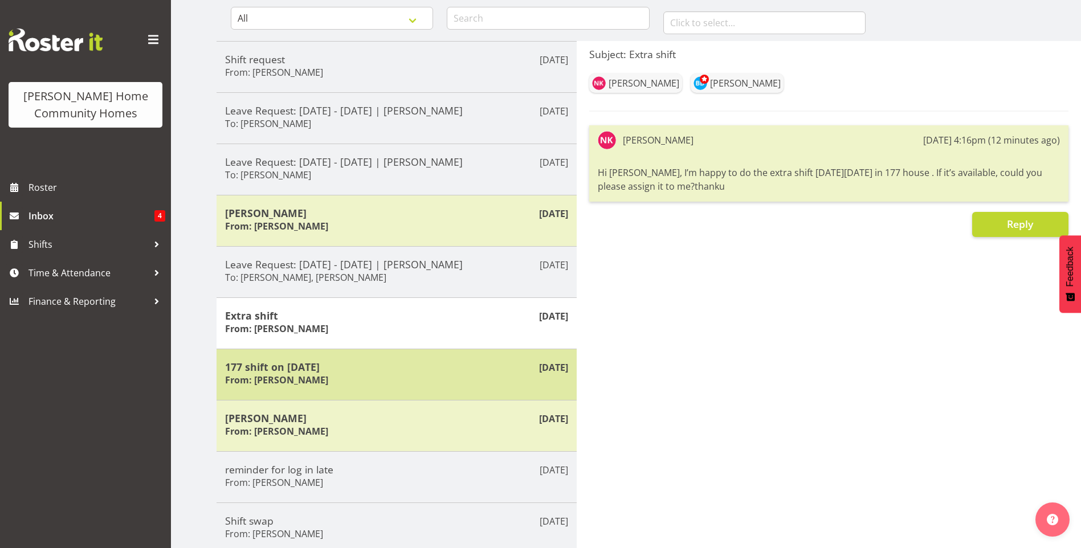
click at [351, 374] on div "177 shift on [DATE] From: [PERSON_NAME]" at bounding box center [396, 375] width 343 height 28
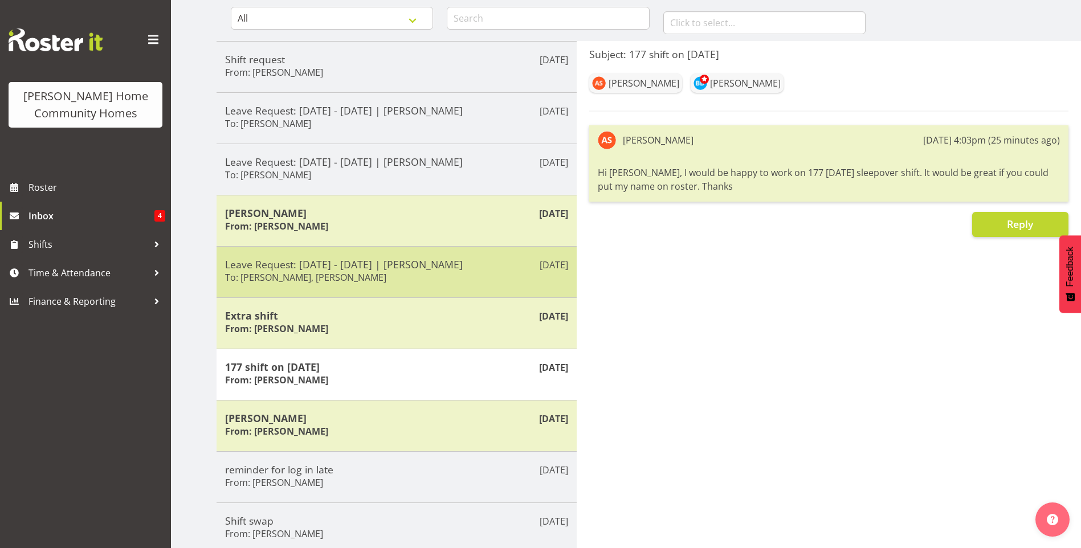
drag, startPoint x: 351, startPoint y: 374, endPoint x: 319, endPoint y: 268, distance: 110.0
click at [319, 268] on h5 "Leave Request: [DATE] - [DATE] | [PERSON_NAME]" at bounding box center [396, 264] width 343 height 13
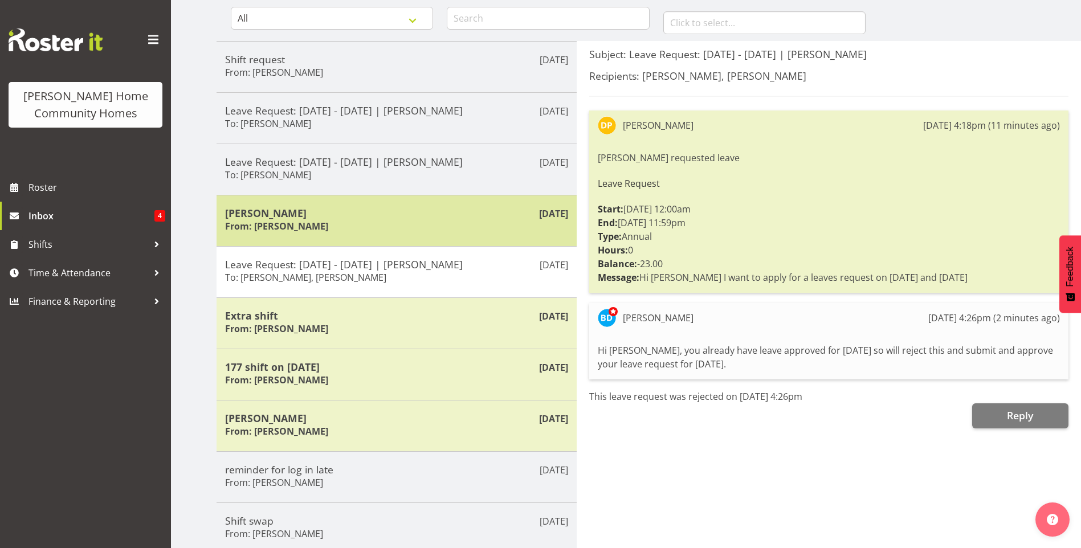
drag, startPoint x: 319, startPoint y: 268, endPoint x: 291, endPoint y: 222, distance: 54.5
click at [291, 222] on h6 "From: [PERSON_NAME]" at bounding box center [276, 226] width 103 height 11
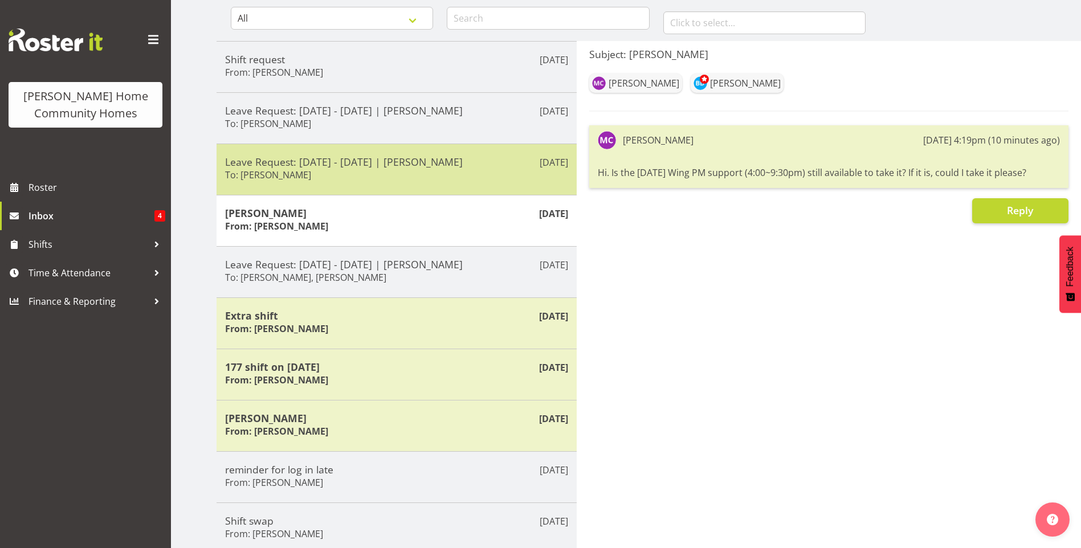
click at [328, 156] on h5 "Leave Request: [DATE] - [DATE] | [PERSON_NAME]" at bounding box center [396, 162] width 343 height 13
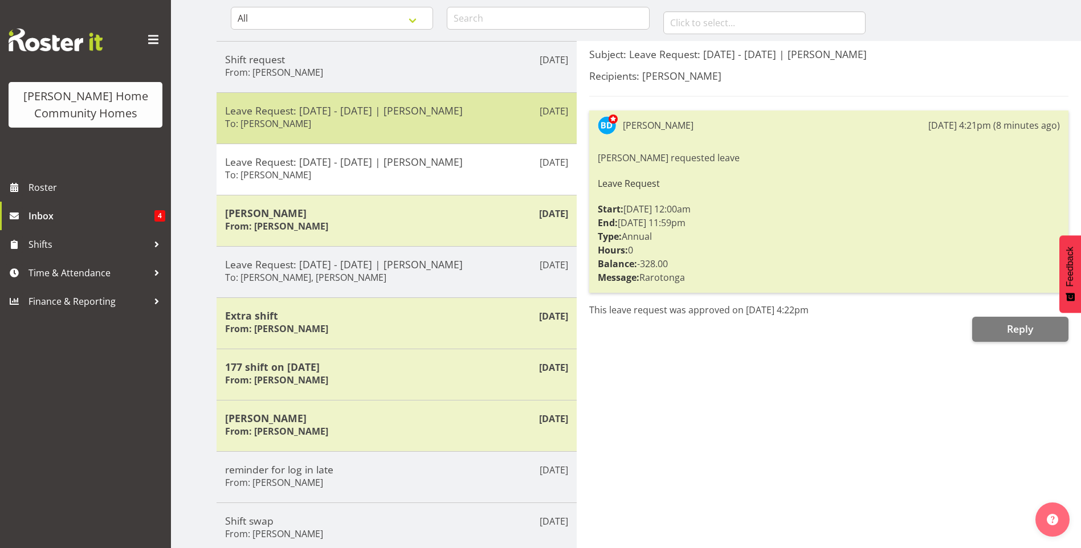
drag, startPoint x: 344, startPoint y: 116, endPoint x: 333, endPoint y: 63, distance: 54.1
click at [344, 116] on h5 "Leave Request: [DATE] - [DATE] | [PERSON_NAME]" at bounding box center [396, 110] width 343 height 13
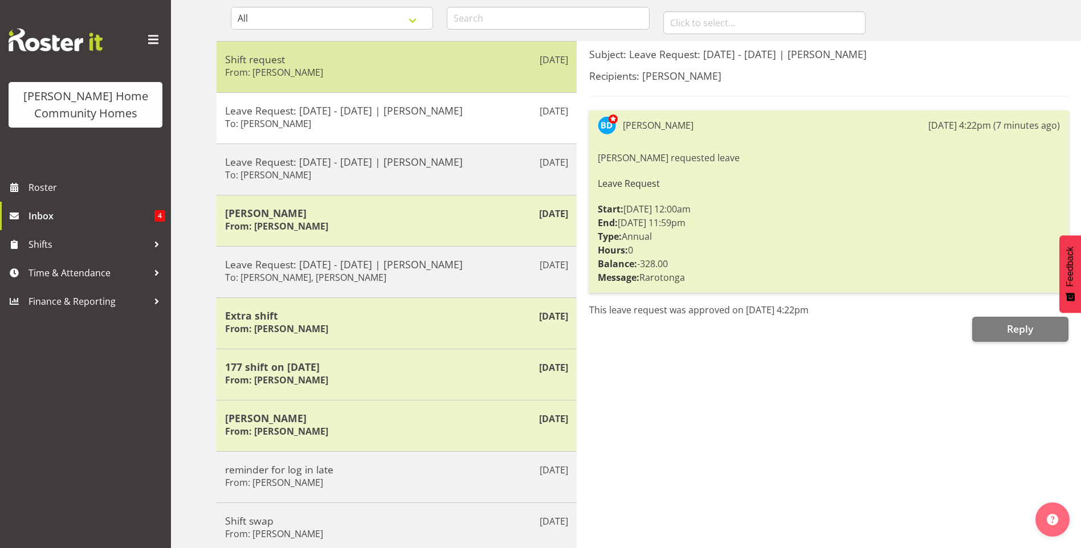
click at [326, 60] on h5 "Shift request" at bounding box center [396, 59] width 343 height 13
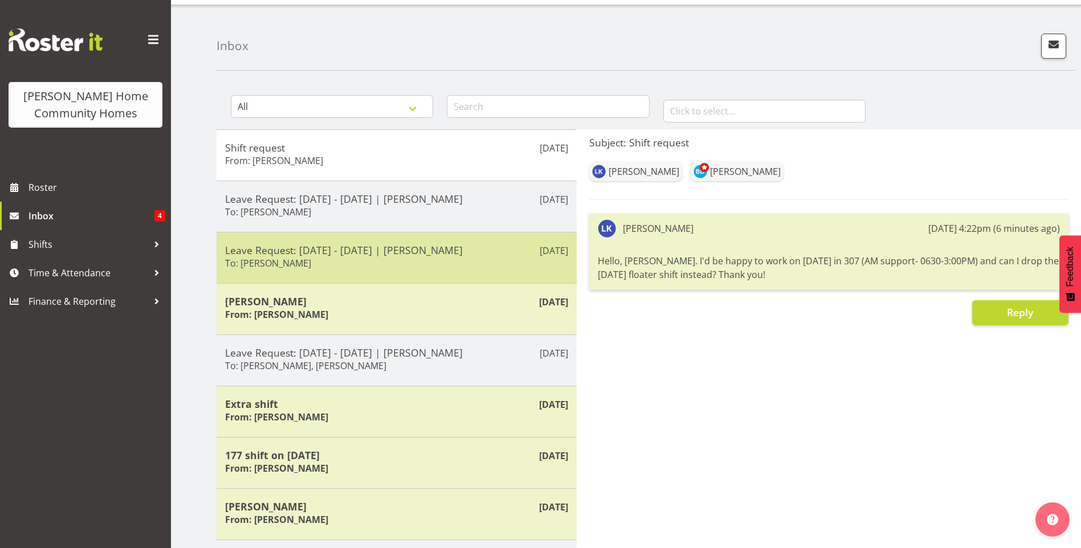
scroll to position [0, 0]
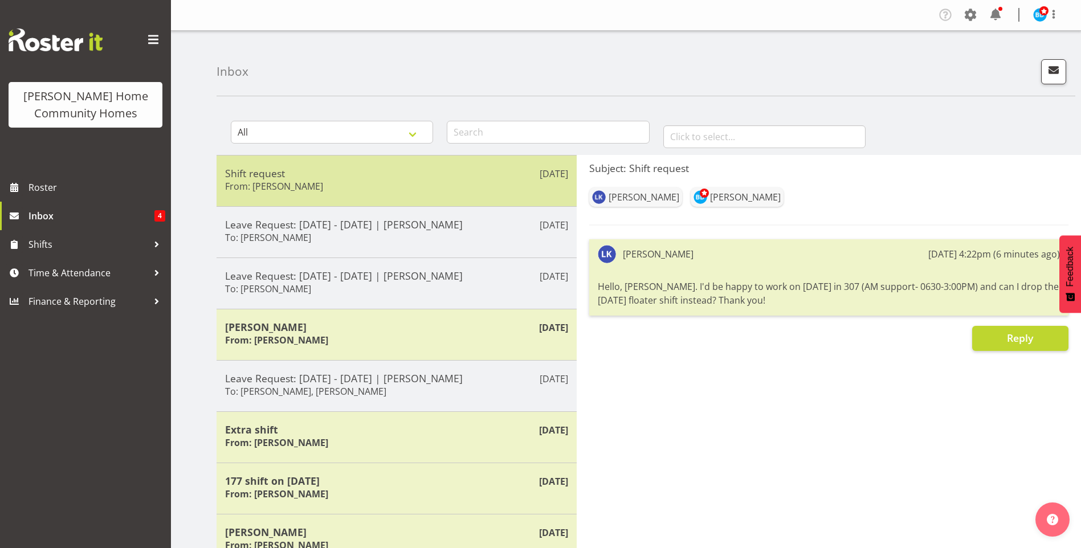
click at [382, 173] on h5 "Shift request" at bounding box center [396, 173] width 343 height 13
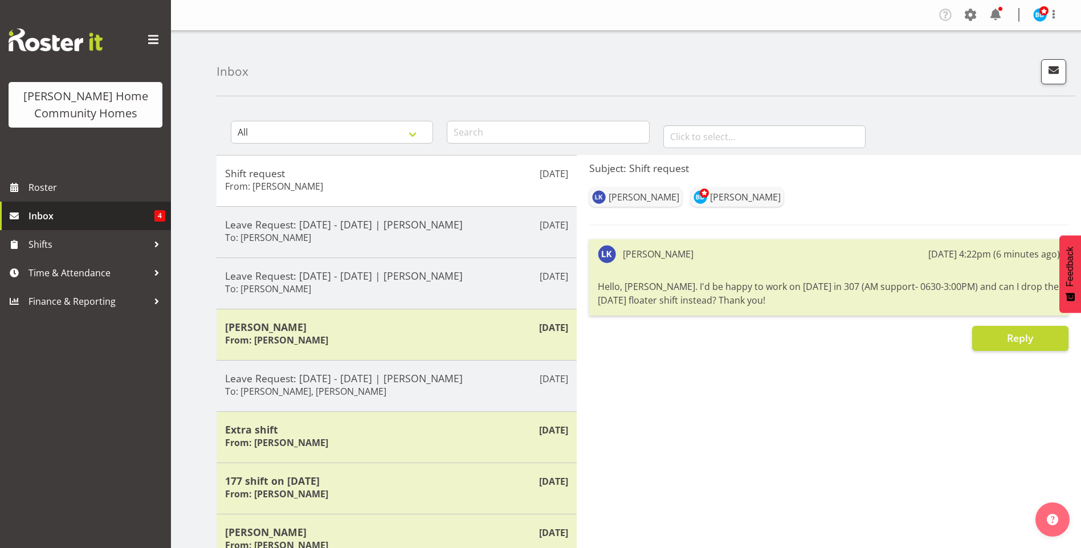
click at [108, 212] on span "Inbox" at bounding box center [92, 215] width 126 height 17
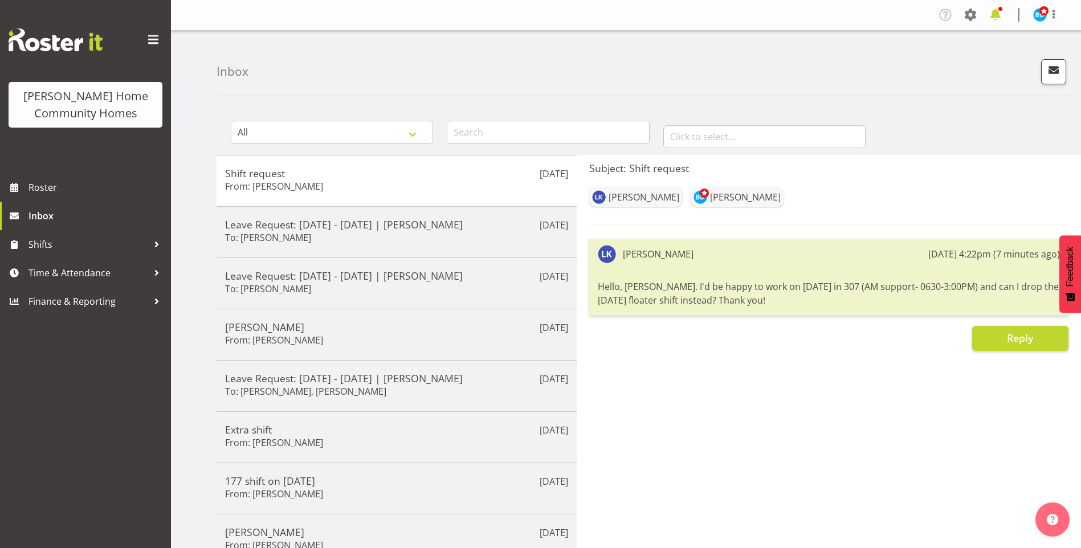
click at [1000, 17] on span at bounding box center [996, 15] width 18 height 18
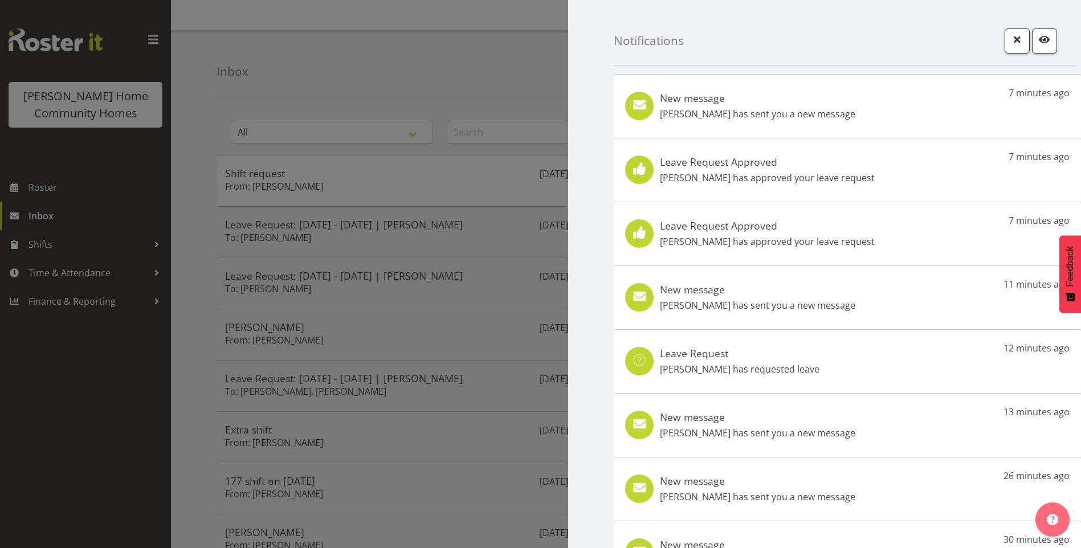
click at [832, 116] on p "[PERSON_NAME] has sent you a new message" at bounding box center [758, 114] width 196 height 14
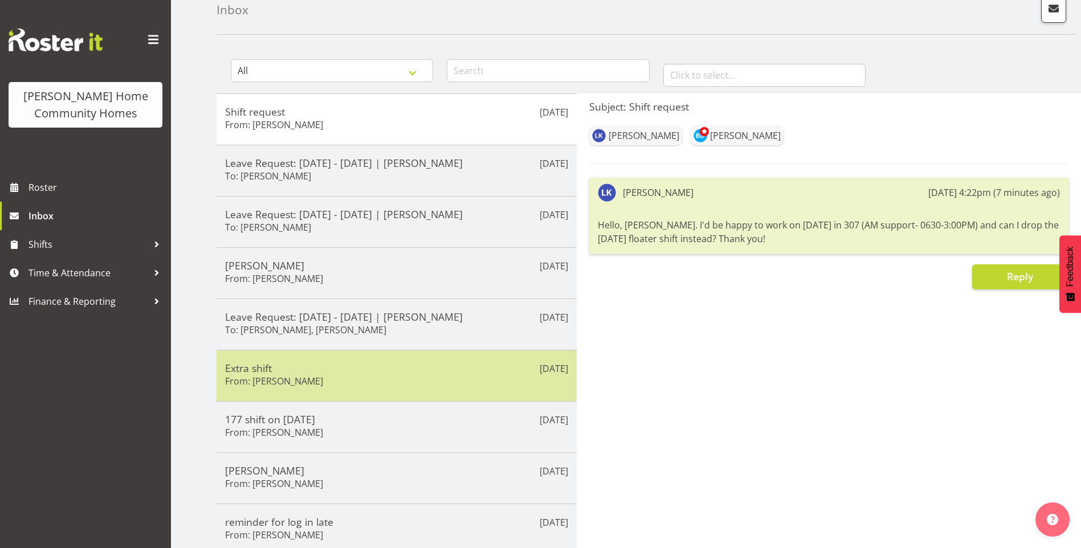
scroll to position [165, 0]
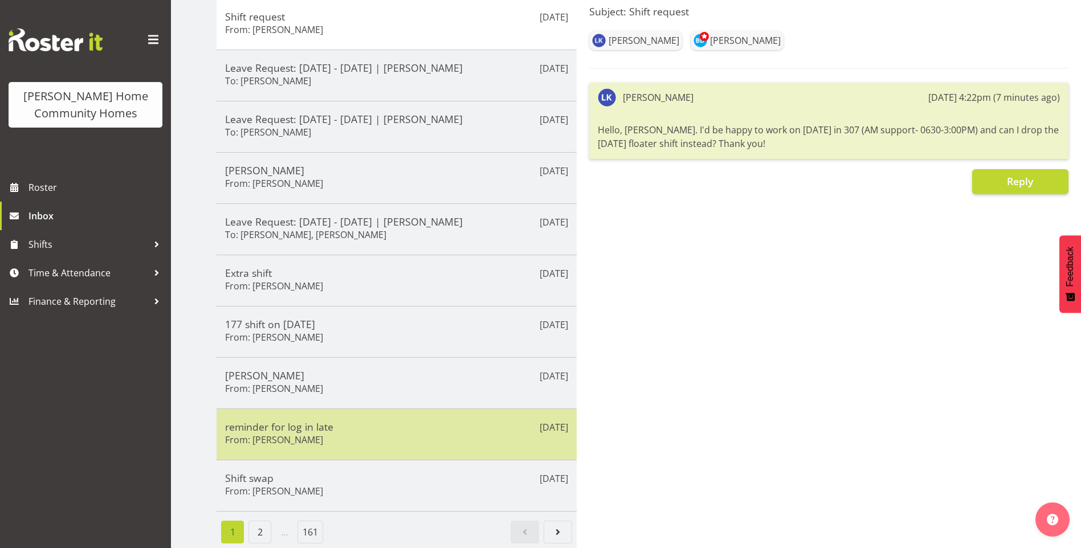
click at [434, 409] on div "Aug 11th reminder for log in late From: Rachida Ryan" at bounding box center [397, 434] width 360 height 51
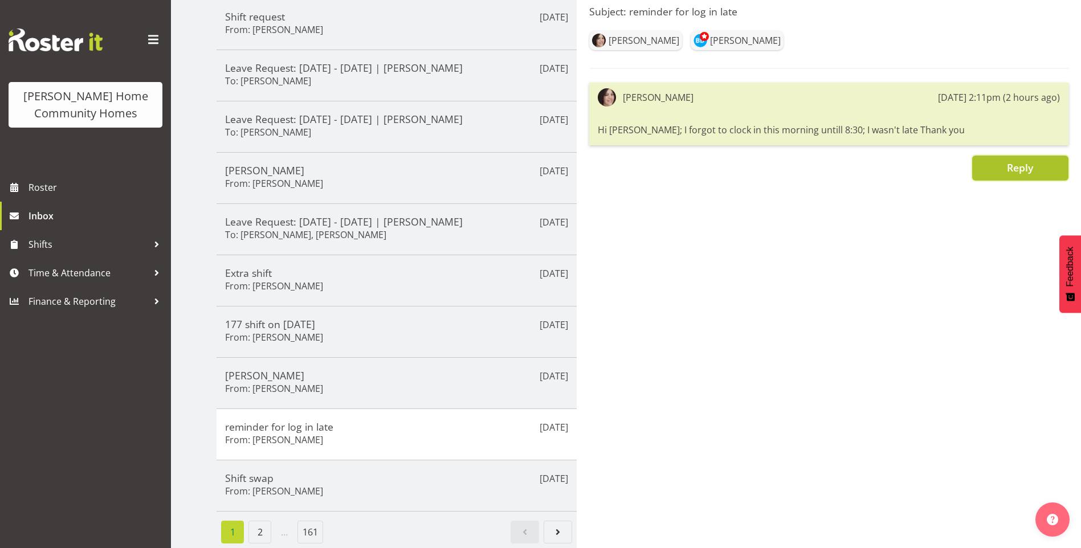
click at [1003, 156] on button "Reply" at bounding box center [1020, 168] width 96 height 25
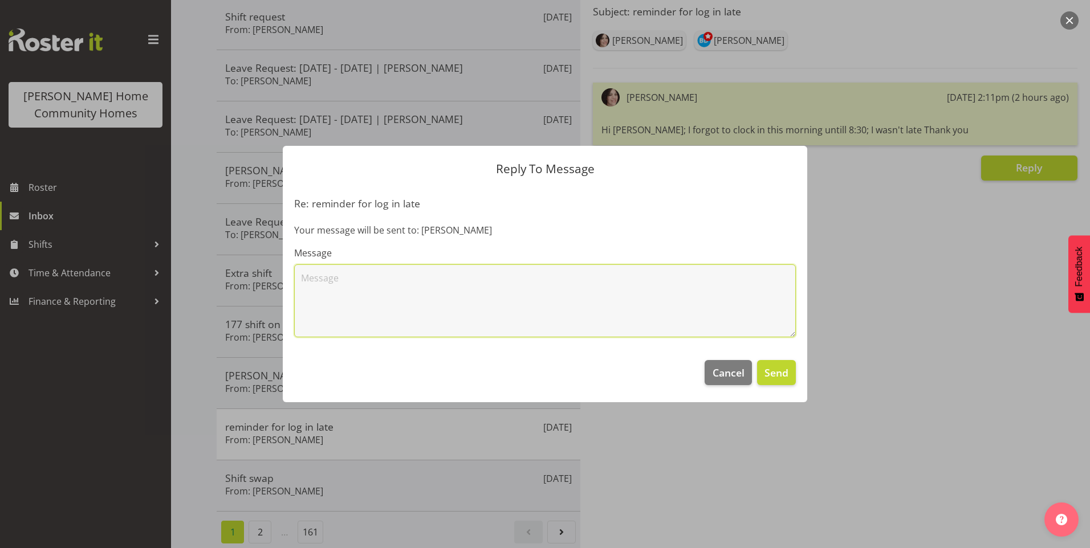
click at [608, 297] on textarea at bounding box center [545, 300] width 502 height 73
type textarea "Hi Rachida, thank you I have corrected your start time for today (11/08/25)."
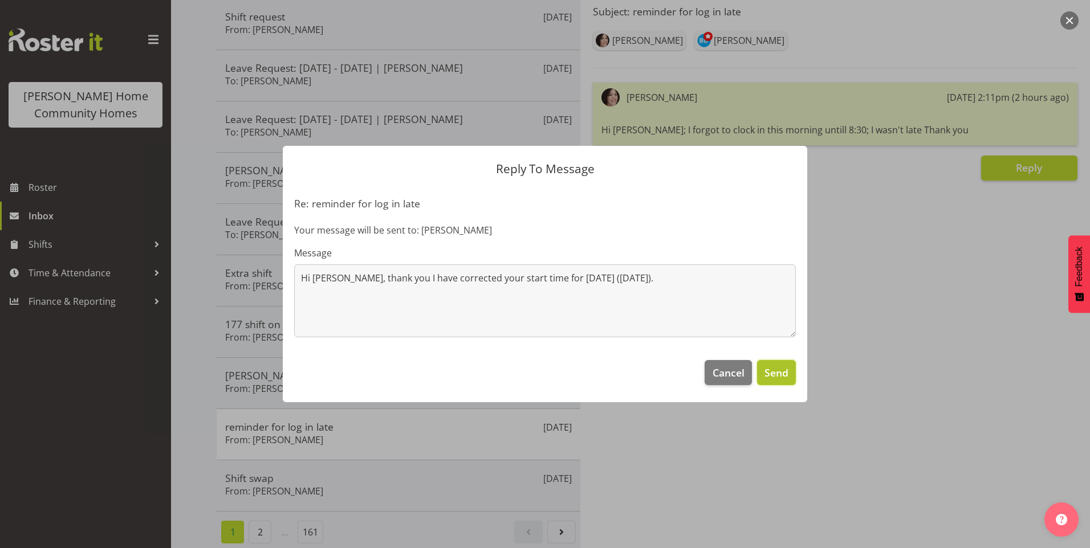
click at [775, 376] on span "Send" at bounding box center [776, 372] width 24 height 15
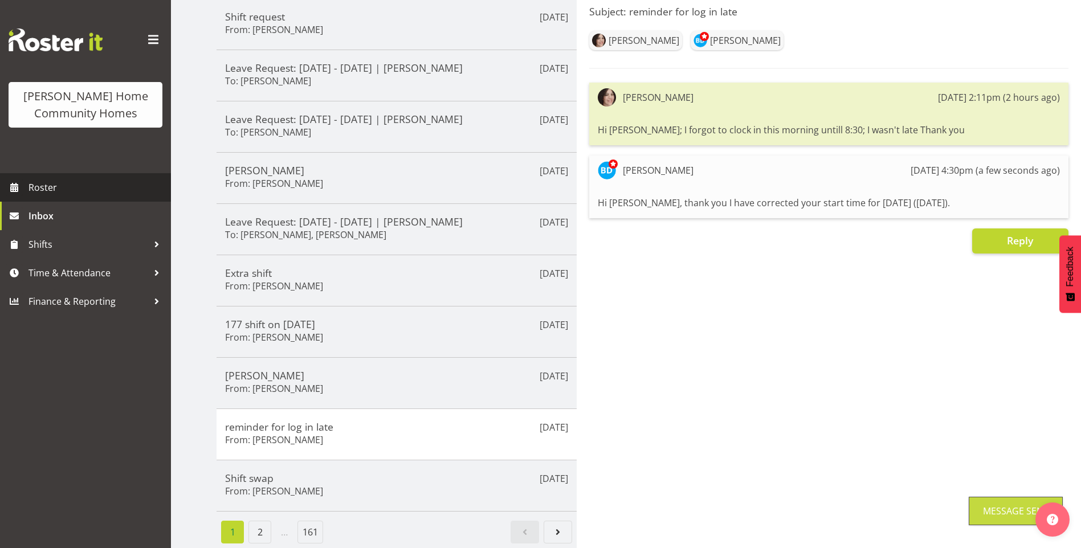
click at [51, 184] on span "Roster" at bounding box center [97, 187] width 137 height 17
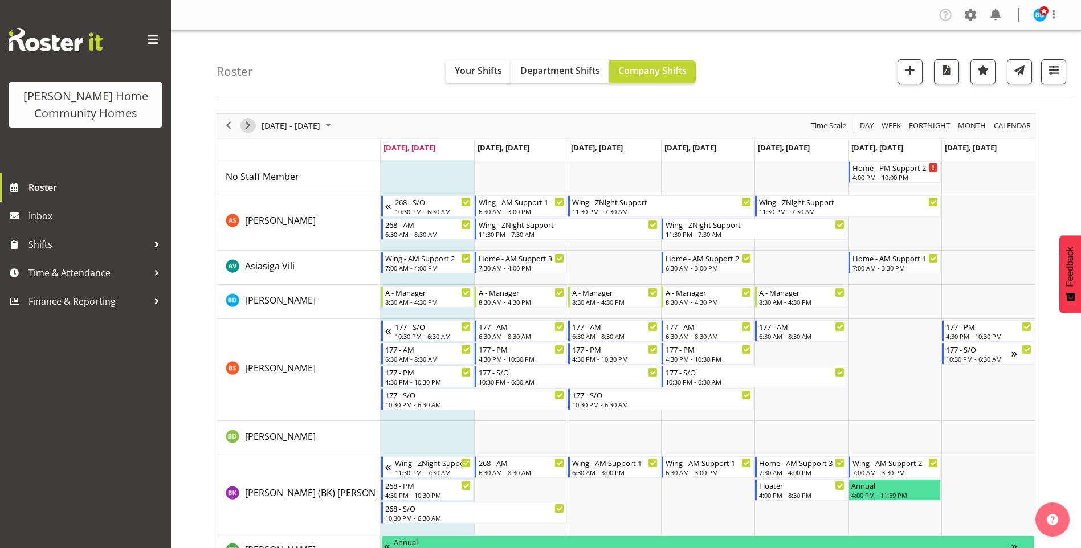
click at [247, 123] on span "Next" at bounding box center [248, 126] width 14 height 14
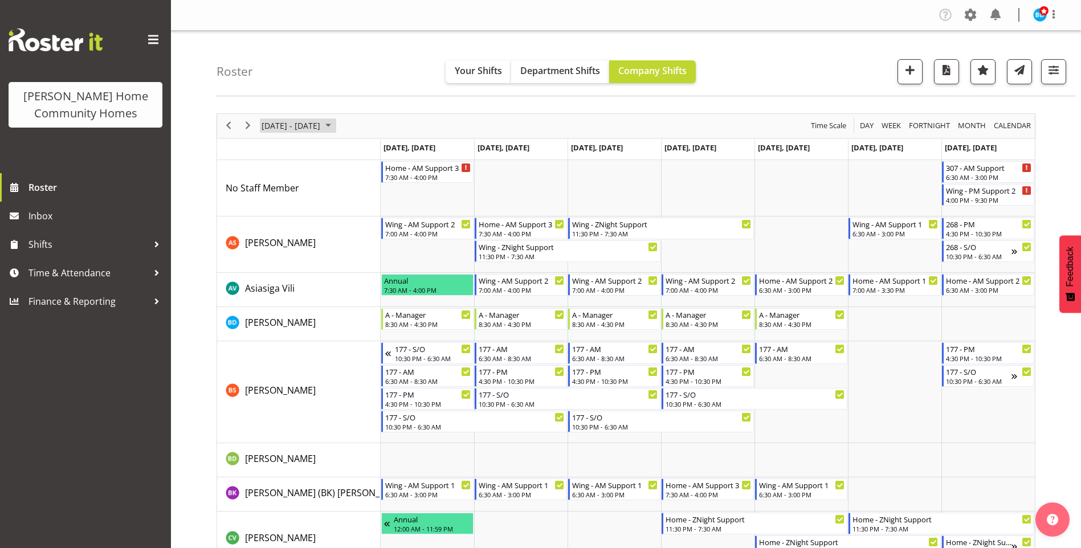
click at [335, 124] on span "August 2025" at bounding box center [328, 126] width 14 height 14
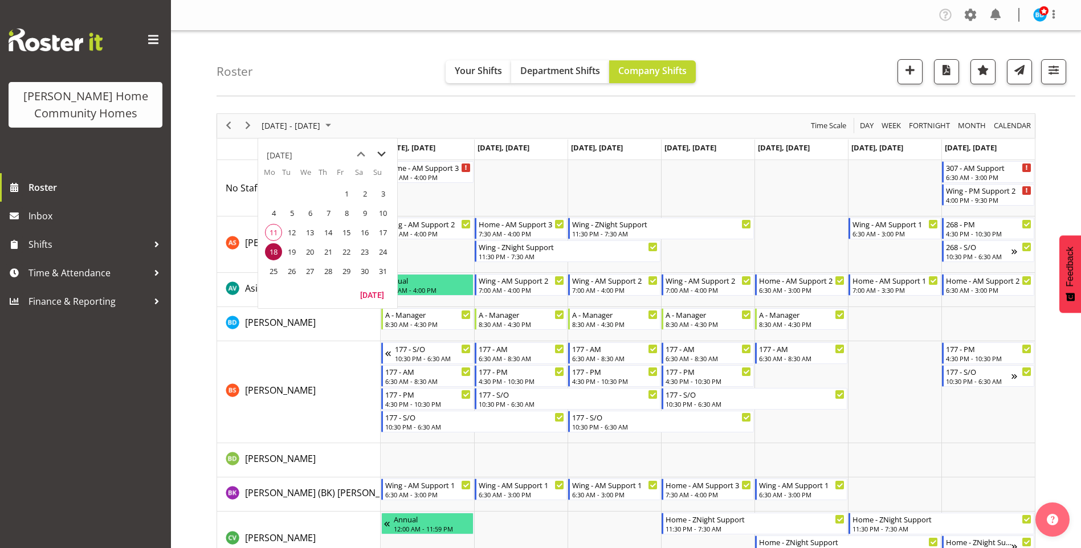
click at [382, 151] on span "next month" at bounding box center [382, 154] width 20 height 21
click at [271, 194] on span "1" at bounding box center [273, 193] width 17 height 17
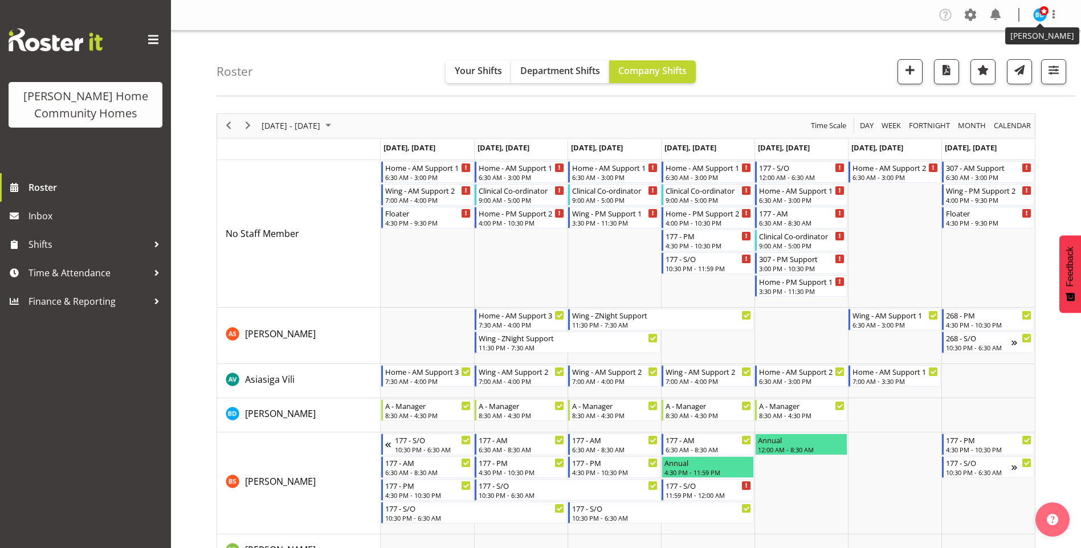
click at [1040, 14] on span at bounding box center [1044, 10] width 9 height 9
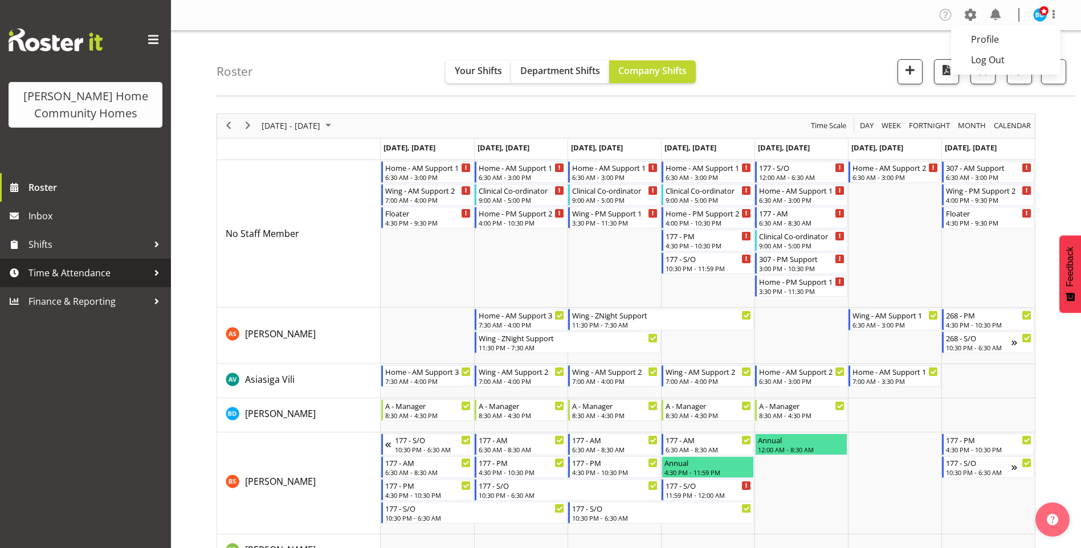
click at [120, 278] on span "Time & Attendance" at bounding box center [89, 272] width 120 height 17
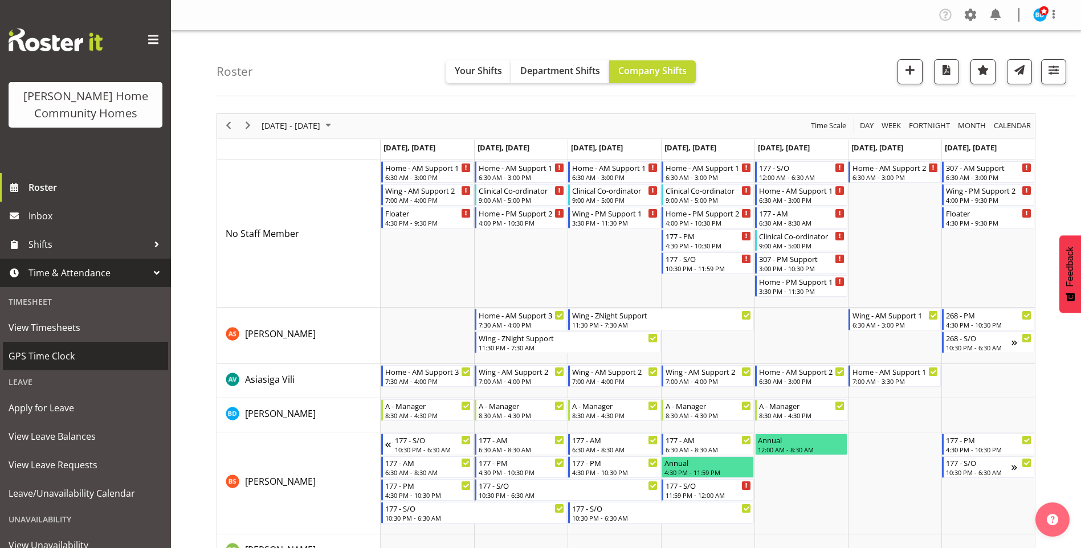
click at [71, 364] on span "GPS Time Clock" at bounding box center [86, 356] width 154 height 17
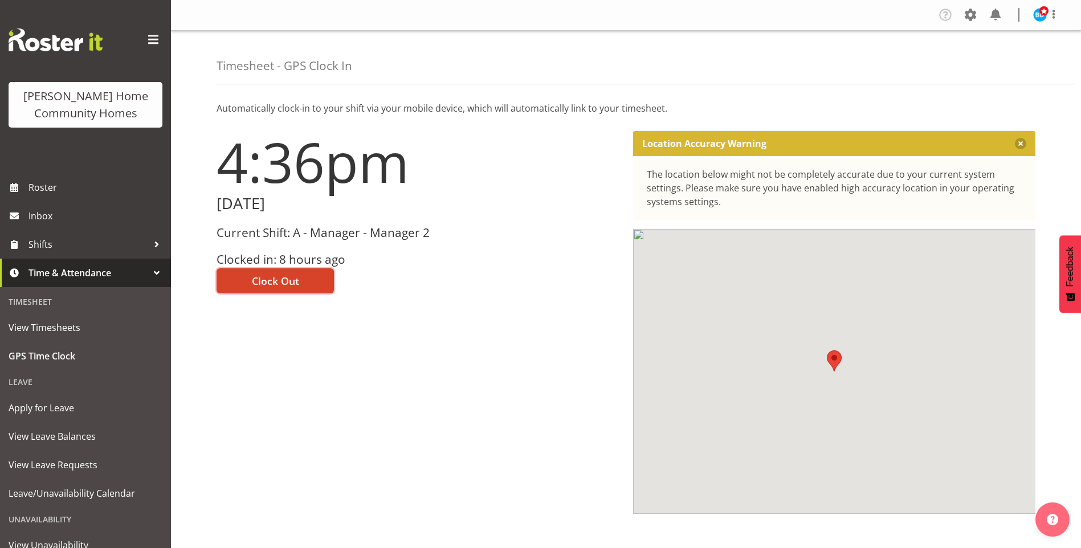
click at [275, 279] on span "Clock Out" at bounding box center [275, 281] width 47 height 15
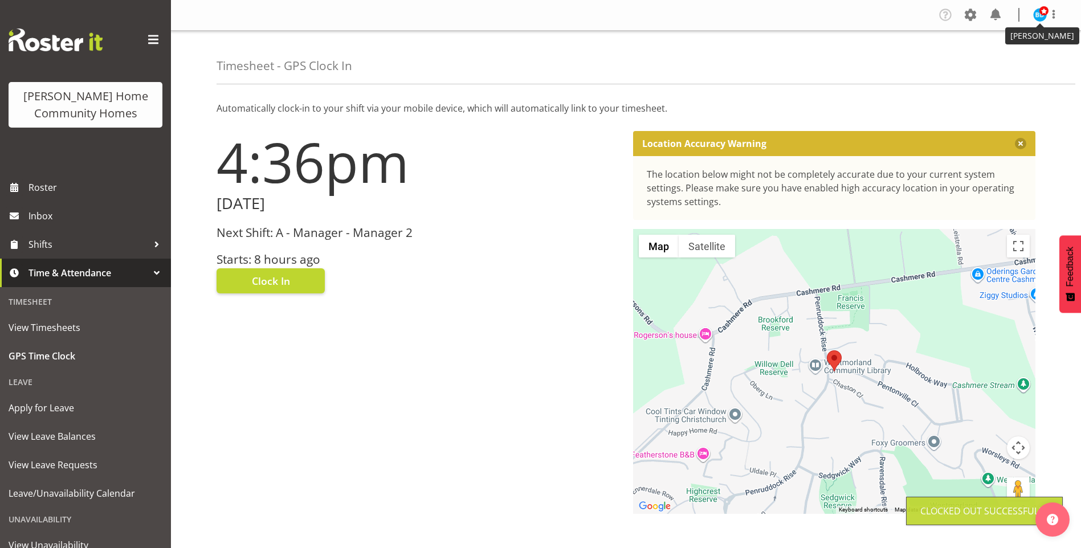
click at [1040, 13] on span at bounding box center [1044, 10] width 9 height 9
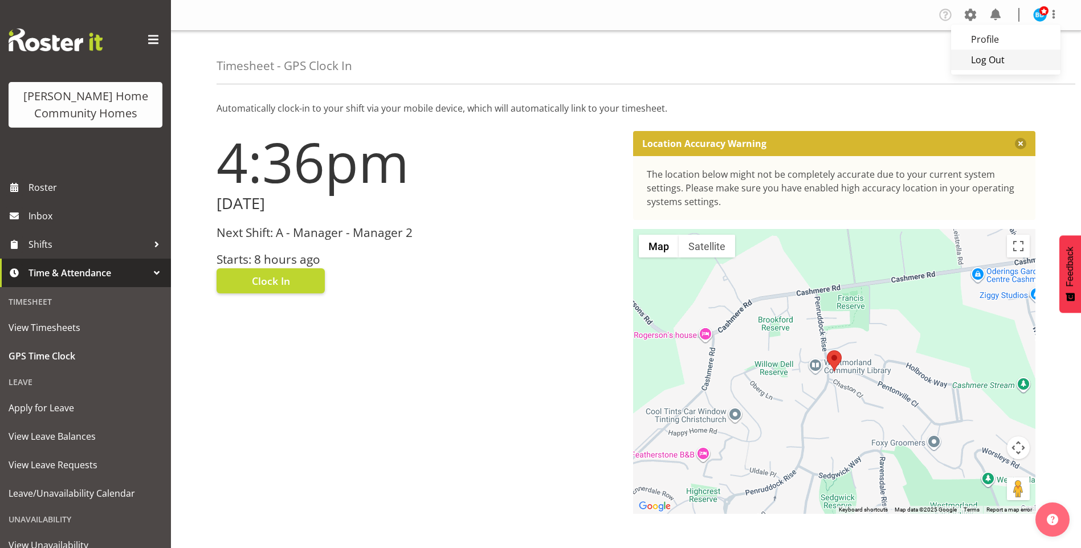
click at [978, 60] on link "Log Out" at bounding box center [1005, 60] width 109 height 21
